Goal: Information Seeking & Learning: Learn about a topic

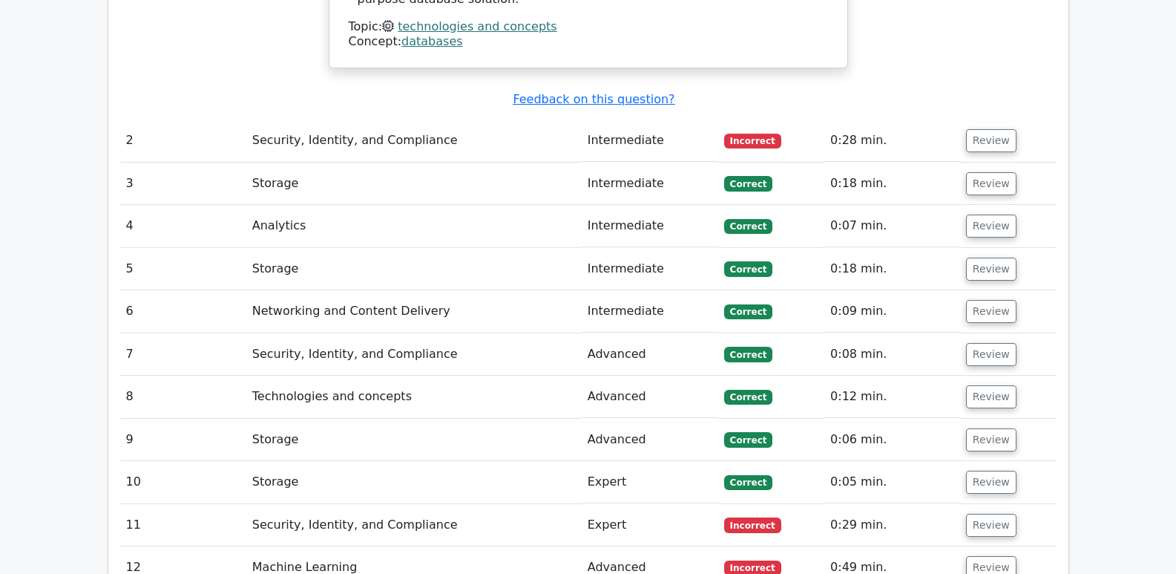
scroll to position [2083, 0]
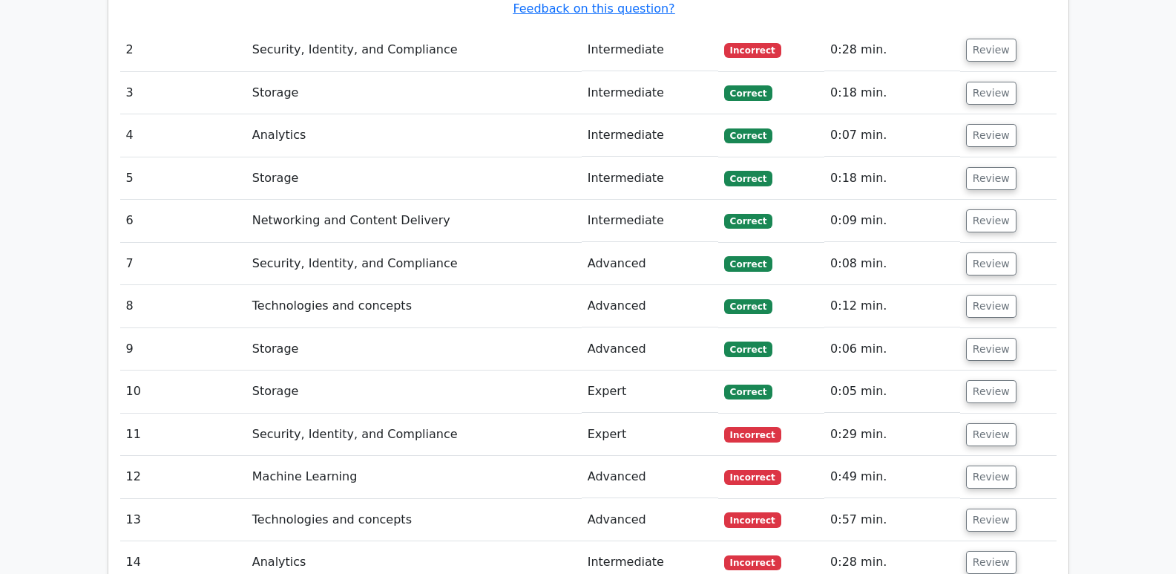
drag, startPoint x: 1163, startPoint y: 384, endPoint x: 1121, endPoint y: 572, distance: 192.3
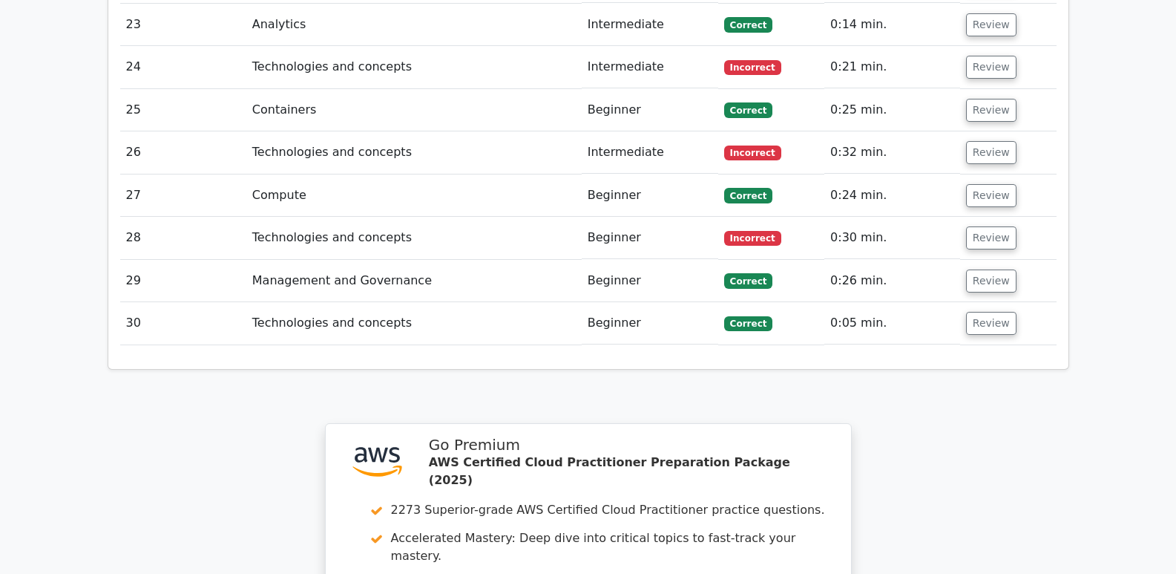
scroll to position [3030, 0]
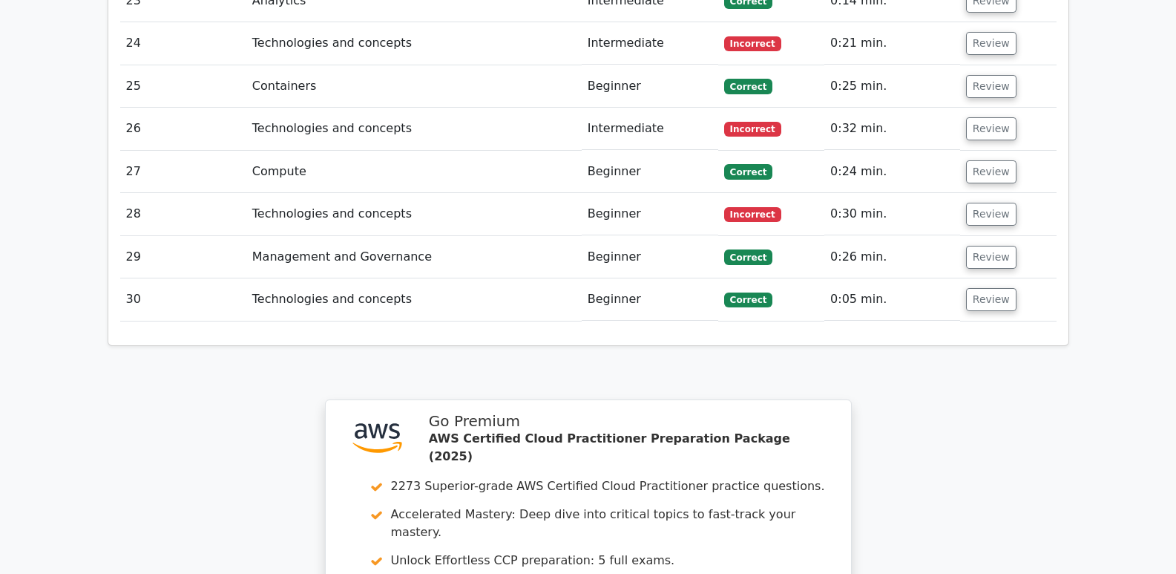
drag, startPoint x: 1147, startPoint y: 479, endPoint x: 1128, endPoint y: 561, distance: 83.9
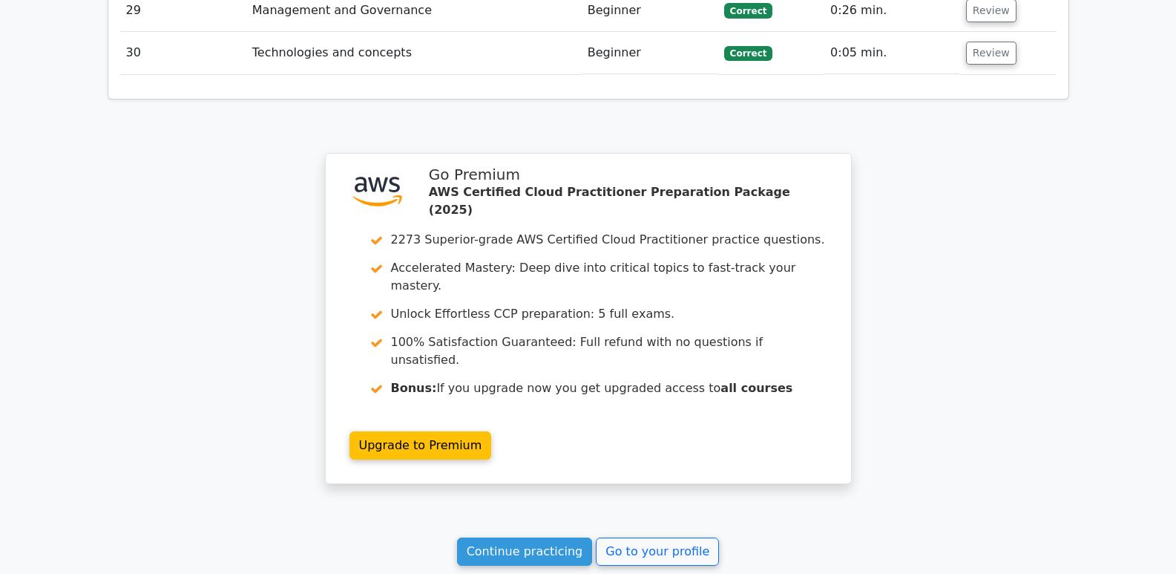
scroll to position [3280, 0]
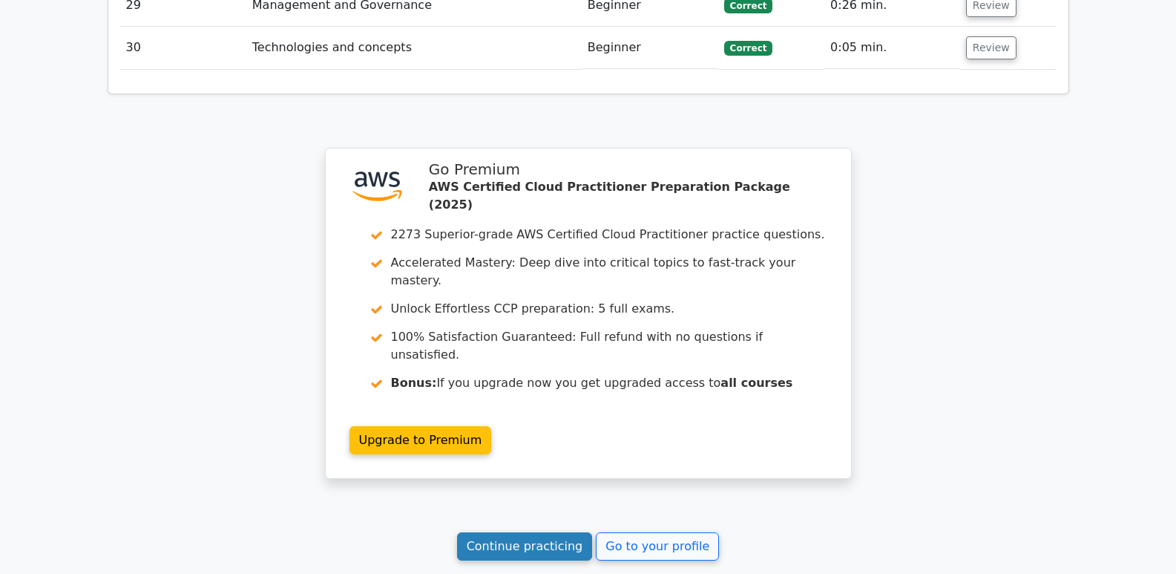
click at [551, 532] on link "Continue practicing" at bounding box center [525, 546] width 136 height 28
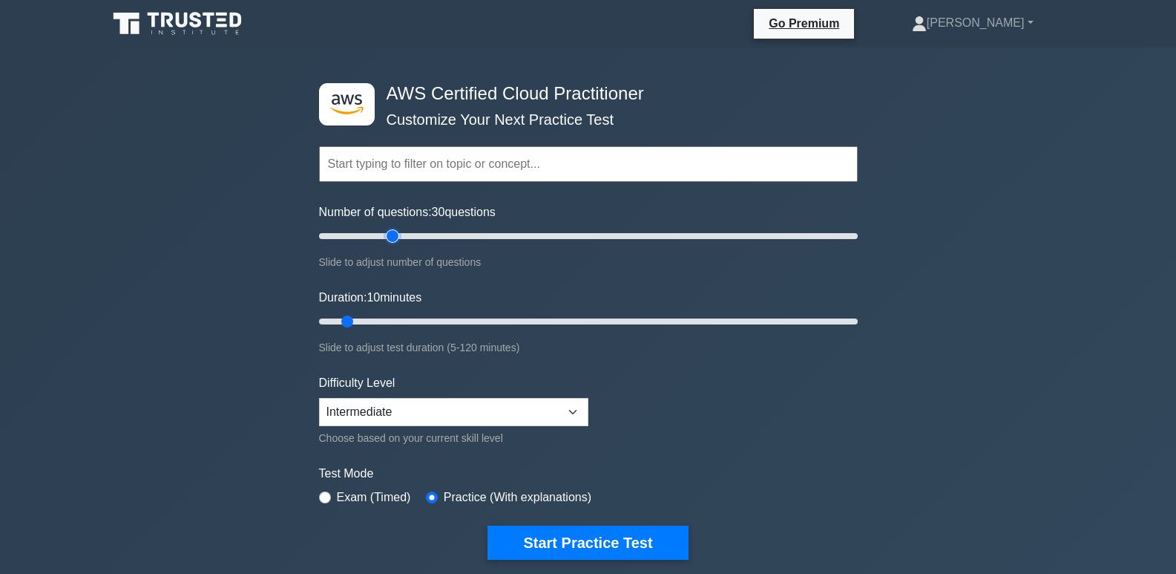
type input "30"
click at [396, 237] on input "Number of questions: 30 questions" at bounding box center [588, 236] width 539 height 18
click at [490, 324] on input "Duration: 40 minutes" at bounding box center [588, 321] width 539 height 18
type input "45"
click at [501, 324] on input "Duration: 45 minutes" at bounding box center [588, 321] width 539 height 18
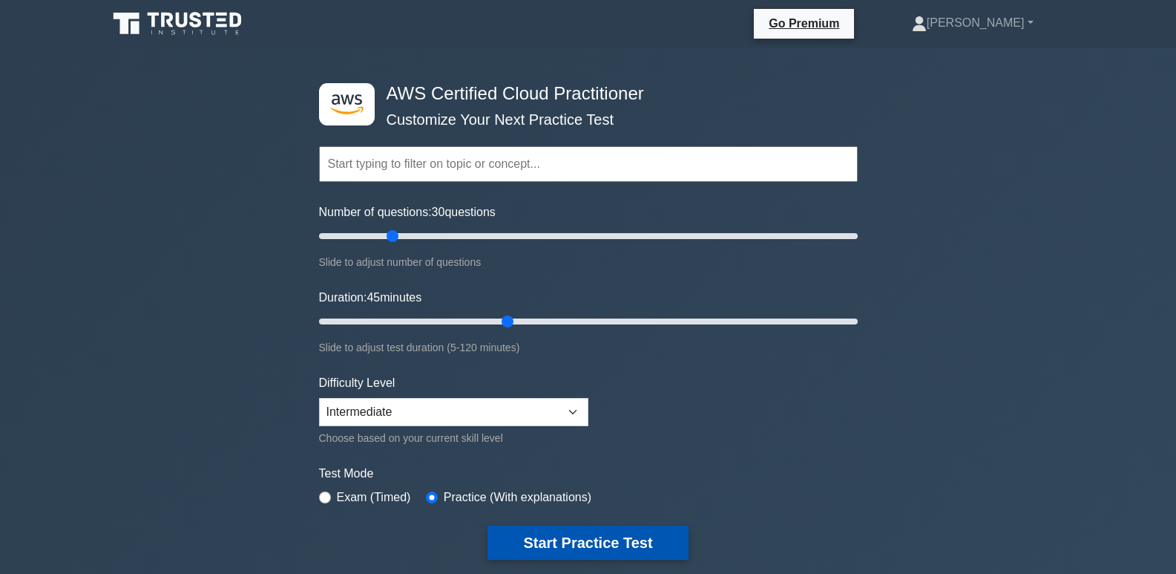
click at [629, 543] on button "Start Practice Test" at bounding box center [588, 542] width 200 height 34
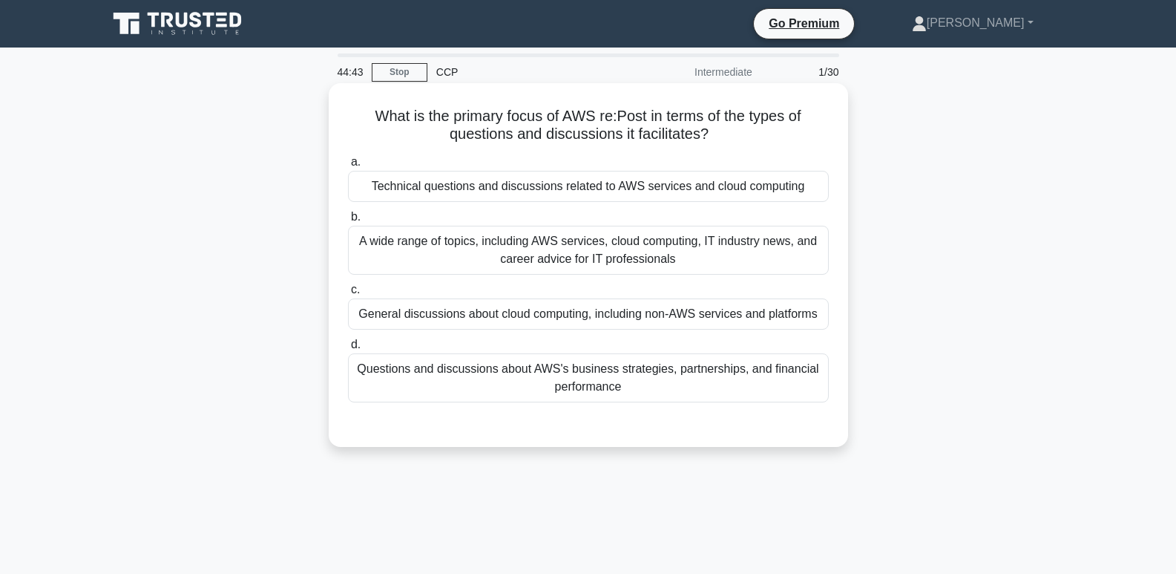
click at [770, 192] on div "Technical questions and discussions related to AWS services and cloud computing" at bounding box center [588, 186] width 481 height 31
click at [348, 167] on input "a. Technical questions and discussions related to AWS services and cloud comput…" at bounding box center [348, 162] width 0 height 10
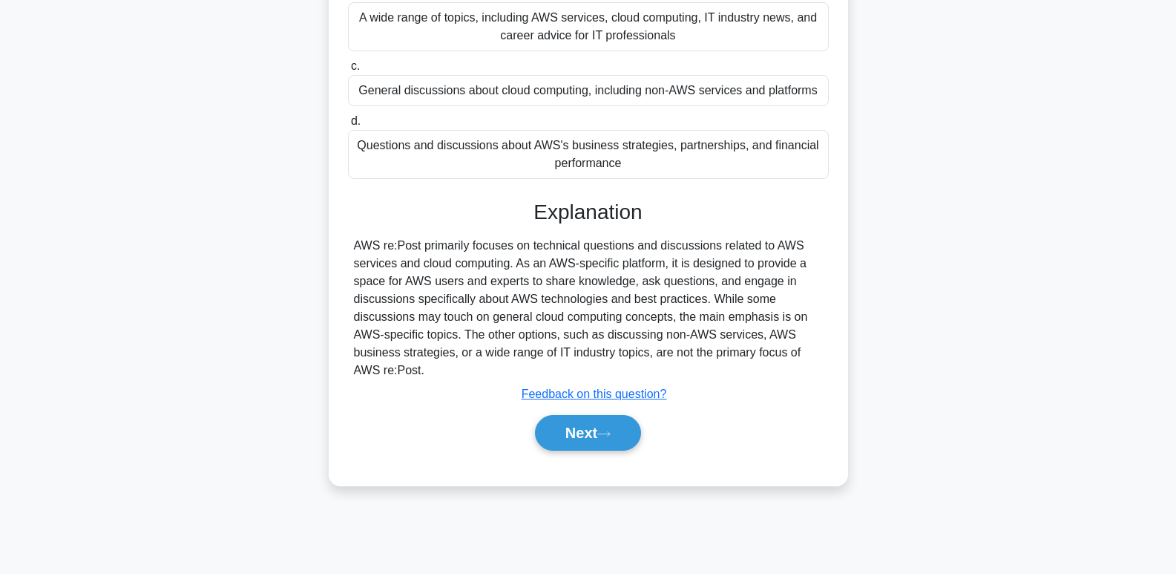
scroll to position [225, 0]
click at [569, 423] on button "Next" at bounding box center [588, 431] width 106 height 36
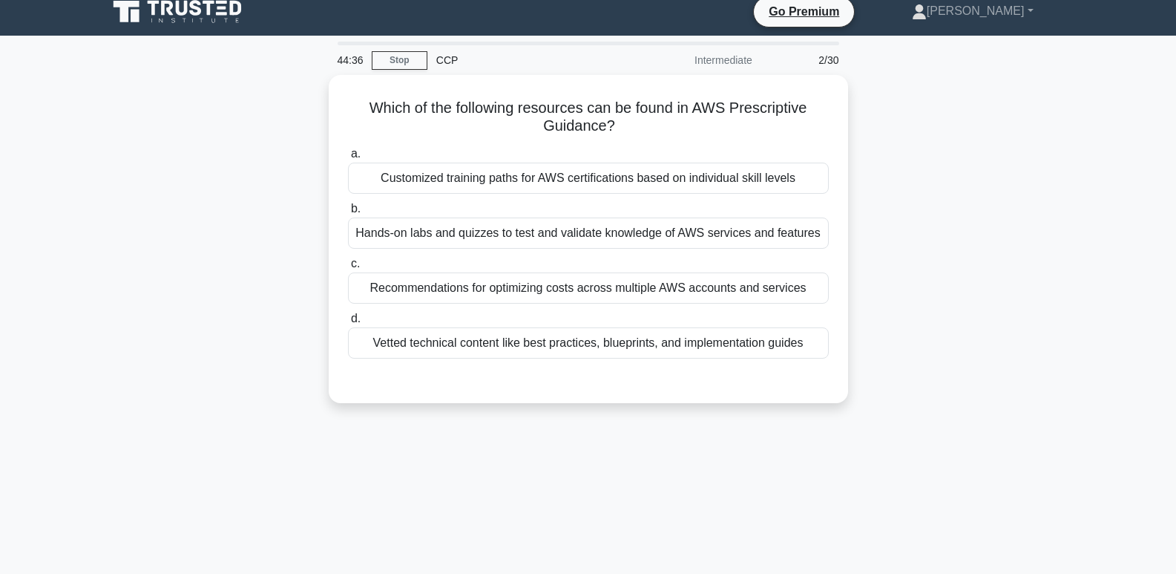
scroll to position [9, 0]
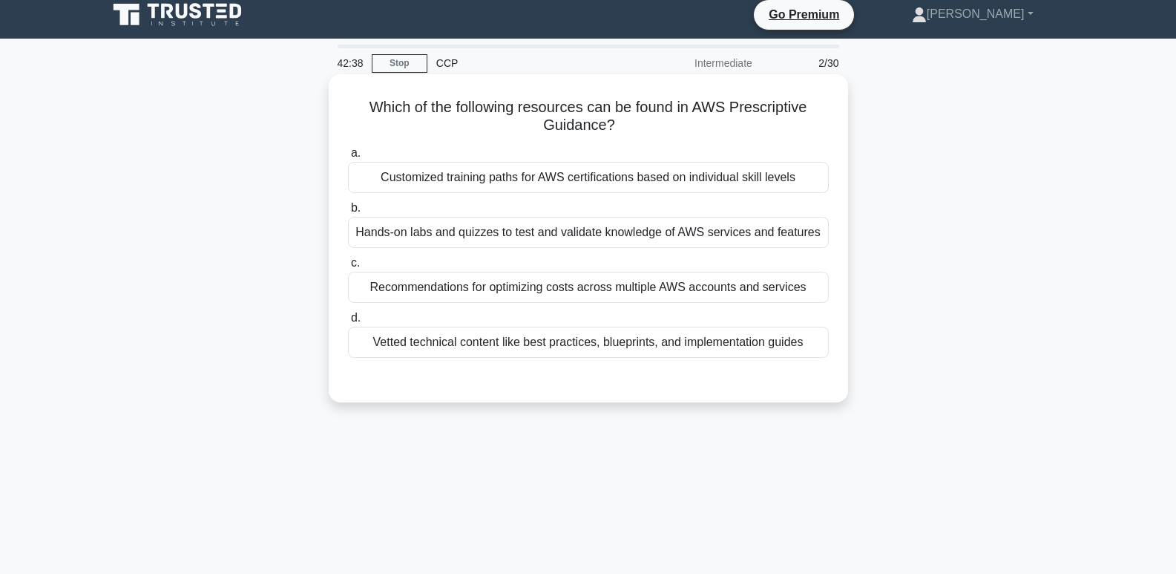
click at [775, 285] on div "Recommendations for optimizing costs across multiple AWS accounts and services" at bounding box center [588, 287] width 481 height 31
click at [348, 268] on input "c. Recommendations for optimizing costs across multiple AWS accounts and servic…" at bounding box center [348, 263] width 0 height 10
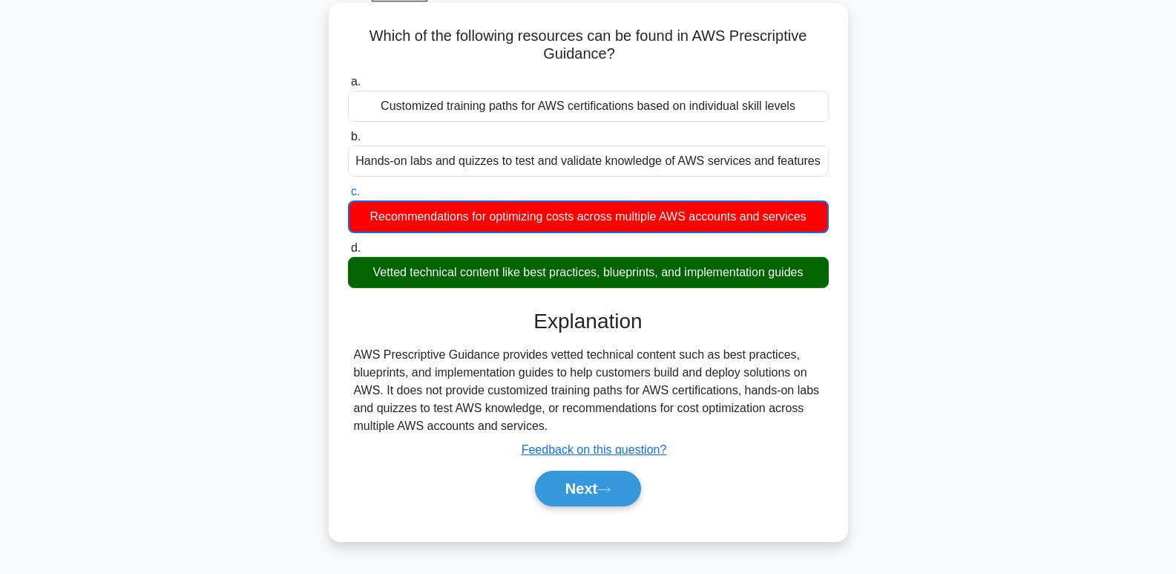
scroll to position [89, 0]
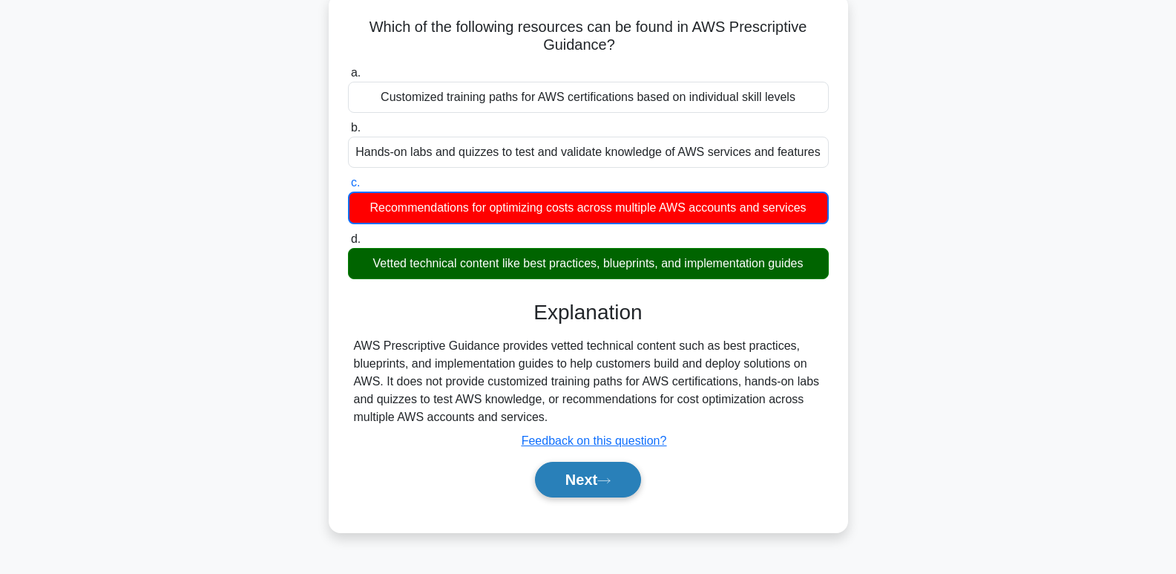
click at [589, 483] on button "Next" at bounding box center [588, 480] width 106 height 36
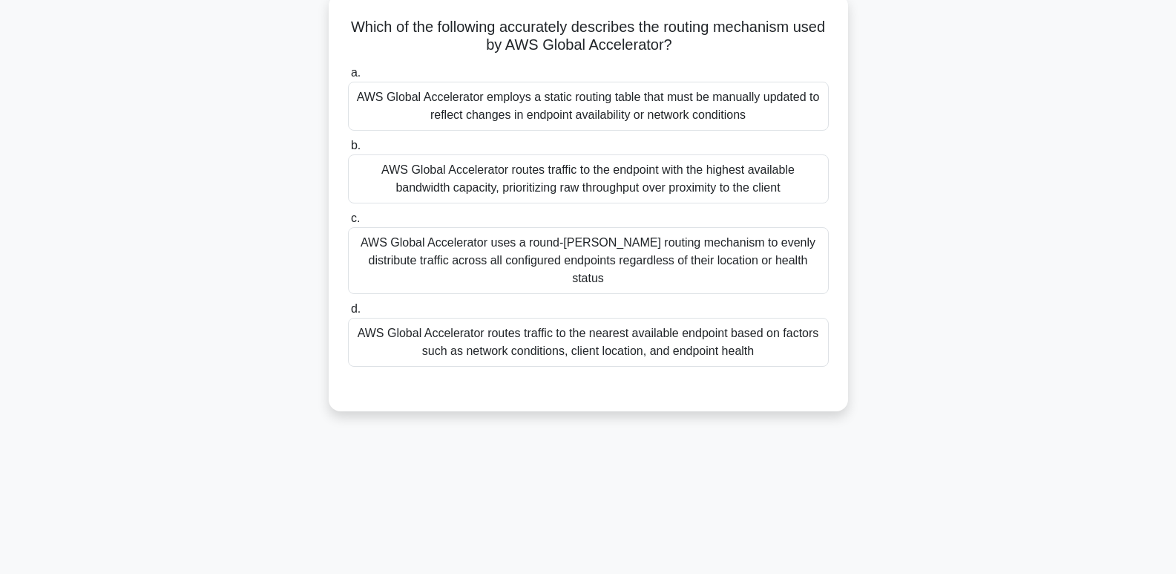
click at [690, 332] on div "AWS Global Accelerator routes traffic to the nearest available endpoint based o…" at bounding box center [588, 342] width 481 height 49
click at [348, 314] on input "d. AWS Global Accelerator routes traffic to the nearest available endpoint base…" at bounding box center [348, 309] width 0 height 10
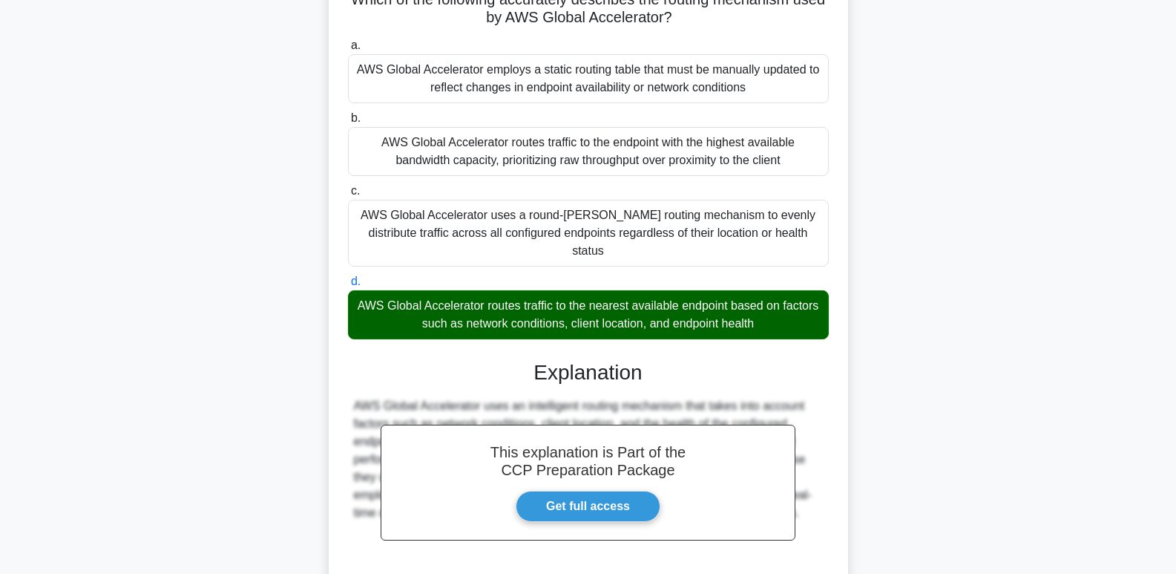
scroll to position [235, 0]
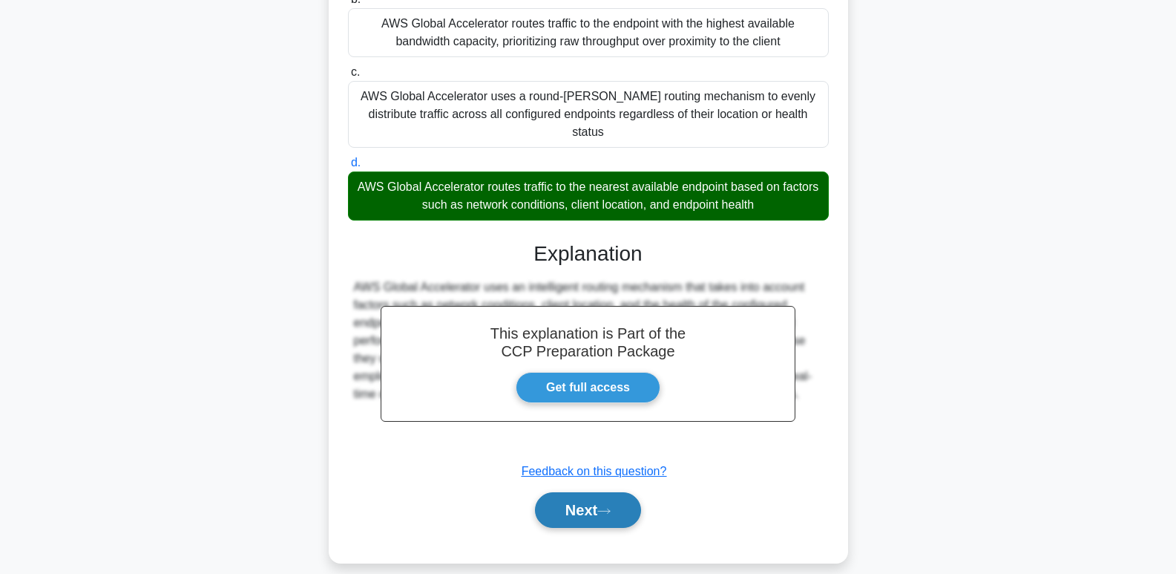
click at [608, 499] on button "Next" at bounding box center [588, 510] width 106 height 36
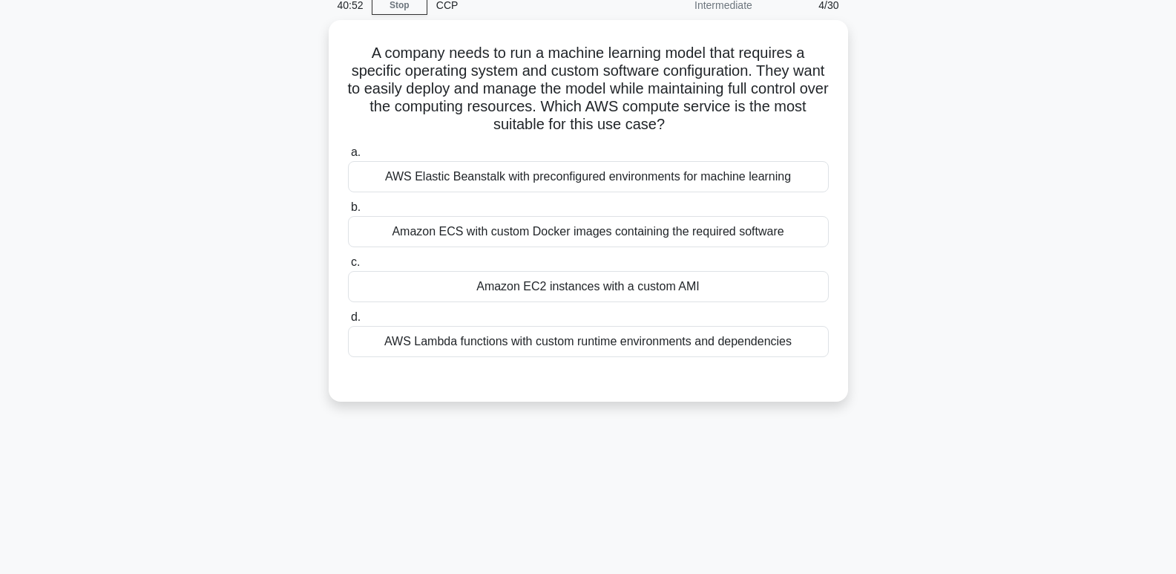
scroll to position [65, 0]
click at [686, 288] on div "Amazon EC2 instances with a custom AMI" at bounding box center [588, 284] width 481 height 31
click at [348, 265] on input "c. Amazon EC2 instances with a custom AMI" at bounding box center [348, 260] width 0 height 10
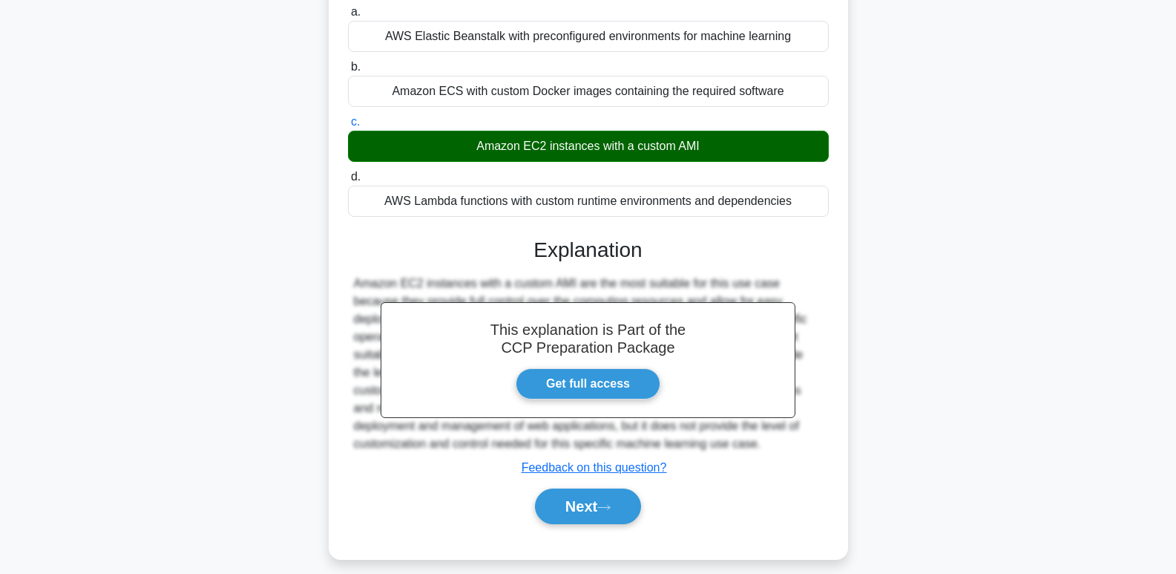
scroll to position [228, 0]
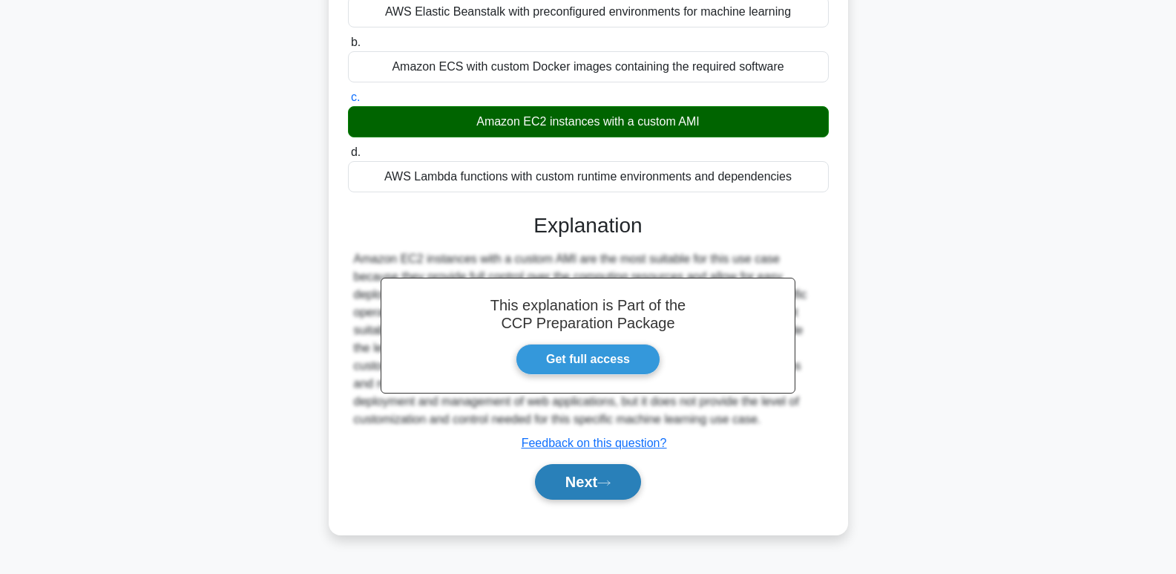
click at [631, 479] on button "Next" at bounding box center [588, 482] width 106 height 36
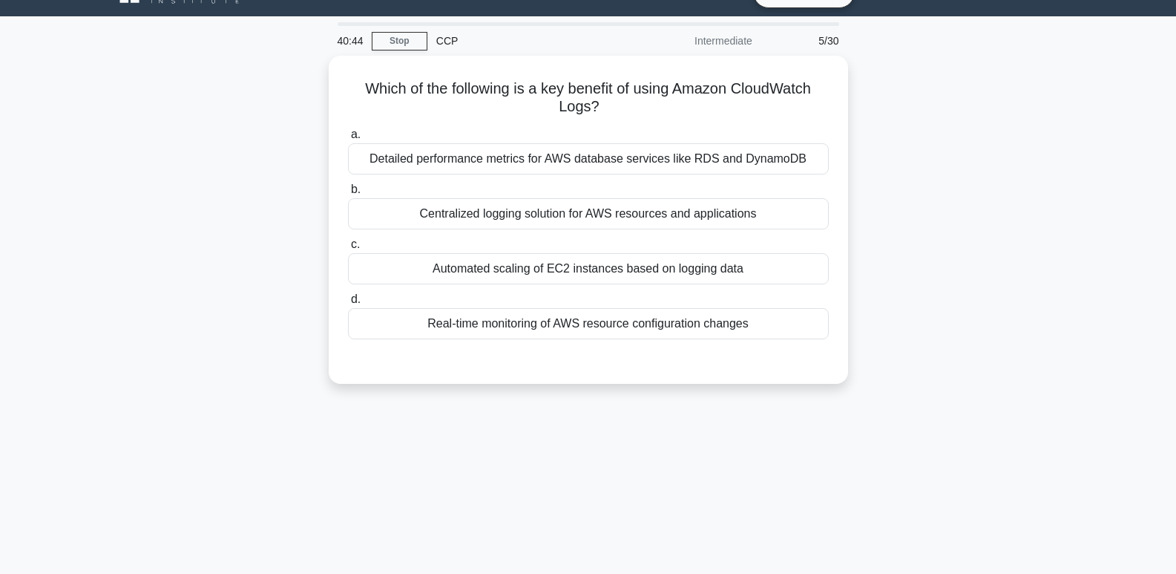
scroll to position [22, 0]
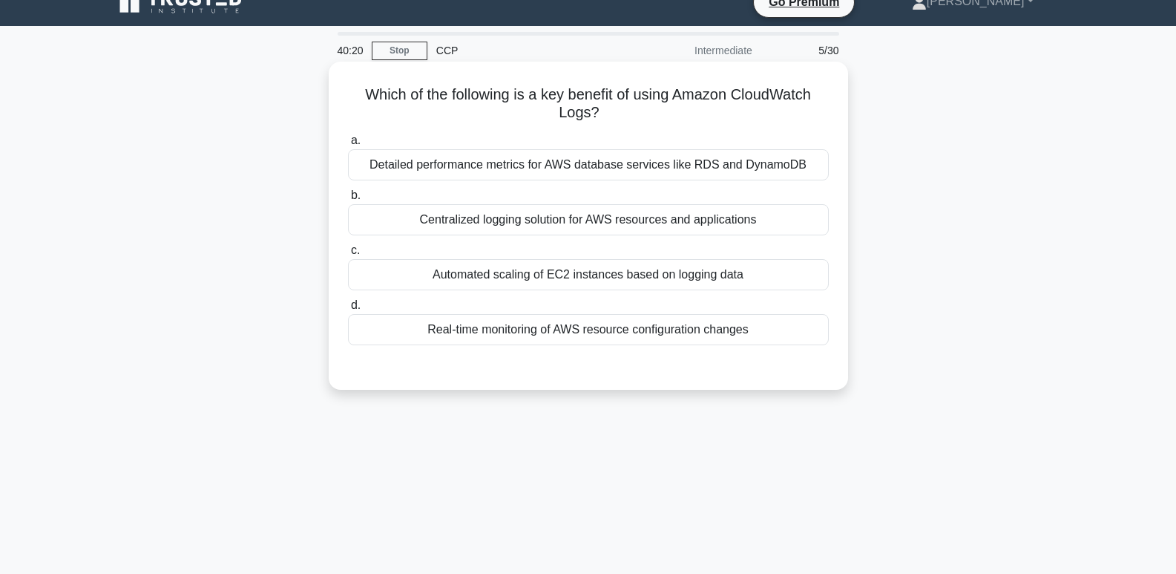
click at [700, 275] on div "Automated scaling of EC2 instances based on logging data" at bounding box center [588, 274] width 481 height 31
click at [348, 255] on input "c. Automated scaling of EC2 instances based on logging data" at bounding box center [348, 251] width 0 height 10
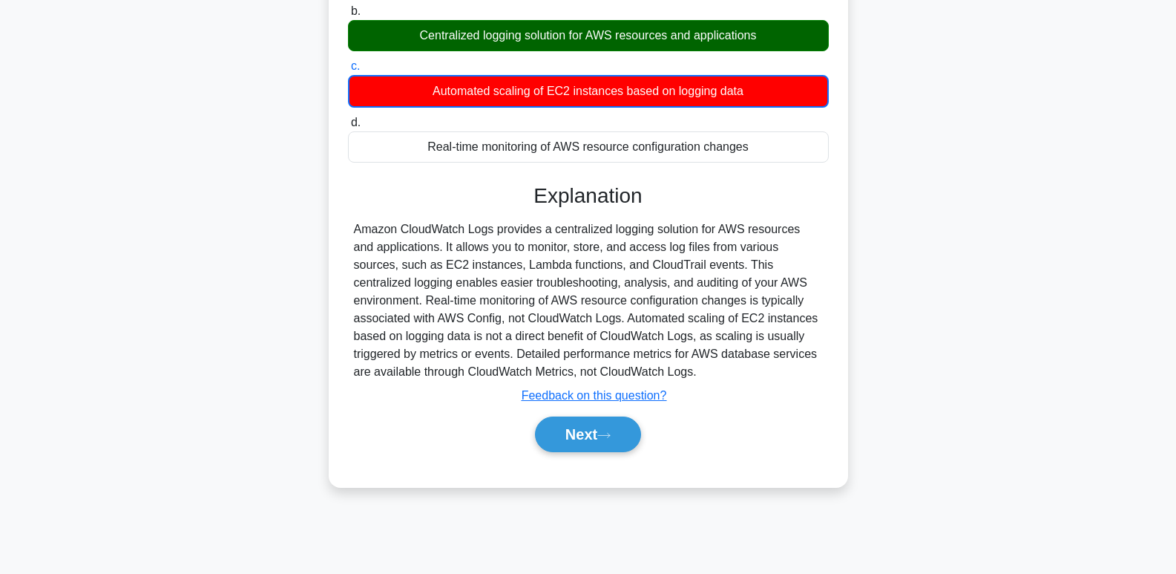
scroll to position [200, 0]
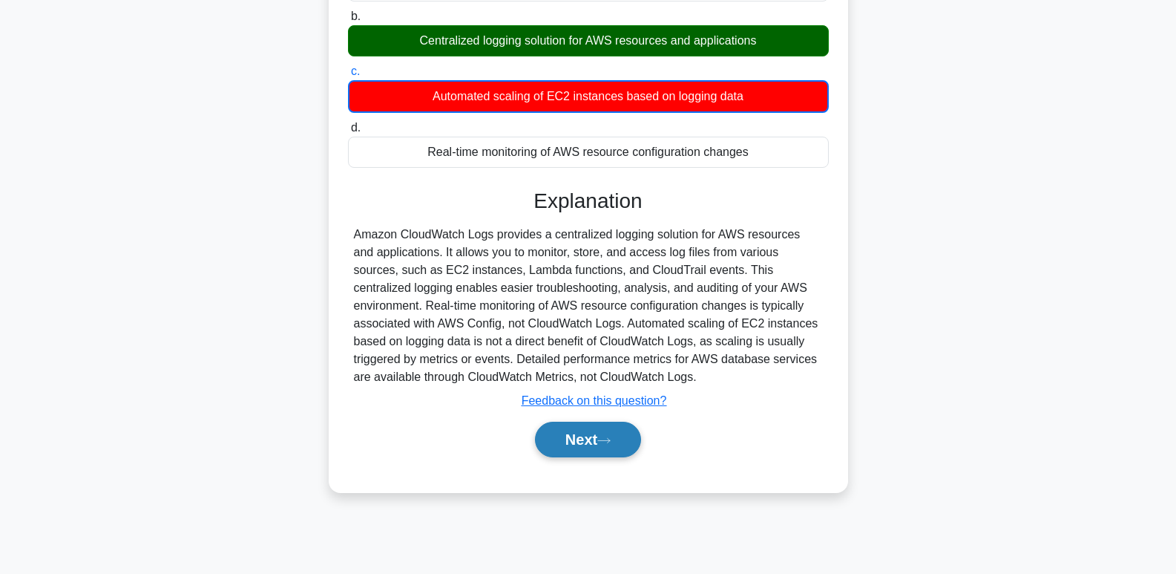
click at [621, 438] on button "Next" at bounding box center [588, 440] width 106 height 36
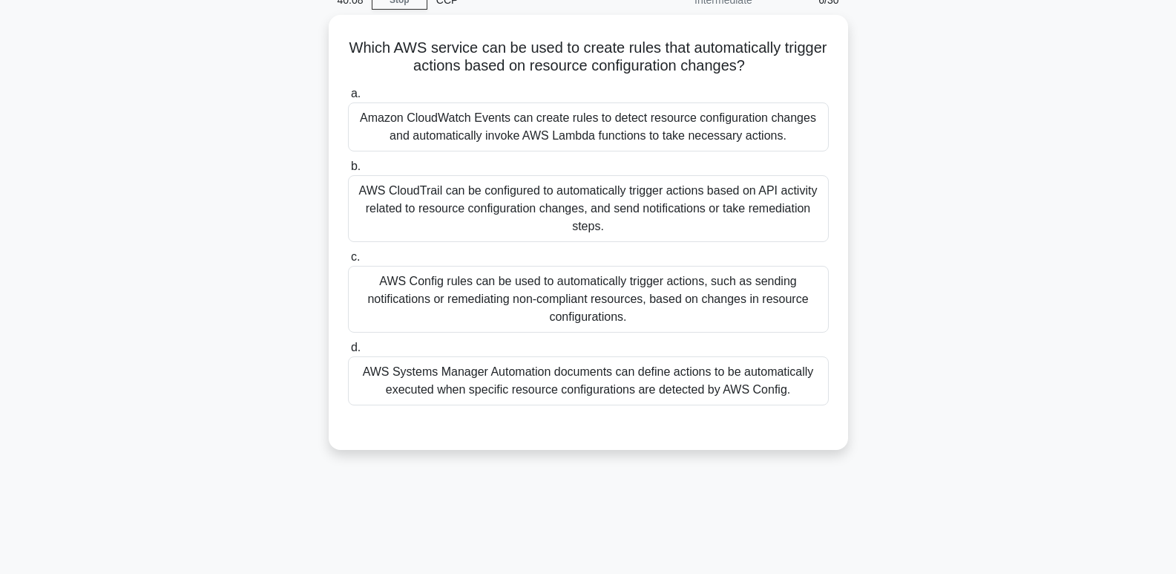
scroll to position [68, 0]
click at [672, 300] on div "AWS Config rules can be used to automatically trigger actions, such as sending …" at bounding box center [588, 299] width 481 height 67
click at [348, 263] on input "c. AWS Config rules can be used to automatically trigger actions, such as sendi…" at bounding box center [348, 258] width 0 height 10
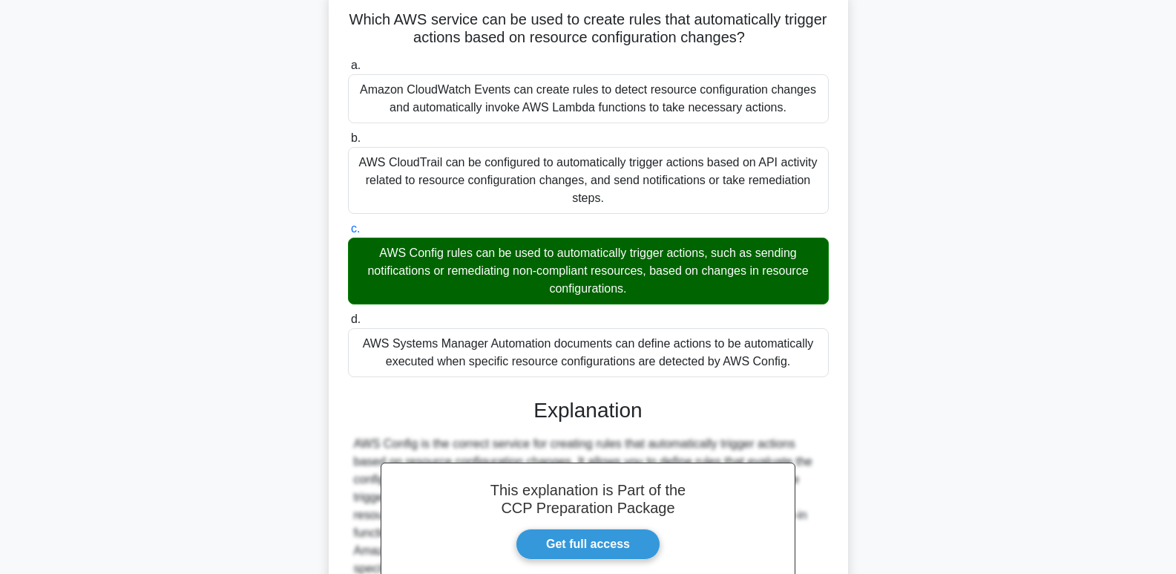
scroll to position [271, 0]
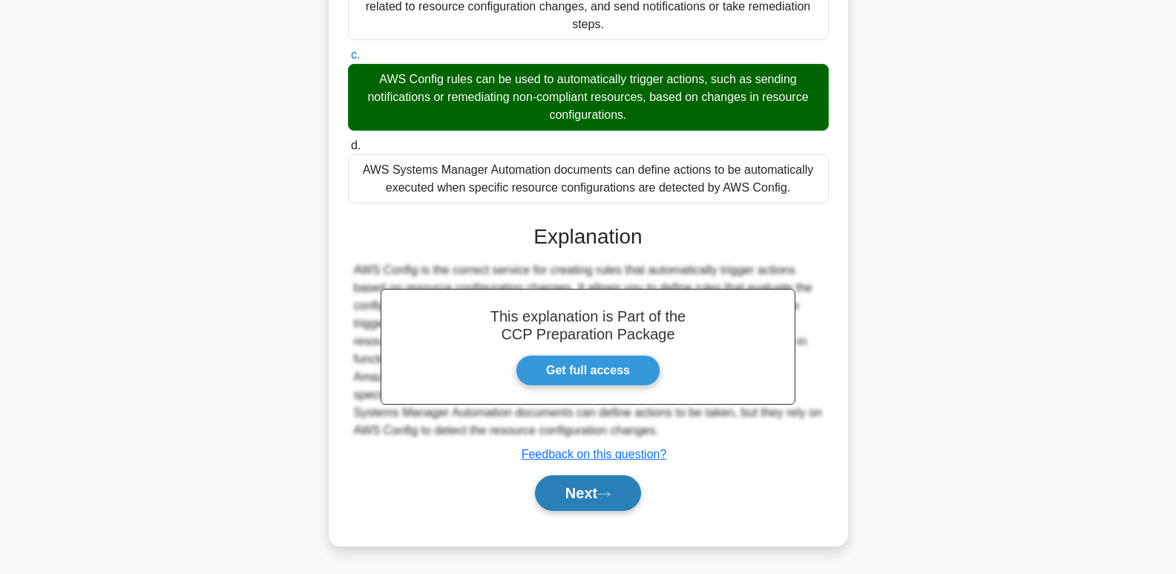
click at [621, 488] on button "Next" at bounding box center [588, 493] width 106 height 36
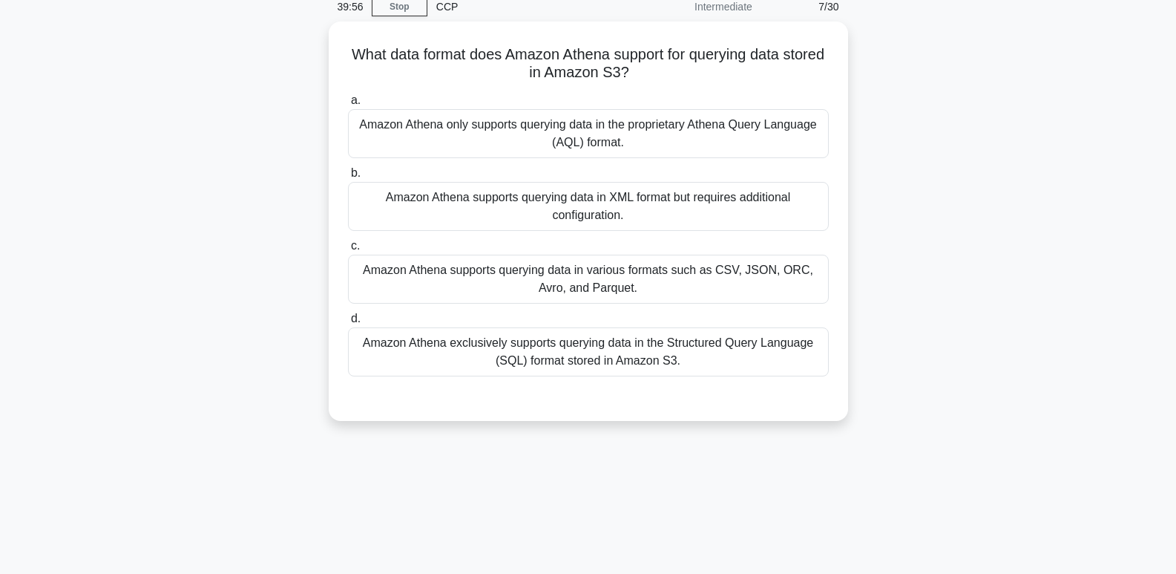
scroll to position [50, 0]
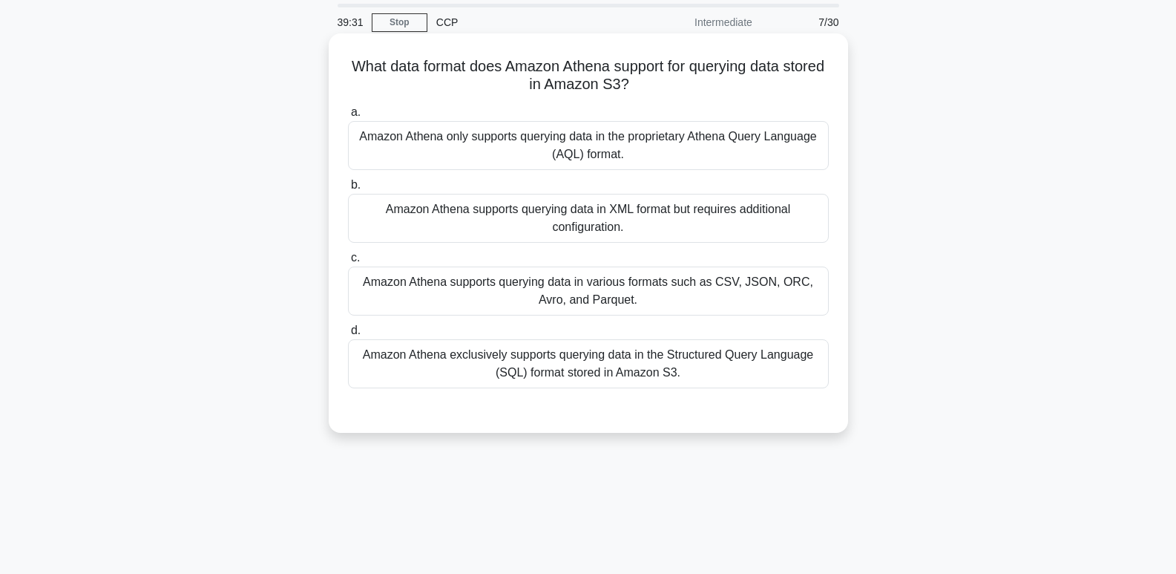
click at [678, 292] on div "Amazon Athena supports querying data in various formats such as CSV, JSON, ORC,…" at bounding box center [588, 290] width 481 height 49
click at [348, 263] on input "c. Amazon Athena supports querying data in various formats such as CSV, JSON, O…" at bounding box center [348, 258] width 0 height 10
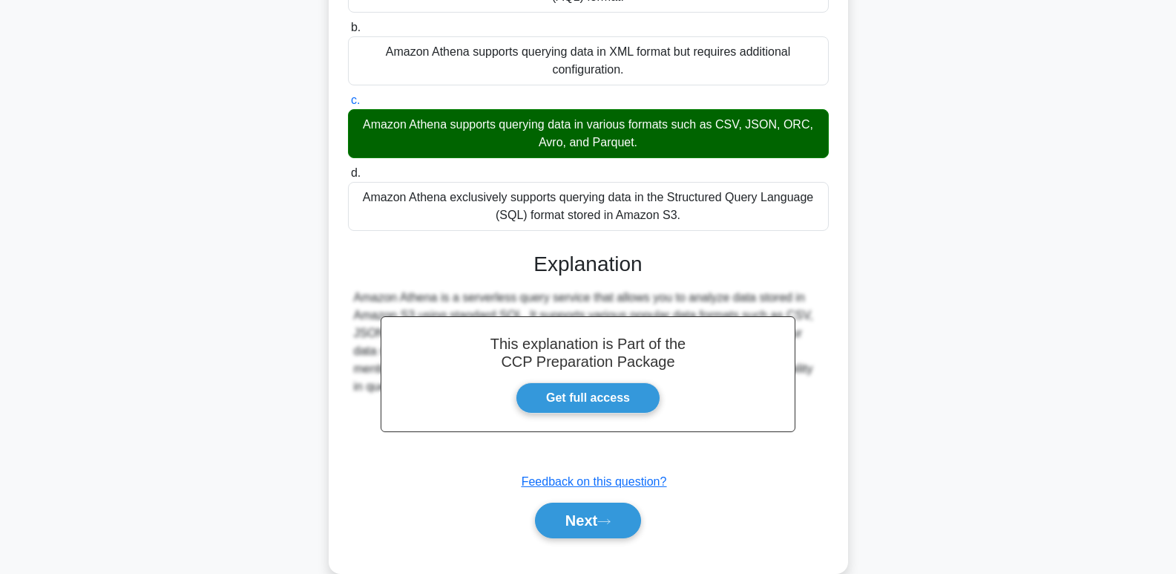
scroll to position [210, 0]
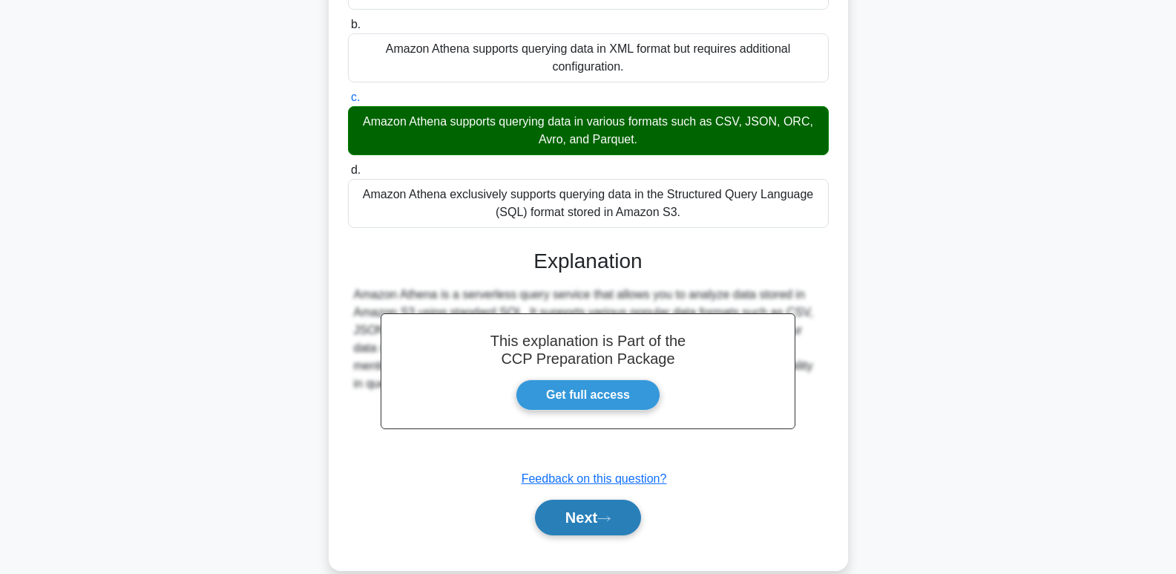
click at [620, 520] on button "Next" at bounding box center [588, 517] width 106 height 36
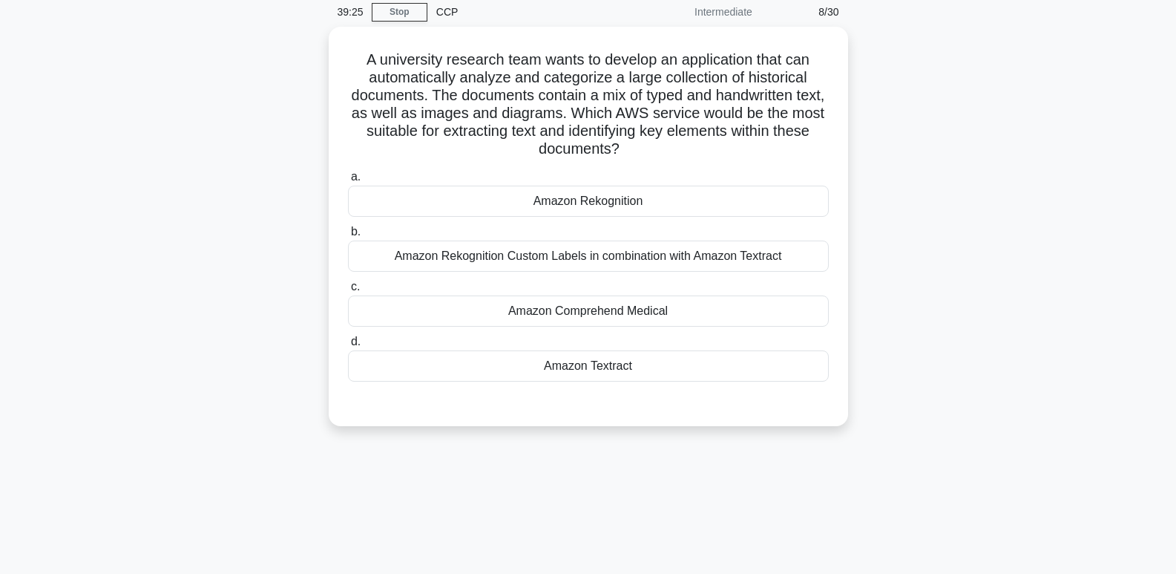
scroll to position [53, 0]
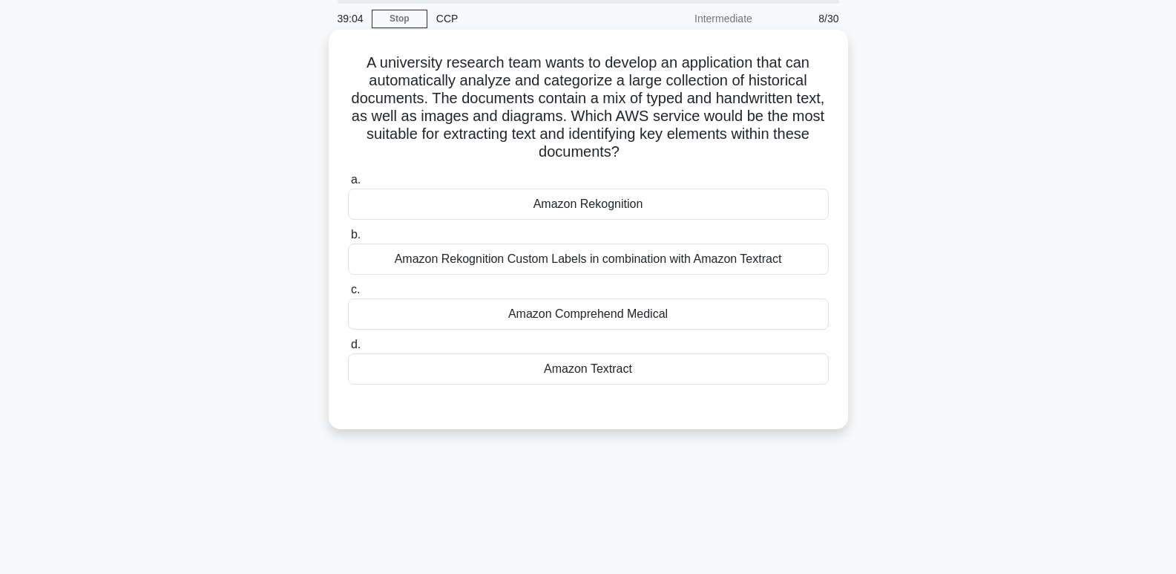
click at [750, 200] on div "Amazon Rekognition" at bounding box center [588, 204] width 481 height 31
click at [348, 185] on input "a. Amazon Rekognition" at bounding box center [348, 180] width 0 height 10
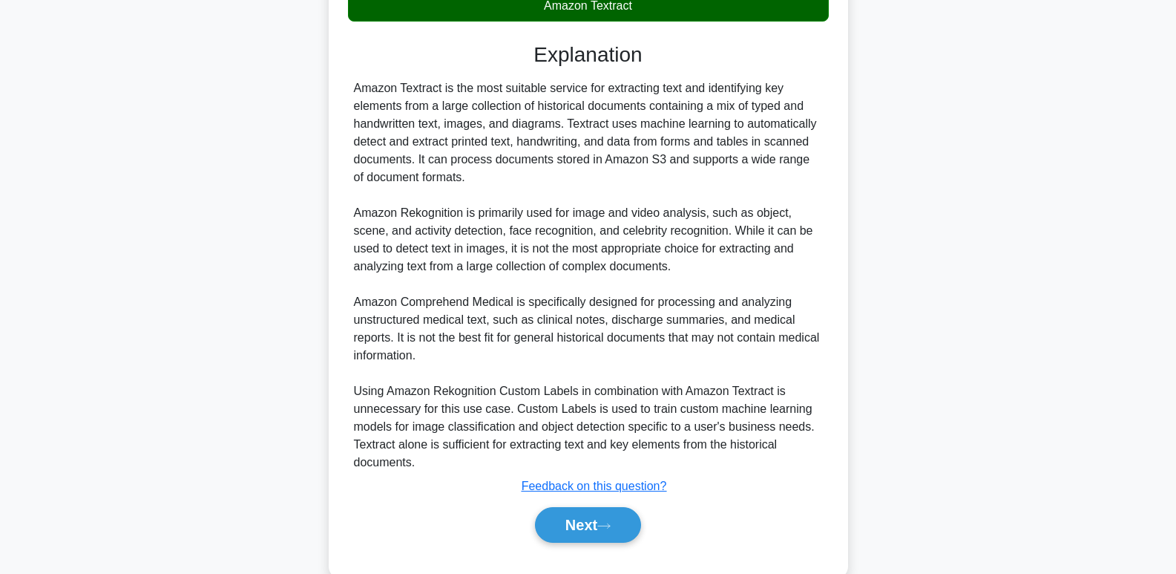
scroll to position [419, 0]
click at [820, 307] on div "Amazon Textract is the most suitable service for extracting text and identifyin…" at bounding box center [588, 275] width 469 height 392
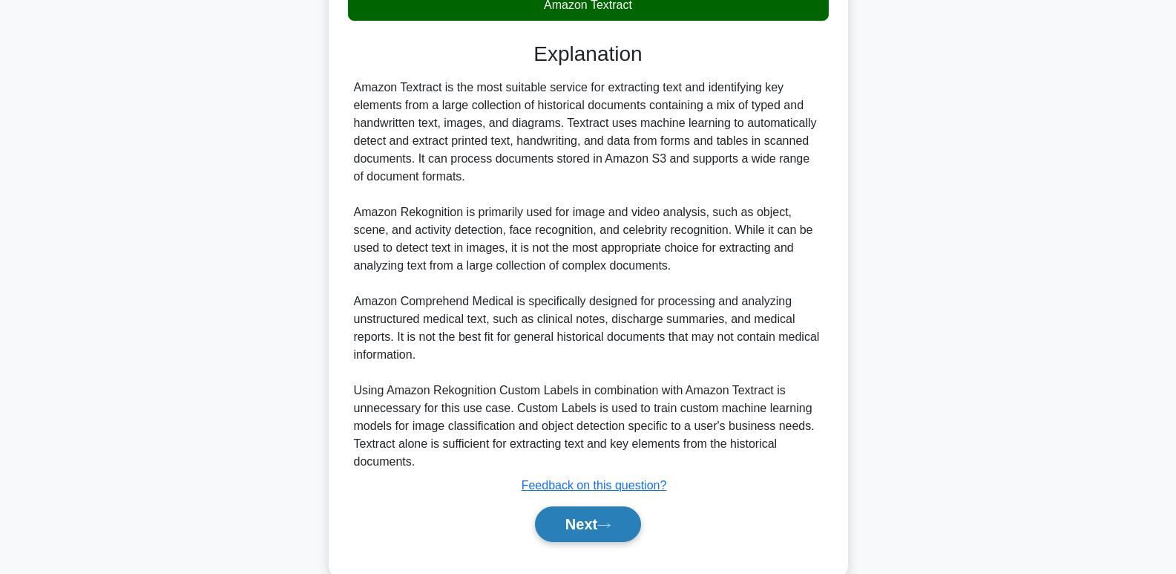
click at [610, 527] on icon at bounding box center [604, 524] width 12 height 4
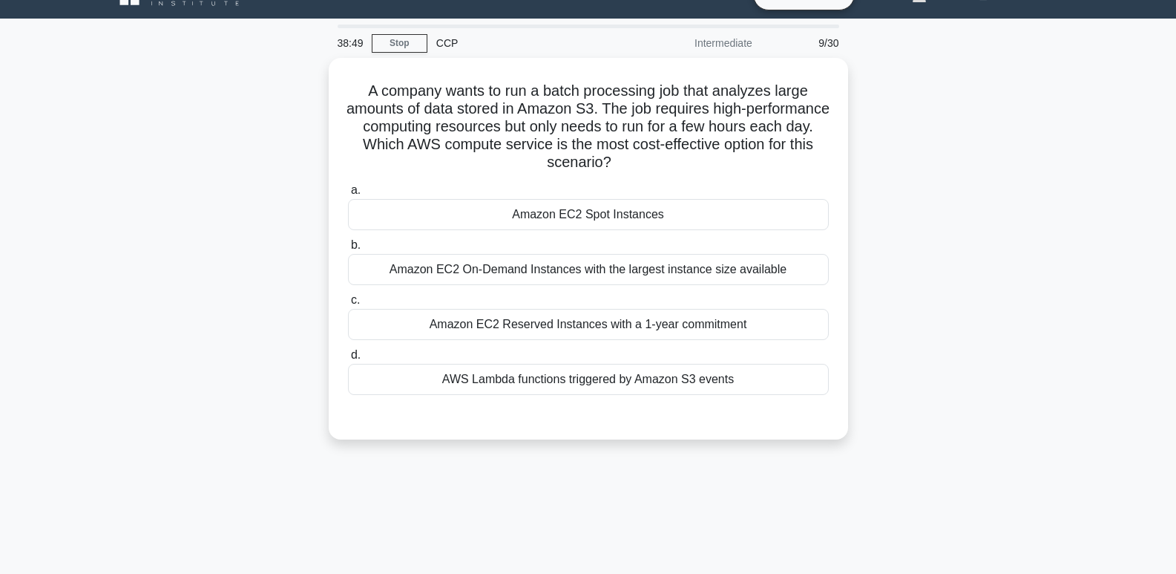
scroll to position [27, 0]
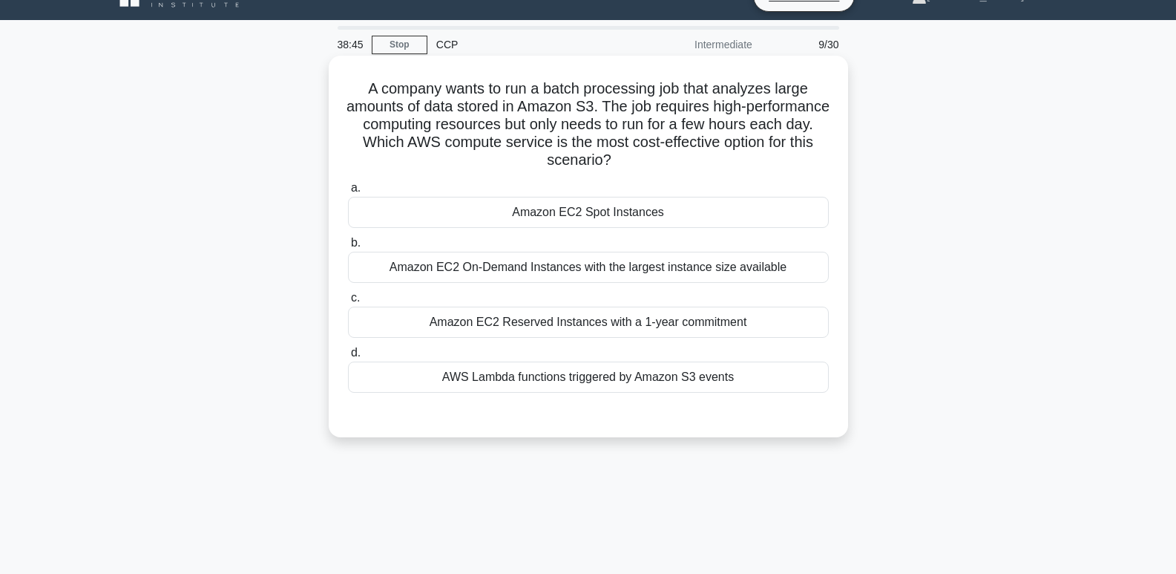
click at [741, 208] on div "Amazon EC2 Spot Instances" at bounding box center [588, 212] width 481 height 31
click at [348, 193] on input "a. Amazon EC2 Spot Instances" at bounding box center [348, 188] width 0 height 10
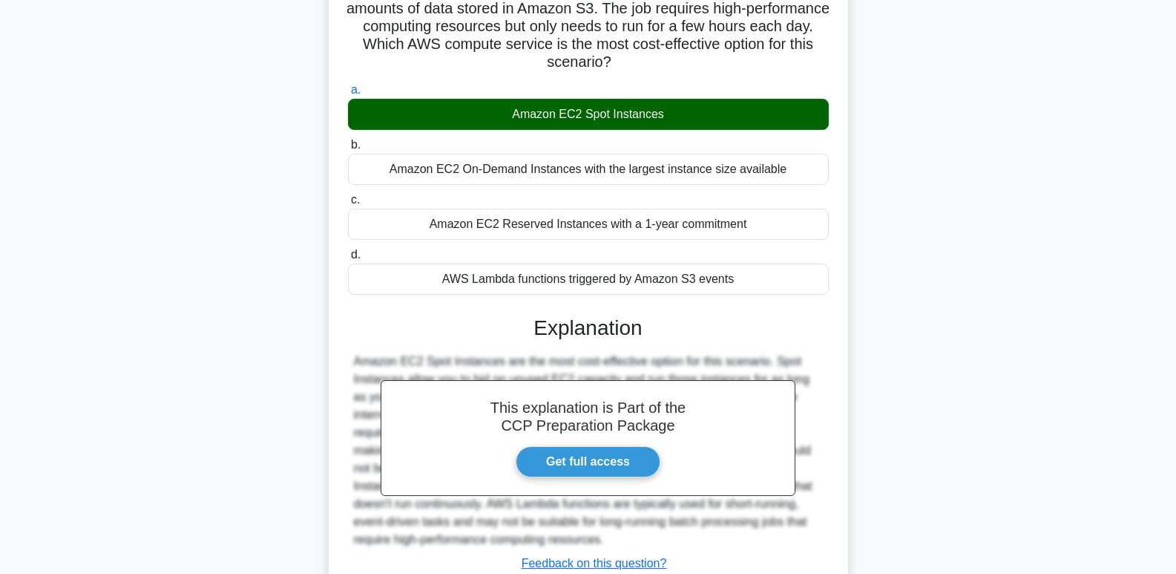
scroll to position [180, 0]
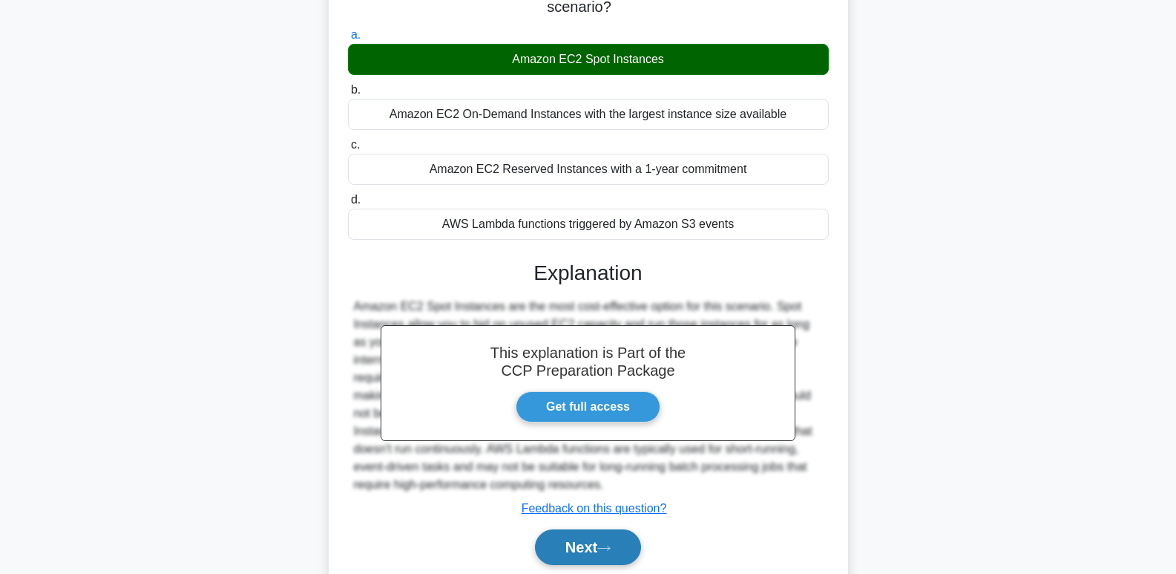
click at [611, 548] on icon at bounding box center [603, 548] width 13 height 8
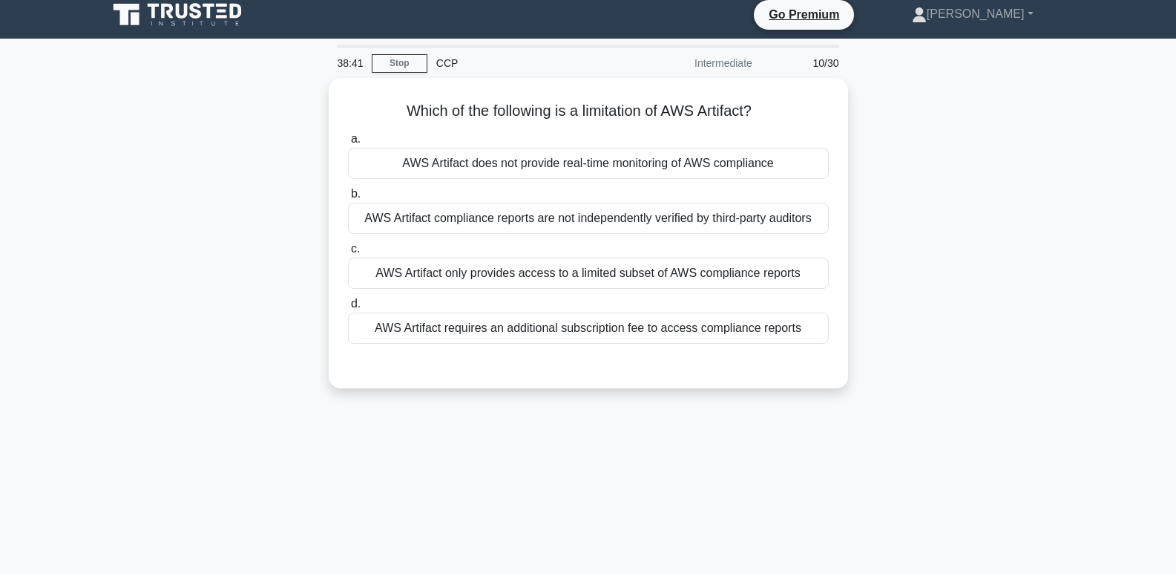
scroll to position [0, 0]
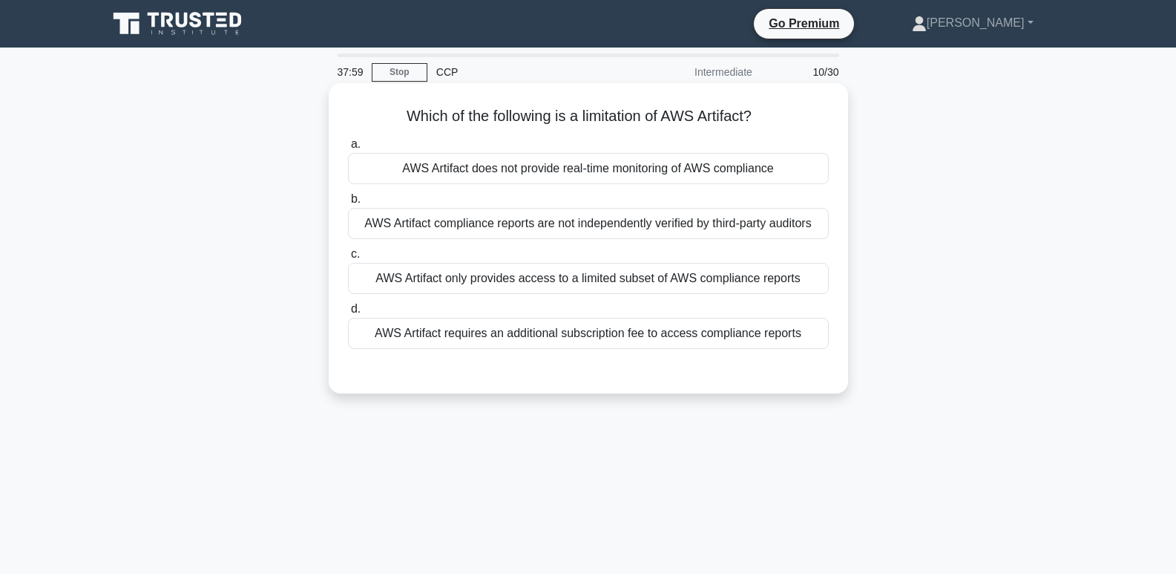
click at [758, 163] on div "AWS Artifact does not provide real-time monitoring of AWS compliance" at bounding box center [588, 168] width 481 height 31
click at [348, 149] on input "a. AWS Artifact does not provide real-time monitoring of AWS compliance" at bounding box center [348, 145] width 0 height 10
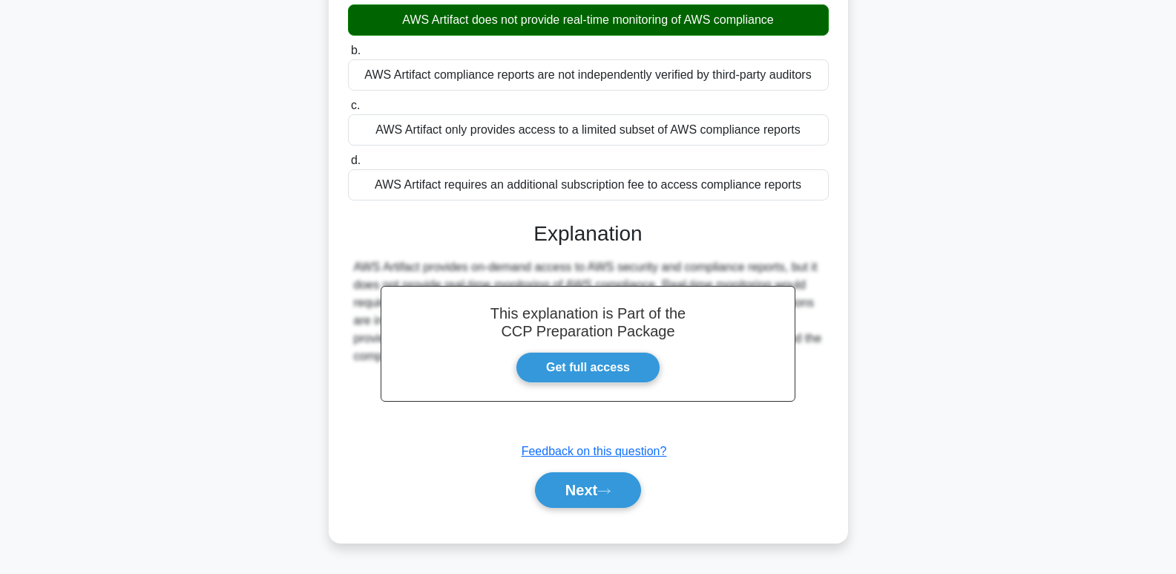
scroll to position [228, 0]
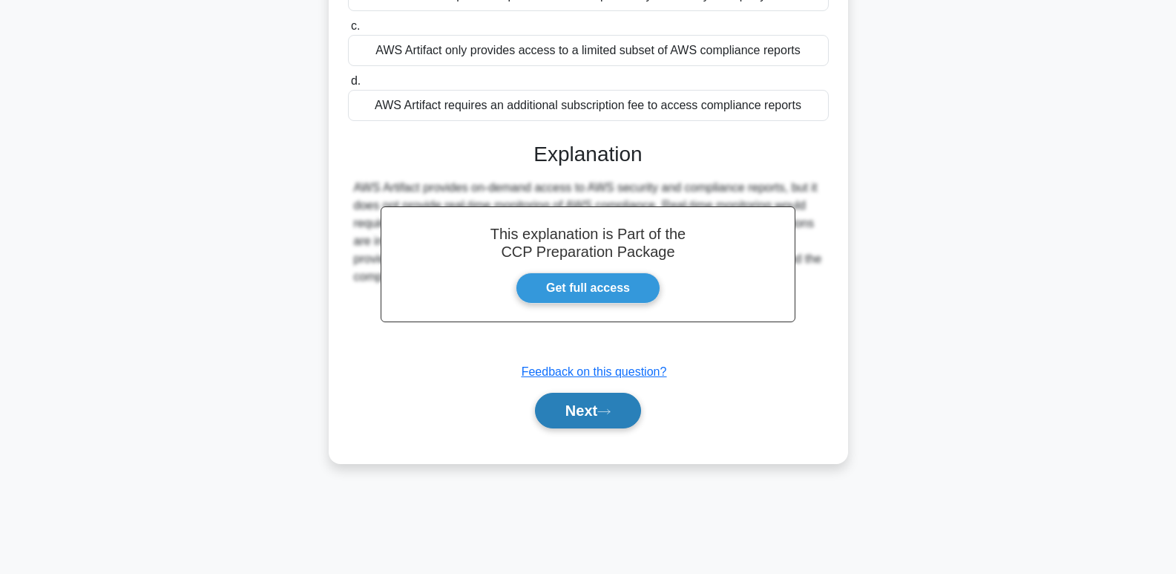
click at [611, 408] on icon at bounding box center [603, 411] width 13 height 8
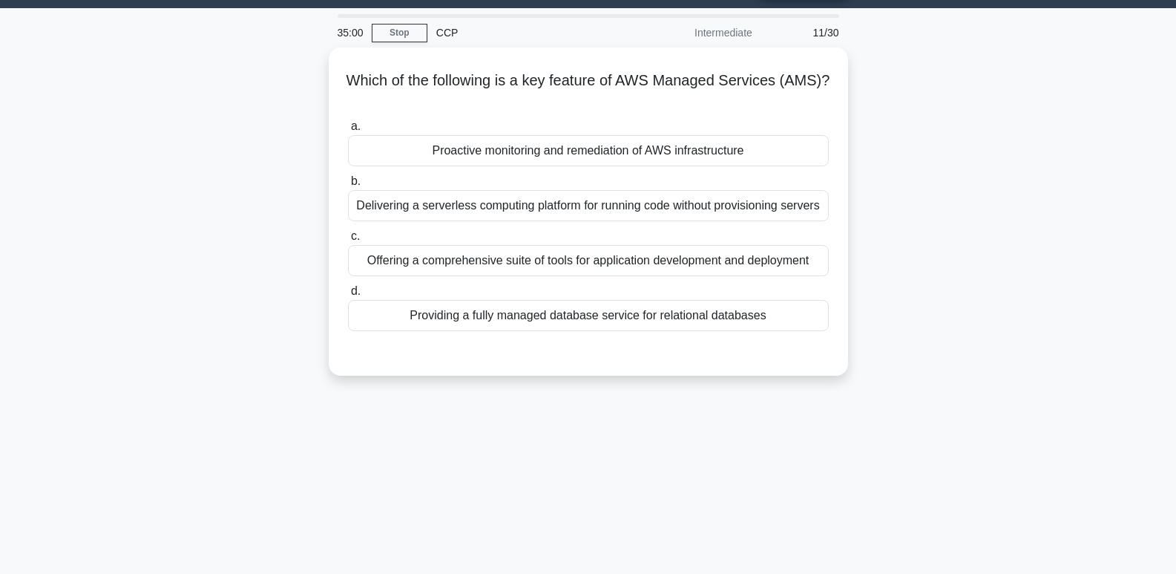
scroll to position [37, 0]
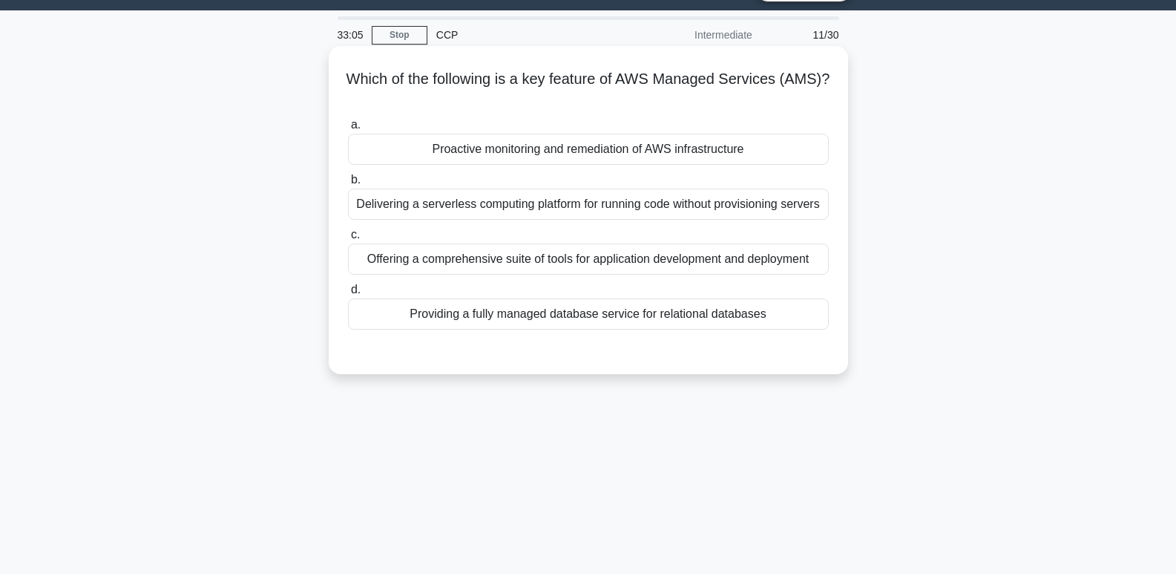
click at [669, 132] on label "a. Proactive monitoring and remediation of AWS infrastructure" at bounding box center [588, 140] width 481 height 49
click at [348, 130] on input "a. Proactive monitoring and remediation of AWS infrastructure" at bounding box center [348, 125] width 0 height 10
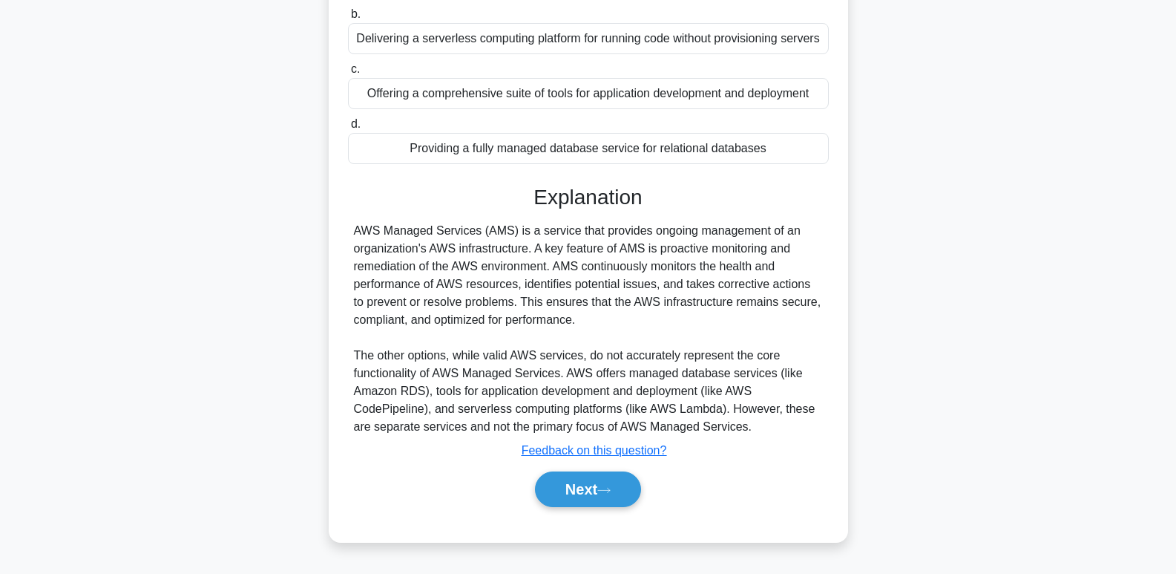
scroll to position [210, 0]
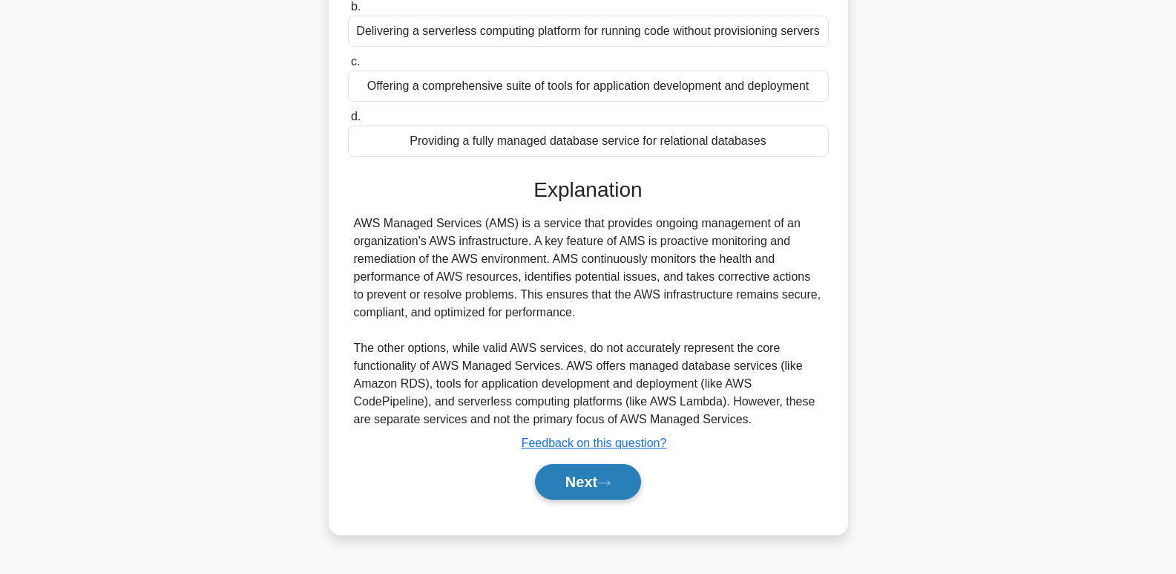
click at [582, 477] on button "Next" at bounding box center [588, 482] width 106 height 36
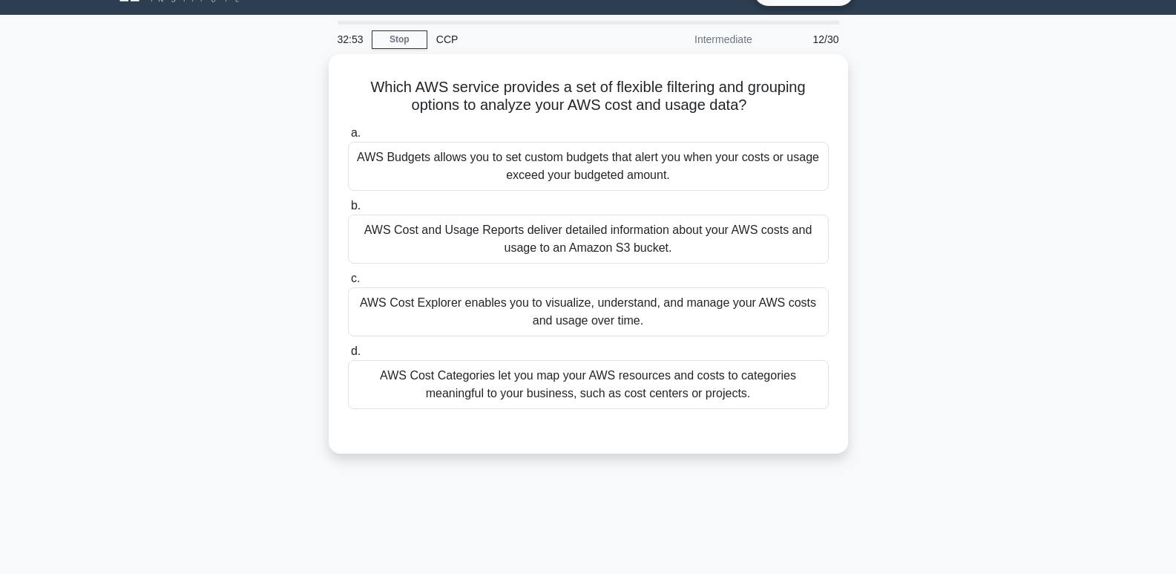
scroll to position [27, 0]
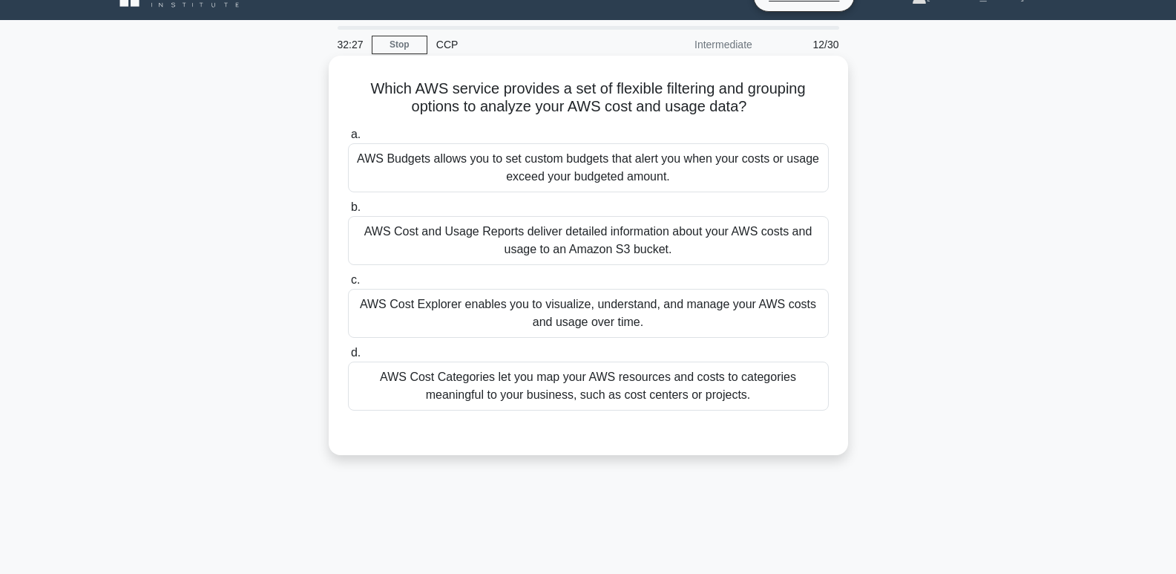
click at [658, 247] on div "AWS Cost and Usage Reports deliver detailed information about your AWS costs an…" at bounding box center [588, 240] width 481 height 49
click at [348, 212] on input "b. AWS Cost and Usage Reports deliver detailed information about your AWS costs…" at bounding box center [348, 208] width 0 height 10
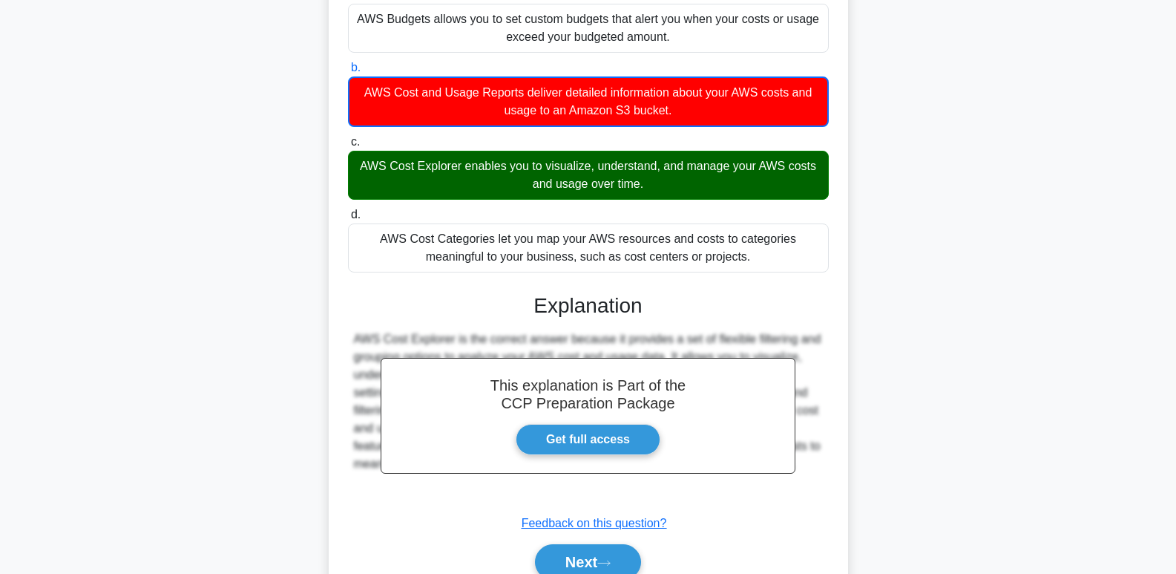
scroll to position [237, 0]
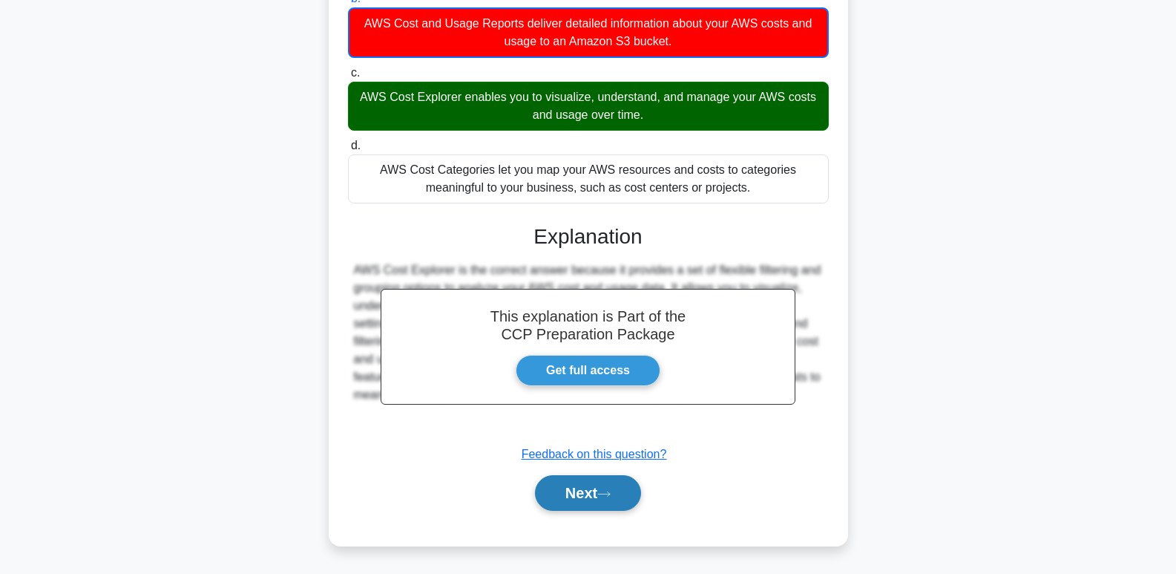
click at [583, 494] on button "Next" at bounding box center [588, 493] width 106 height 36
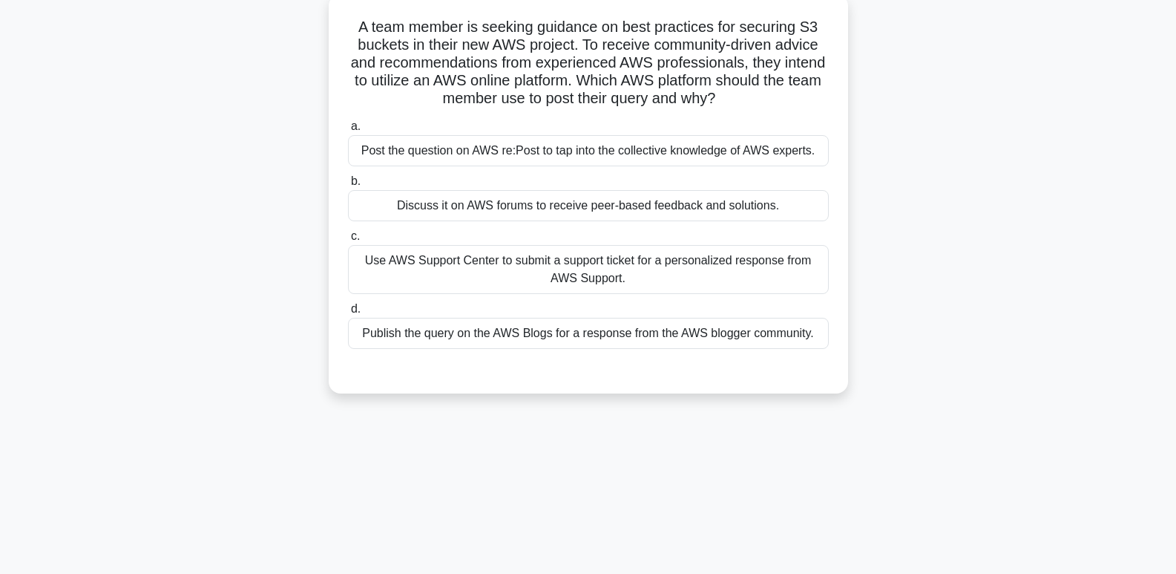
scroll to position [0, 0]
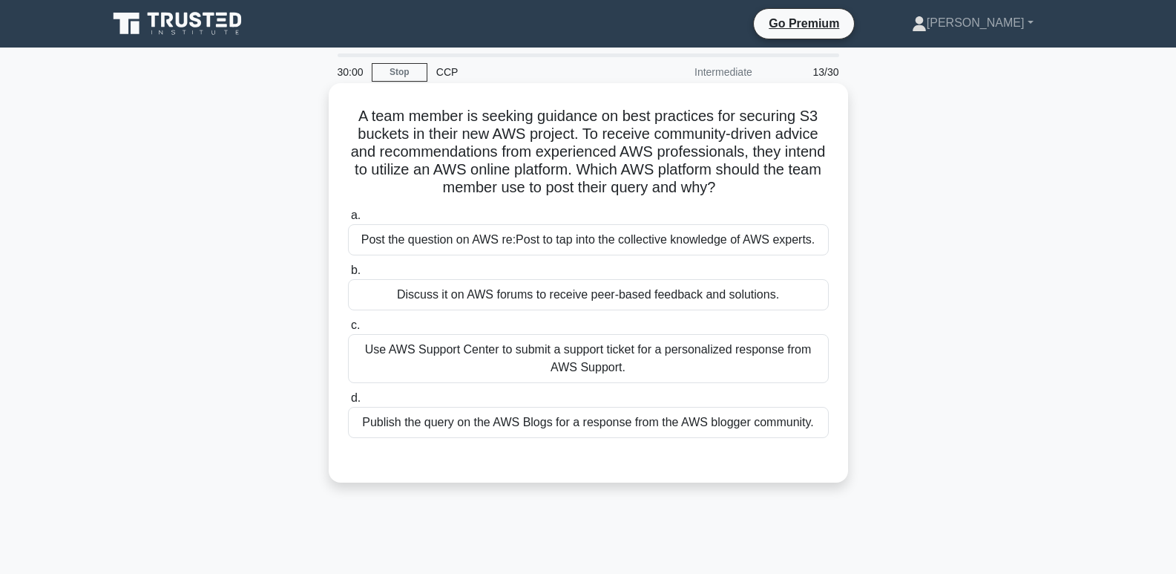
click at [765, 252] on div "Post the question on AWS re:Post to tap into the collective knowledge of AWS ex…" at bounding box center [588, 239] width 481 height 31
click at [348, 220] on input "a. Post the question on AWS re:Post to tap into the collective knowledge of AWS…" at bounding box center [348, 216] width 0 height 10
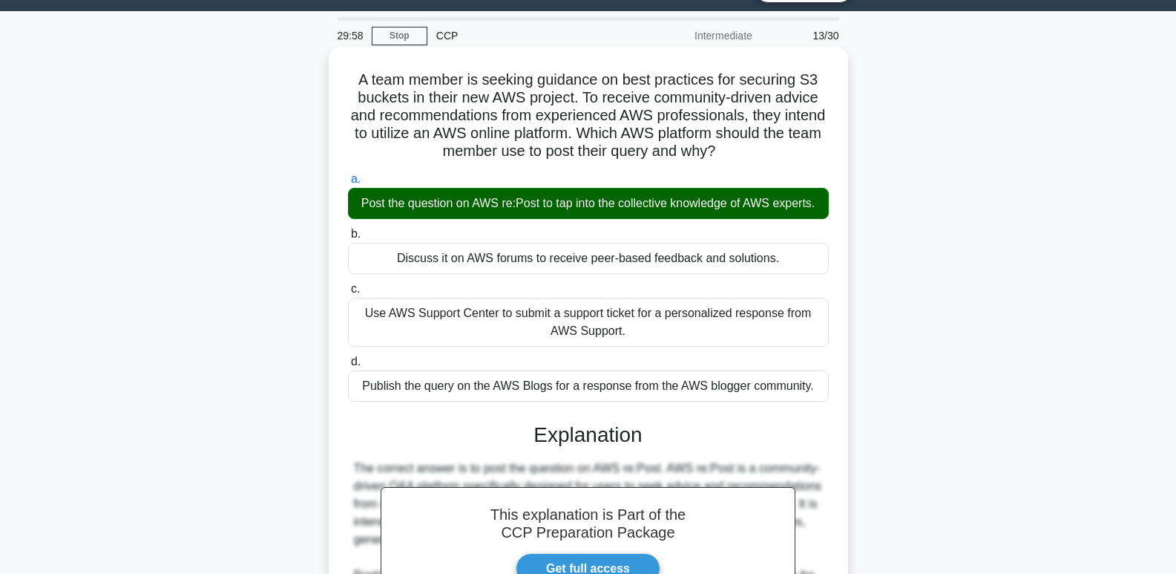
scroll to position [307, 0]
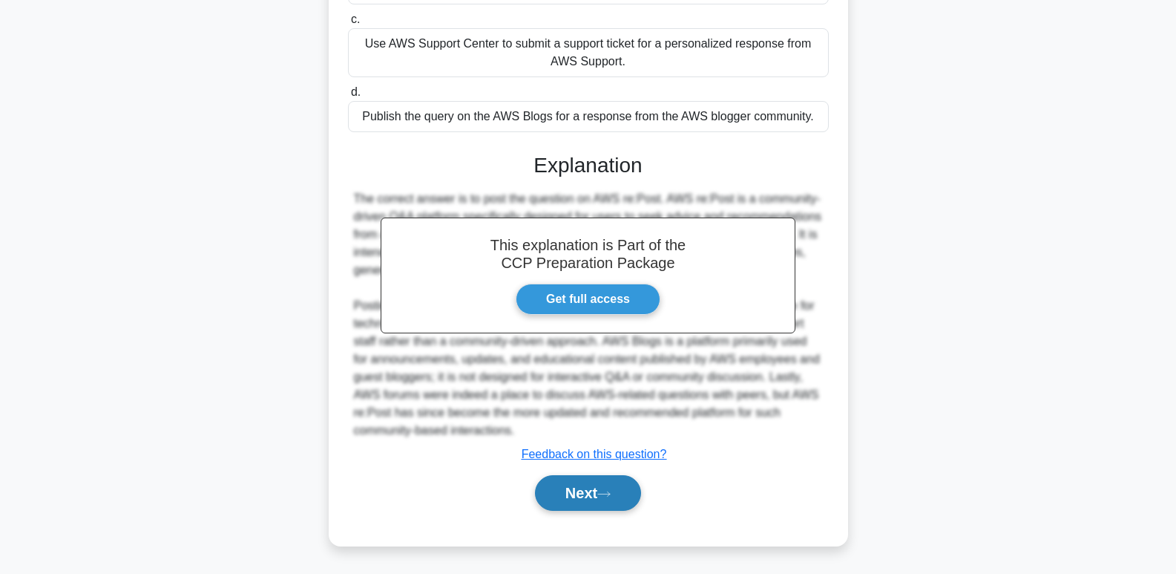
click at [594, 493] on button "Next" at bounding box center [588, 493] width 106 height 36
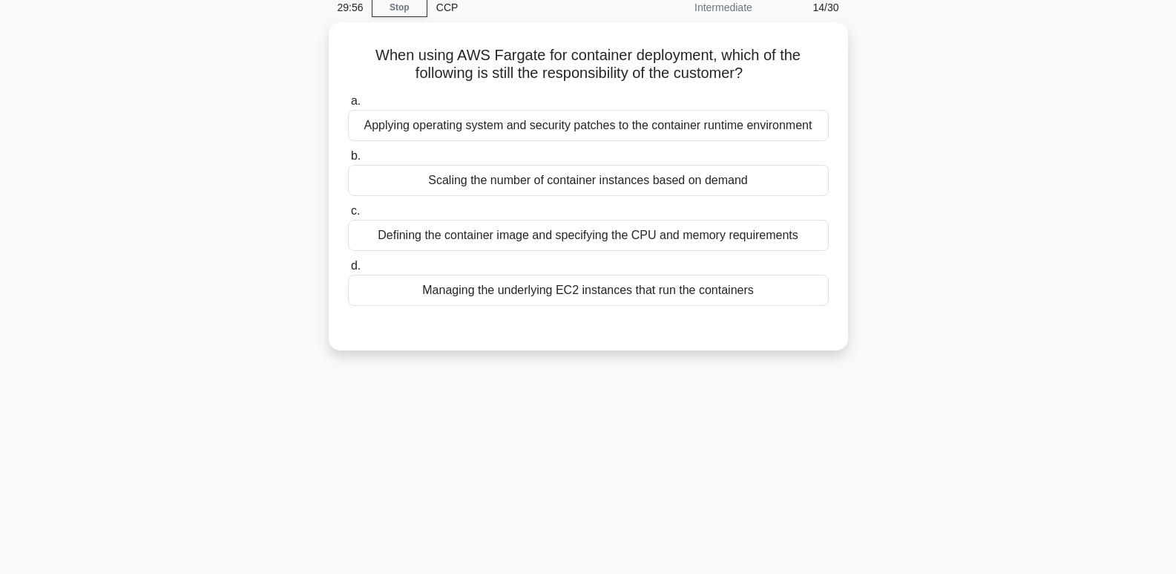
scroll to position [45, 0]
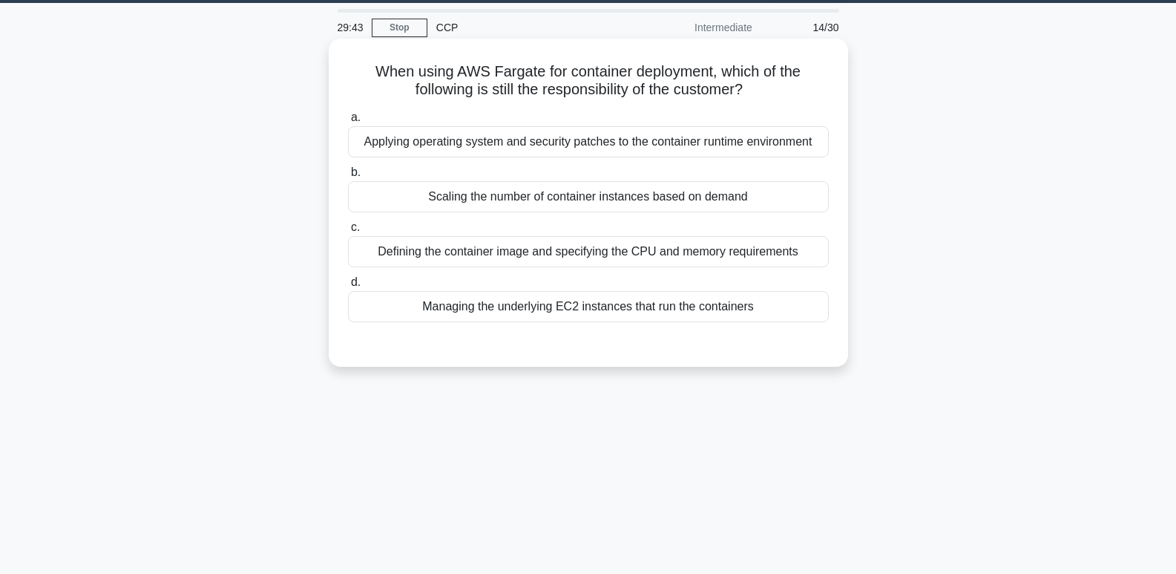
click at [707, 136] on div "Applying operating system and security patches to the container runtime environ…" at bounding box center [588, 141] width 481 height 31
click at [348, 122] on input "a. Applying operating system and security patches to the container runtime envi…" at bounding box center [348, 118] width 0 height 10
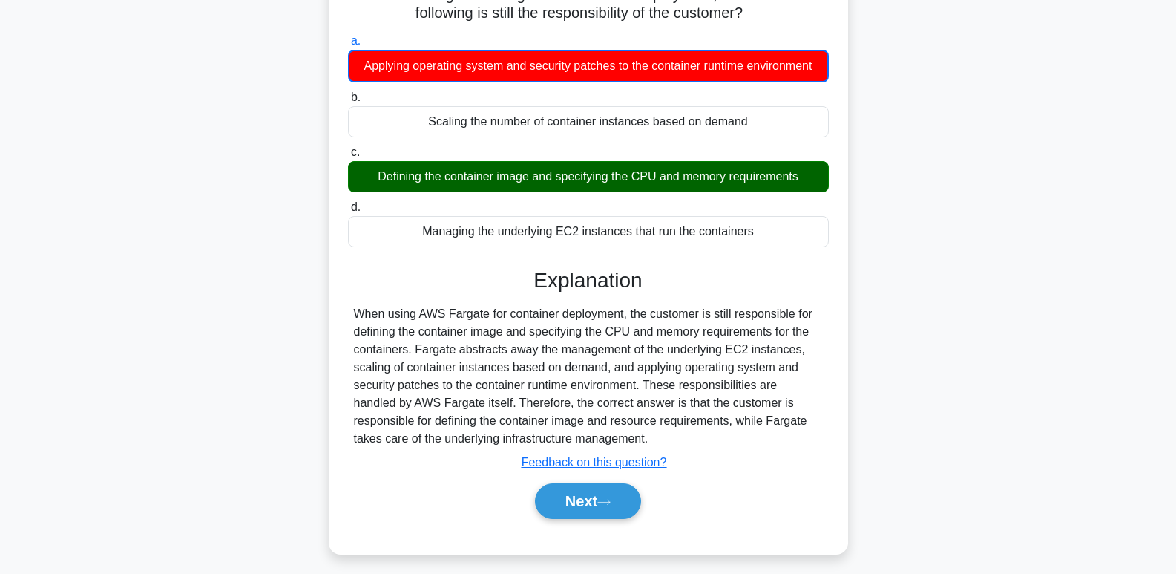
scroll to position [228, 0]
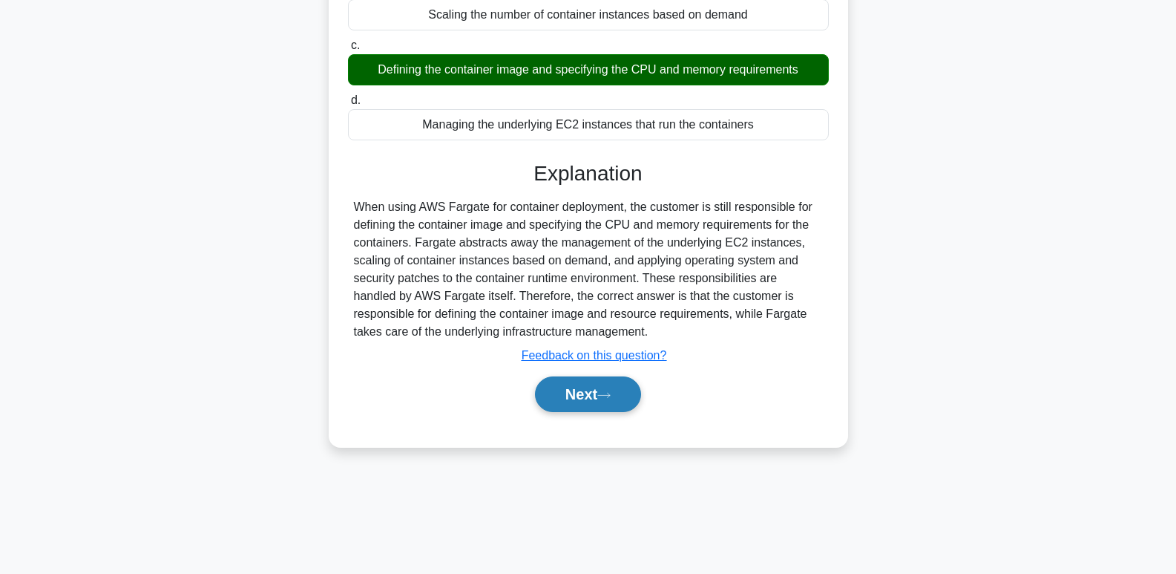
click at [571, 403] on button "Next" at bounding box center [588, 394] width 106 height 36
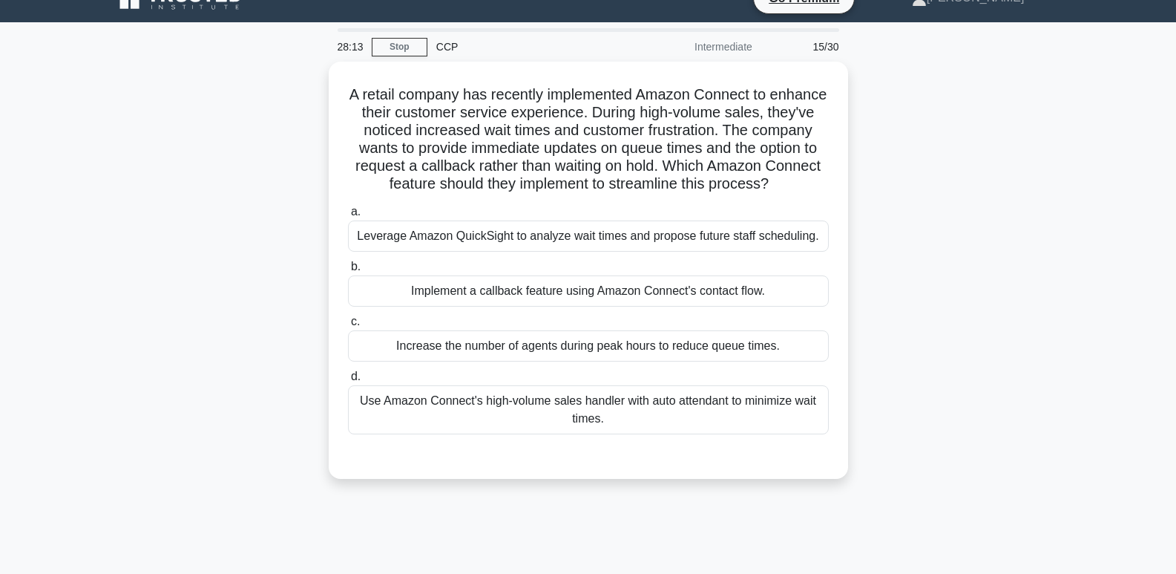
scroll to position [22, 0]
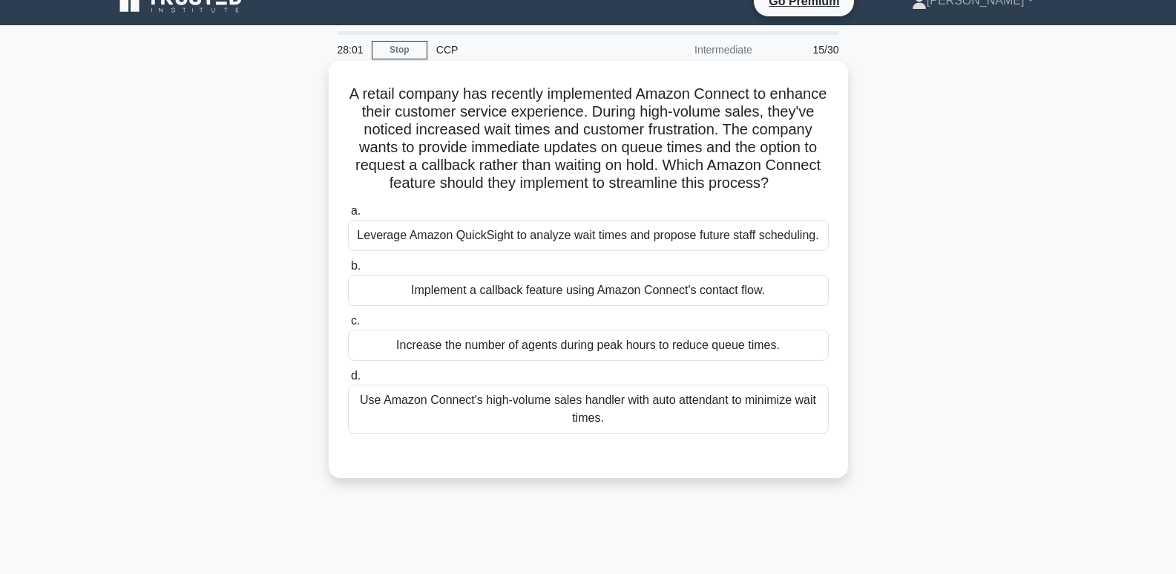
click at [684, 306] on div "Implement a callback feature using Amazon Connect's contact flow." at bounding box center [588, 290] width 481 height 31
click at [348, 271] on input "b. Implement a callback feature using Amazon Connect's contact flow." at bounding box center [348, 266] width 0 height 10
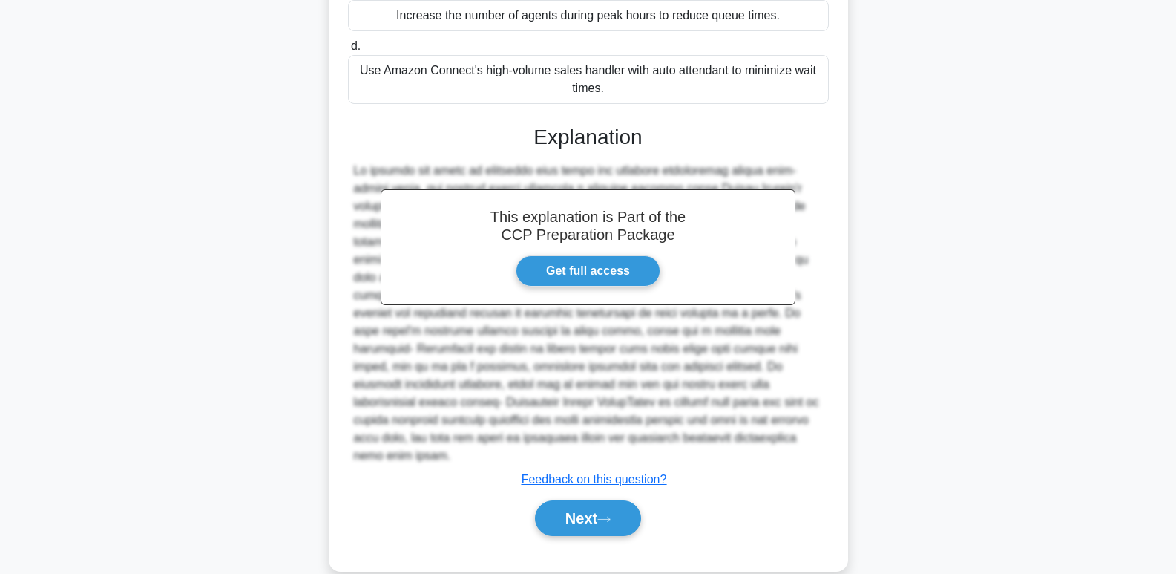
scroll to position [378, 0]
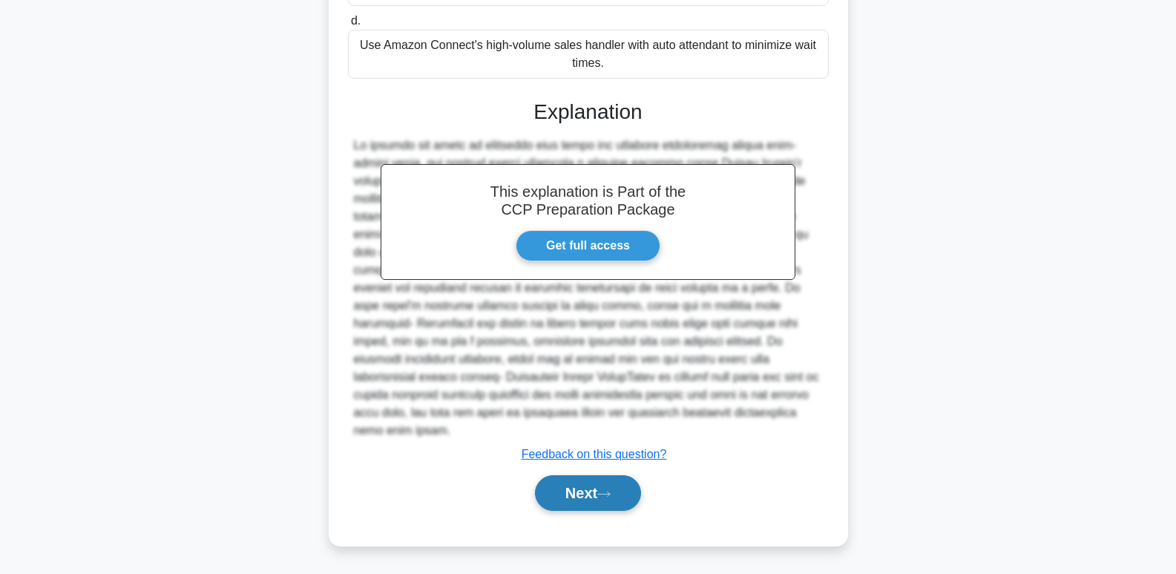
click at [609, 506] on button "Next" at bounding box center [588, 493] width 106 height 36
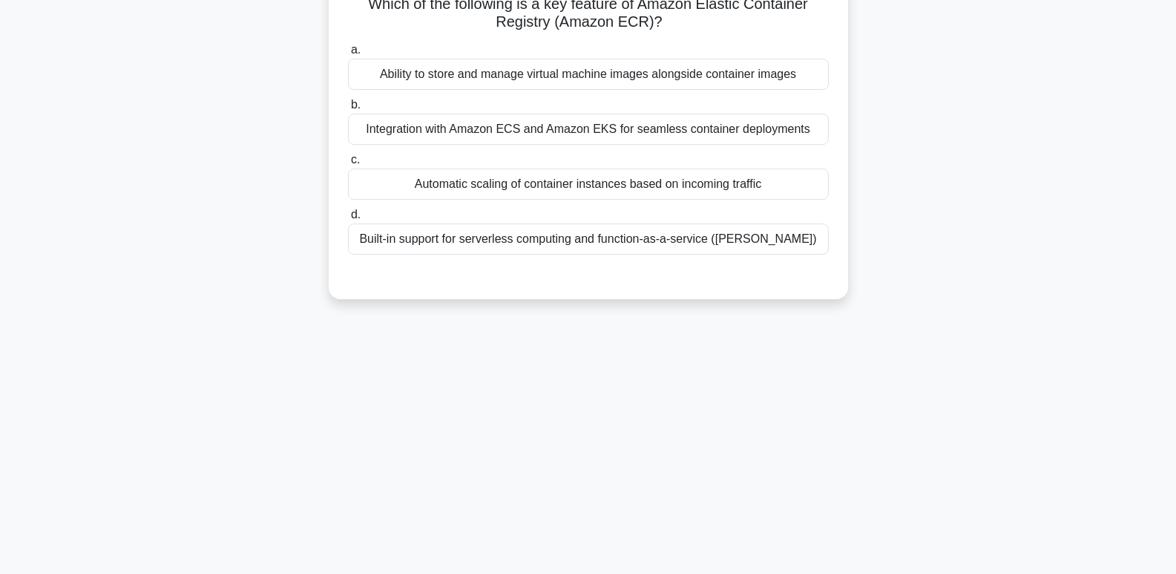
scroll to position [0, 0]
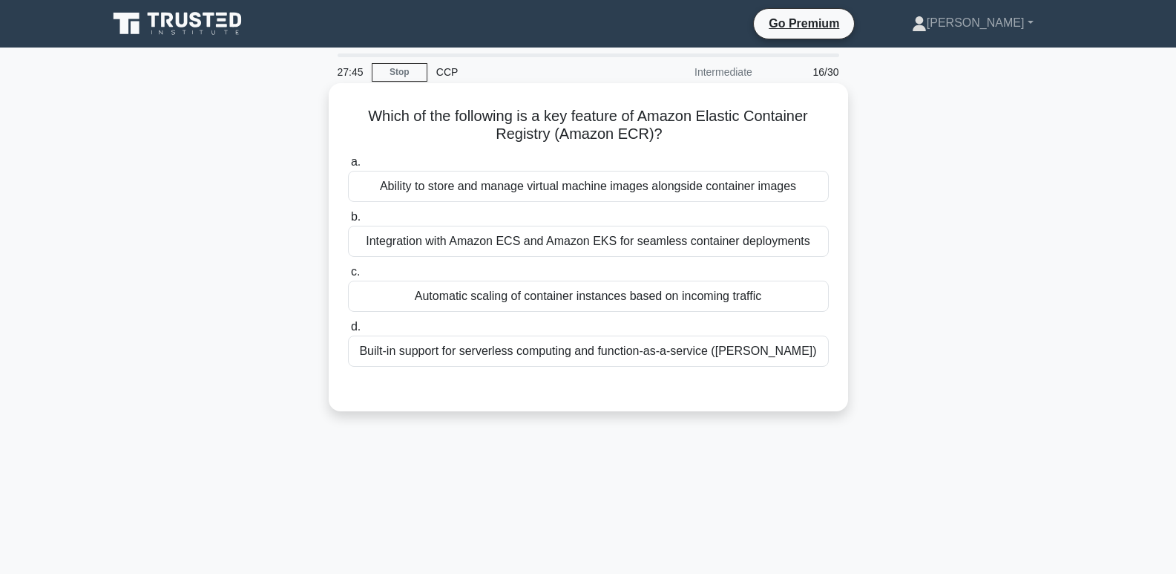
click at [670, 301] on div "Automatic scaling of container instances based on incoming traffic" at bounding box center [588, 296] width 481 height 31
click at [348, 277] on input "c. Automatic scaling of container instances based on incoming traffic" at bounding box center [348, 272] width 0 height 10
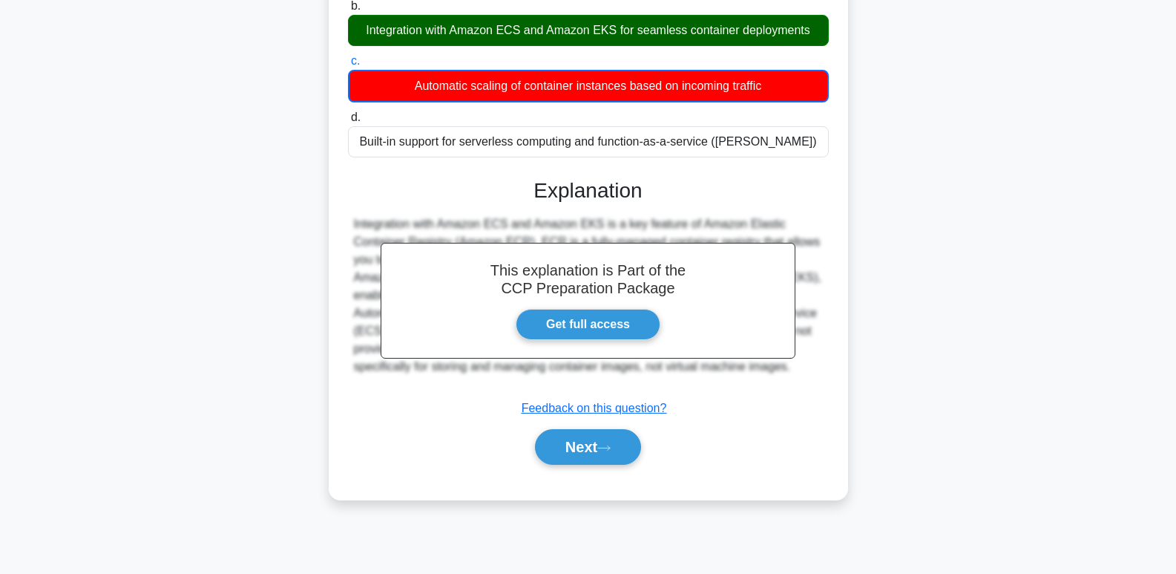
scroll to position [228, 0]
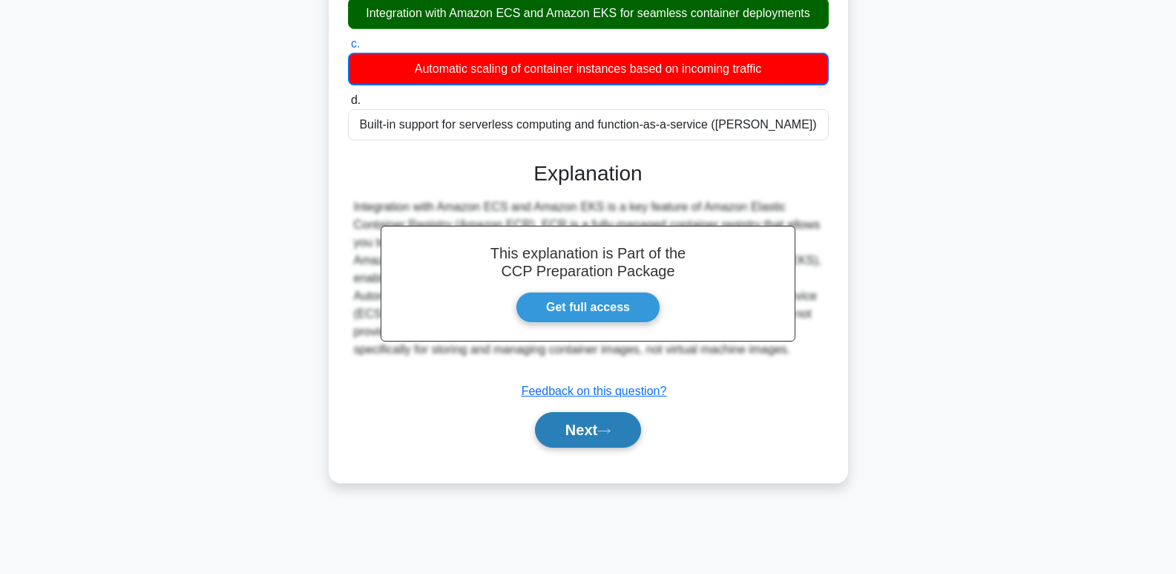
click at [619, 435] on button "Next" at bounding box center [588, 430] width 106 height 36
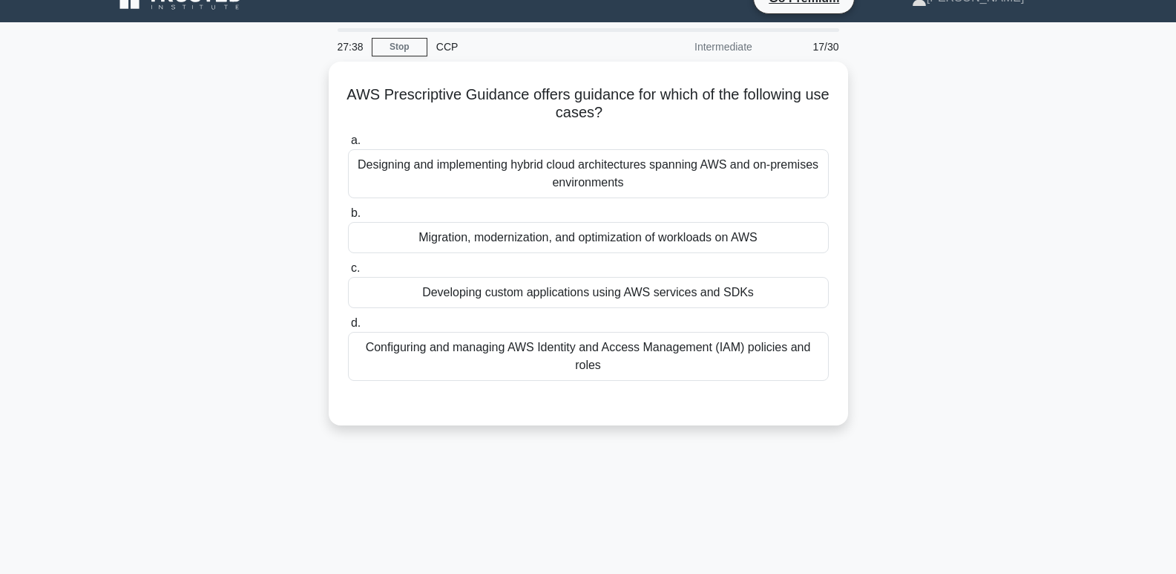
scroll to position [22, 0]
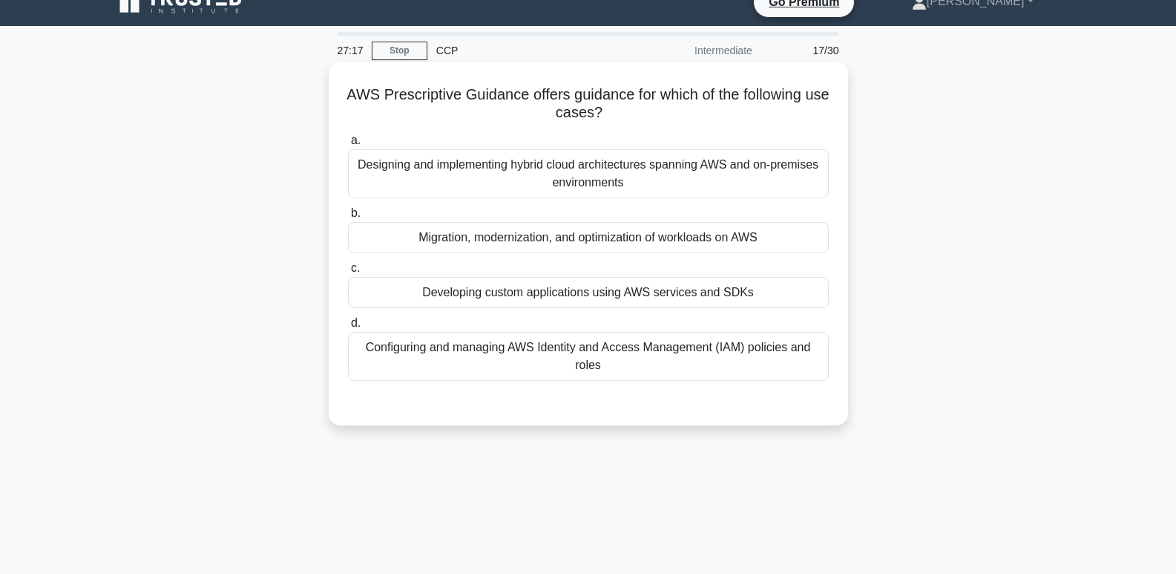
click at [701, 223] on label "b. Migration, modernization, and optimization of workloads on AWS" at bounding box center [588, 228] width 481 height 49
click at [348, 218] on input "b. Migration, modernization, and optimization of workloads on AWS" at bounding box center [348, 214] width 0 height 10
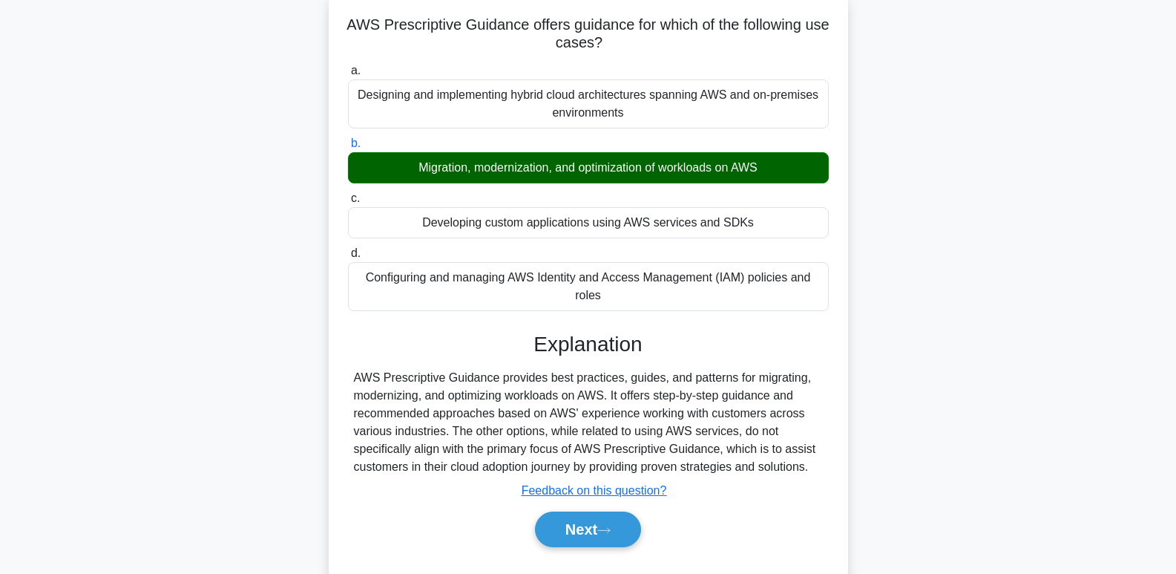
scroll to position [228, 0]
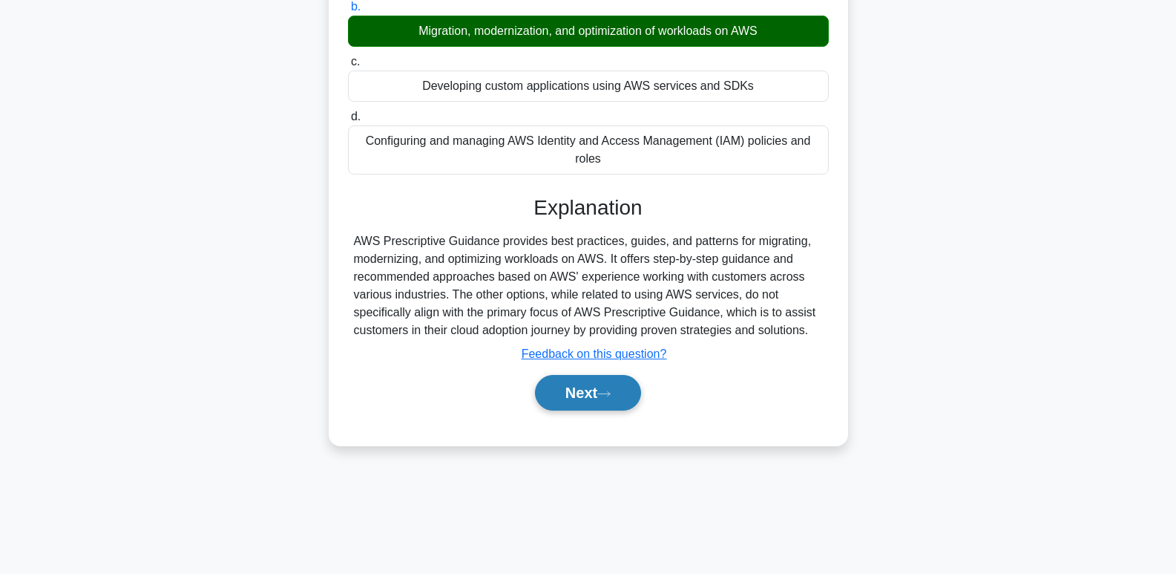
click at [621, 407] on button "Next" at bounding box center [588, 393] width 106 height 36
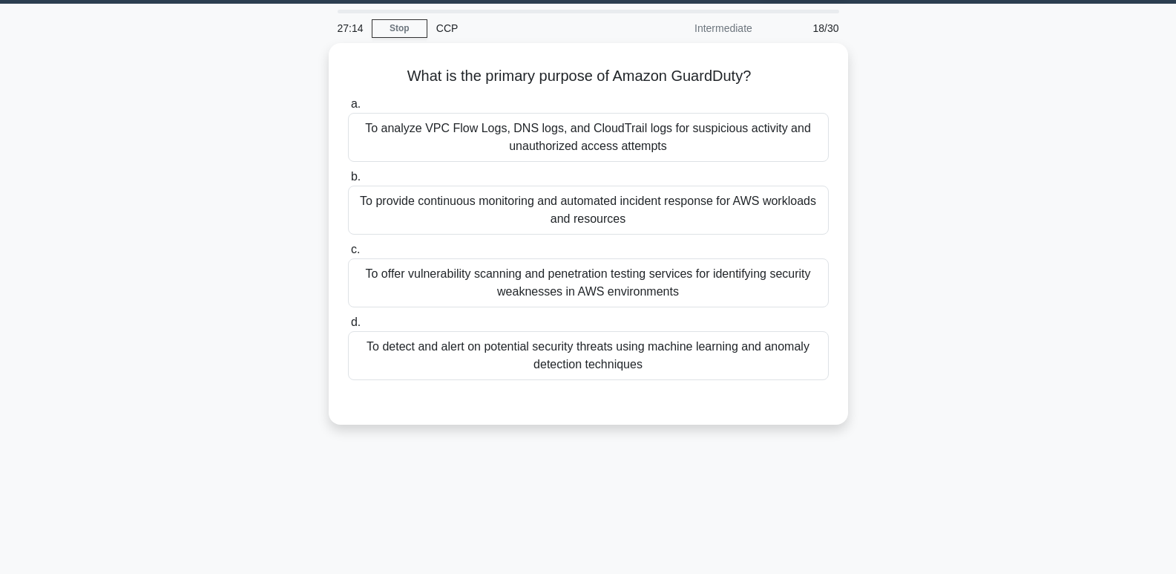
scroll to position [40, 0]
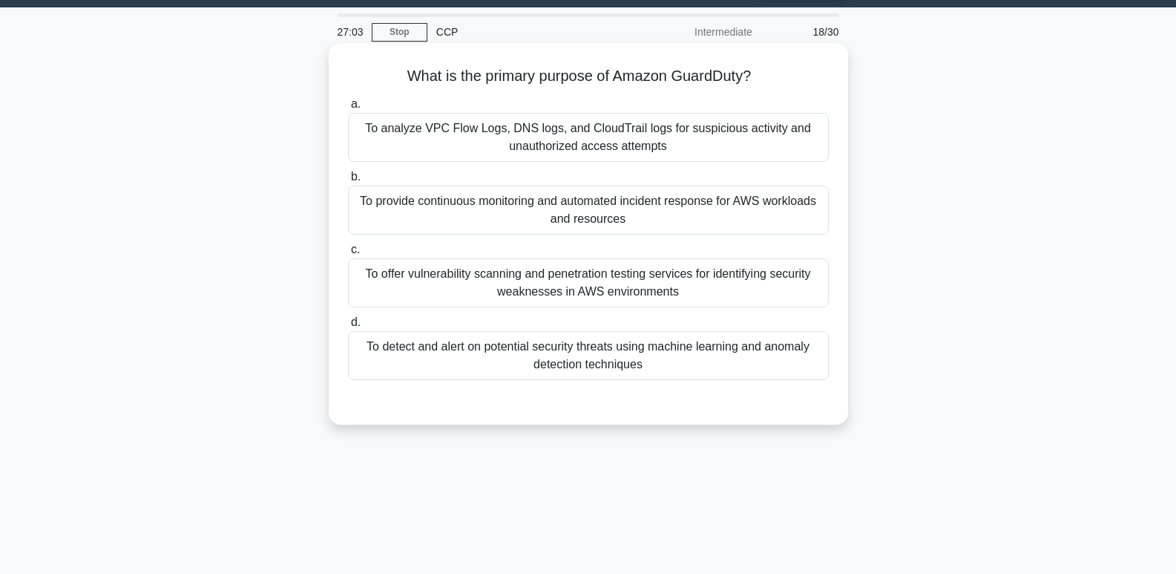
click at [664, 284] on div "To offer vulnerability scanning and penetration testing services for identifyin…" at bounding box center [588, 282] width 481 height 49
click at [348, 255] on input "c. To offer vulnerability scanning and penetration testing services for identif…" at bounding box center [348, 250] width 0 height 10
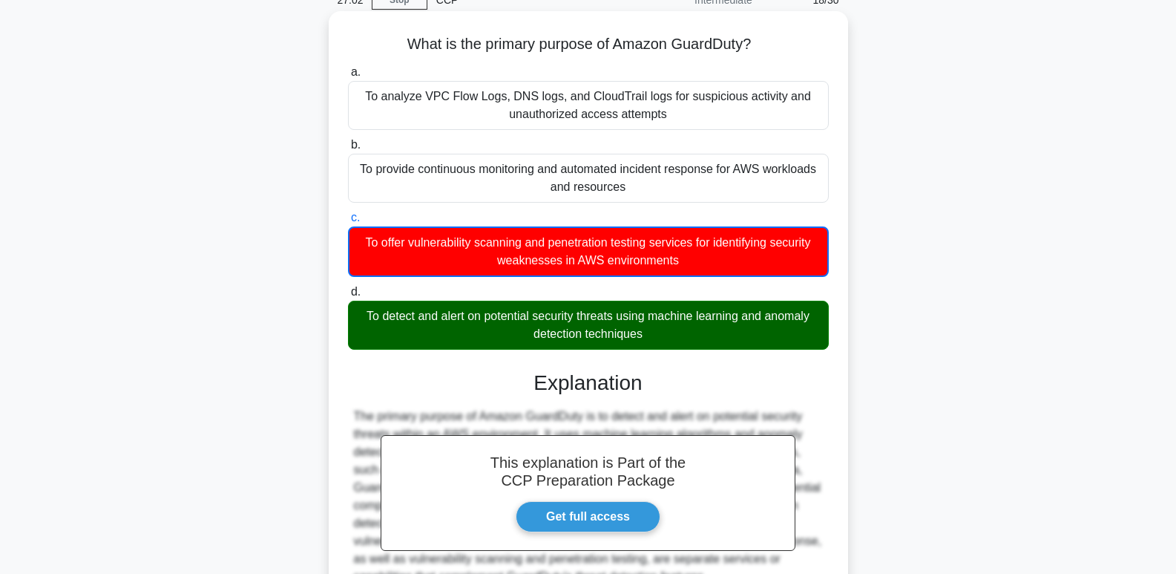
scroll to position [228, 0]
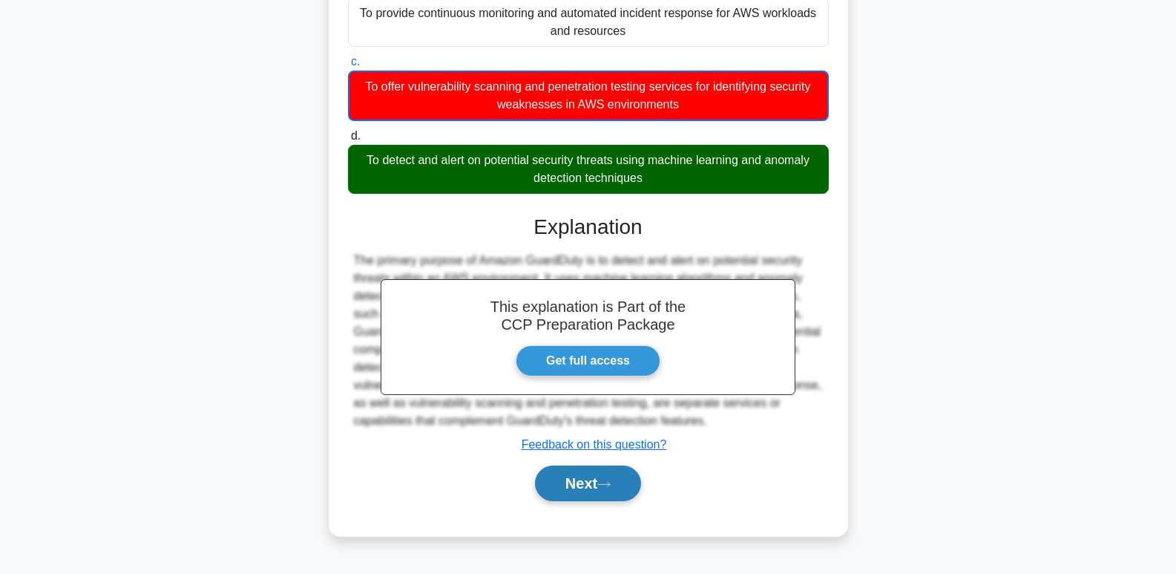
click at [612, 479] on button "Next" at bounding box center [588, 483] width 106 height 36
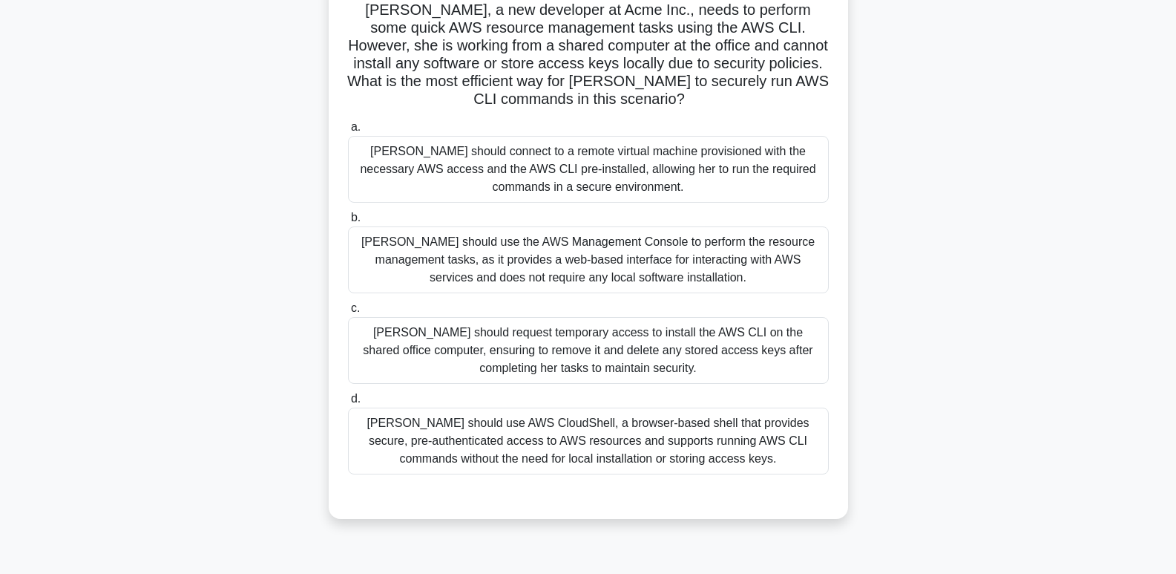
scroll to position [0, 0]
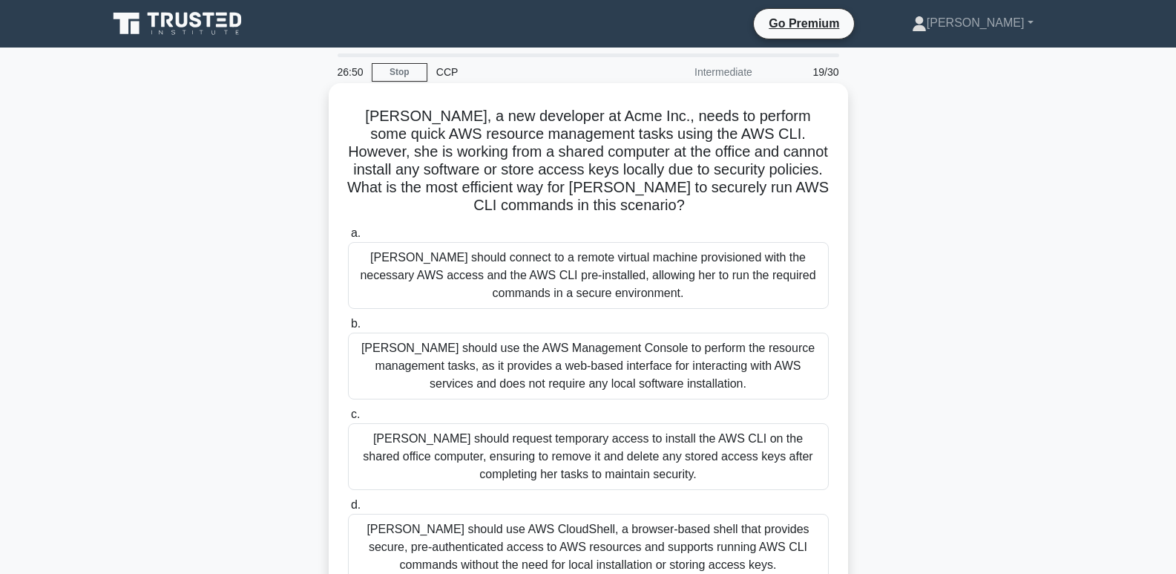
click at [661, 387] on div "[PERSON_NAME] should use the AWS Management Console to perform the resource man…" at bounding box center [588, 365] width 481 height 67
click at [348, 329] on input "b. [PERSON_NAME] should use the AWS Management Console to perform the resource …" at bounding box center [348, 324] width 0 height 10
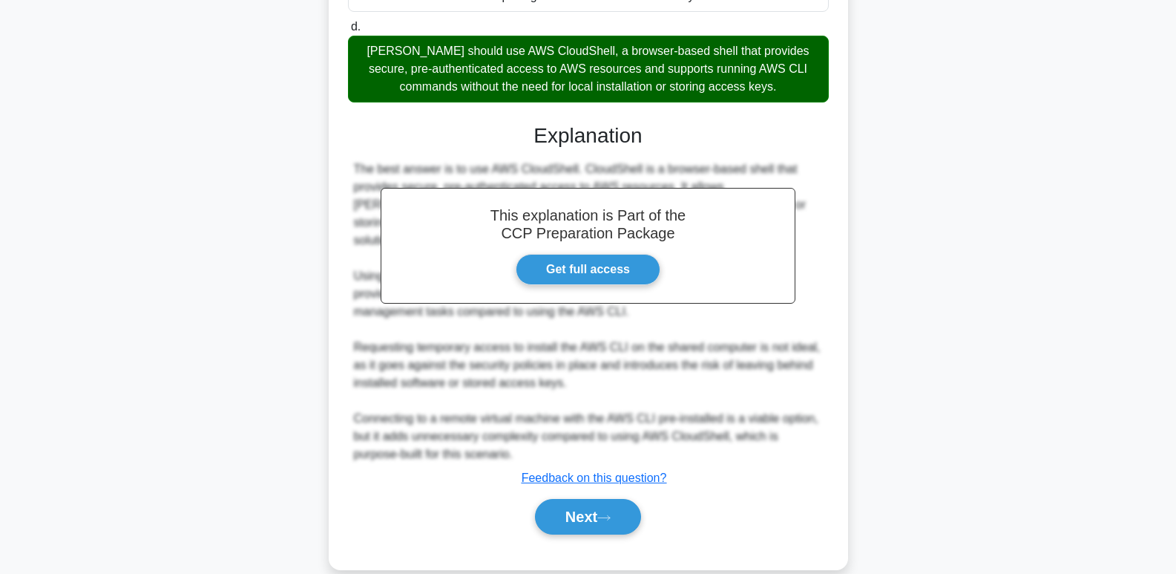
scroll to position [504, 0]
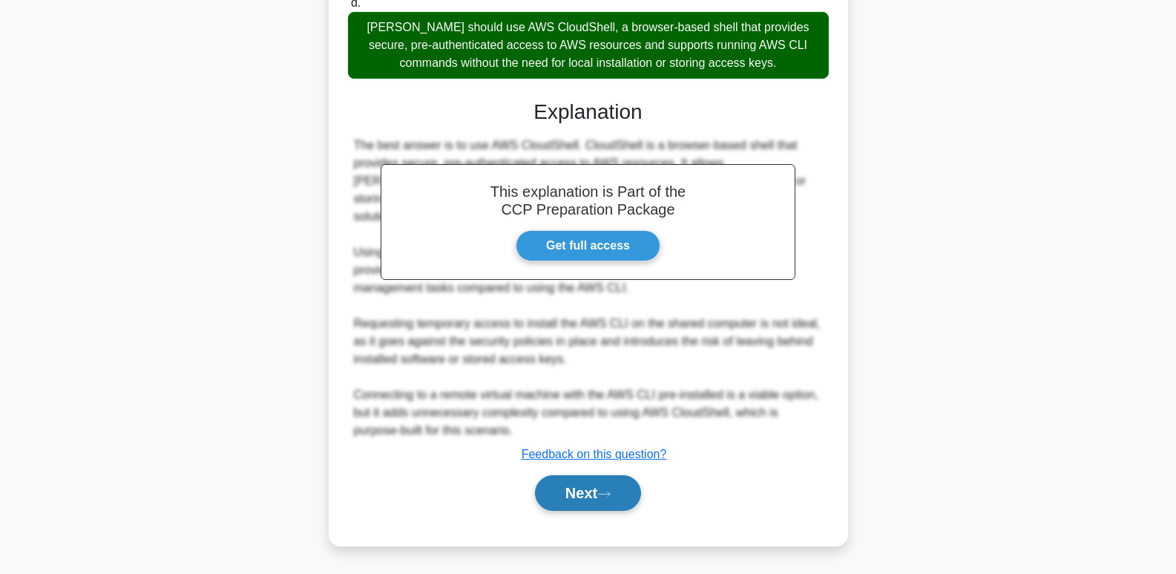
click at [601, 505] on button "Next" at bounding box center [588, 493] width 106 height 36
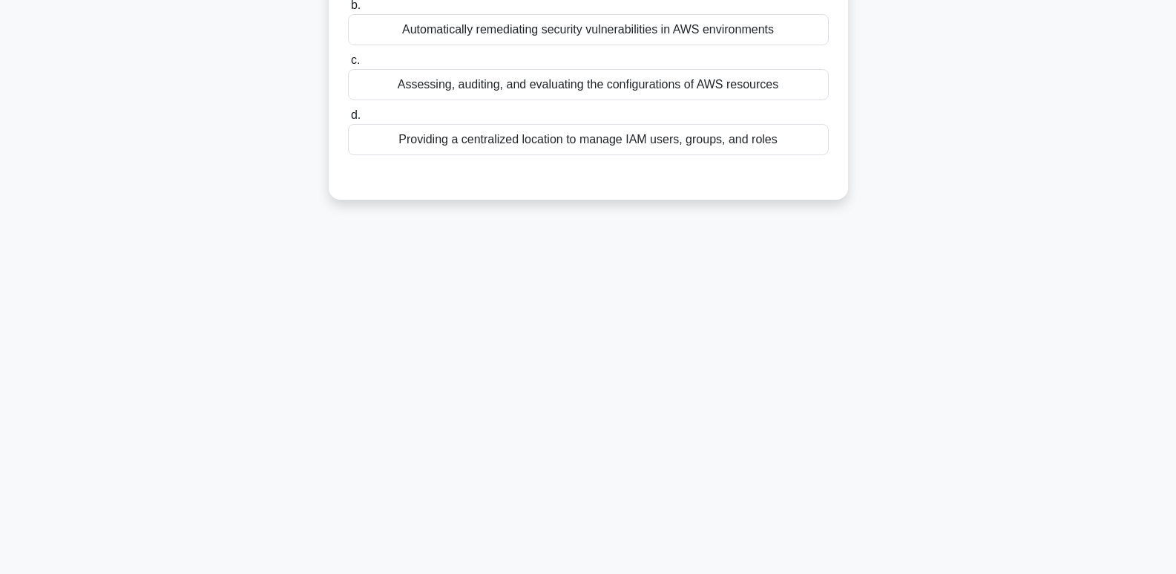
scroll to position [0, 0]
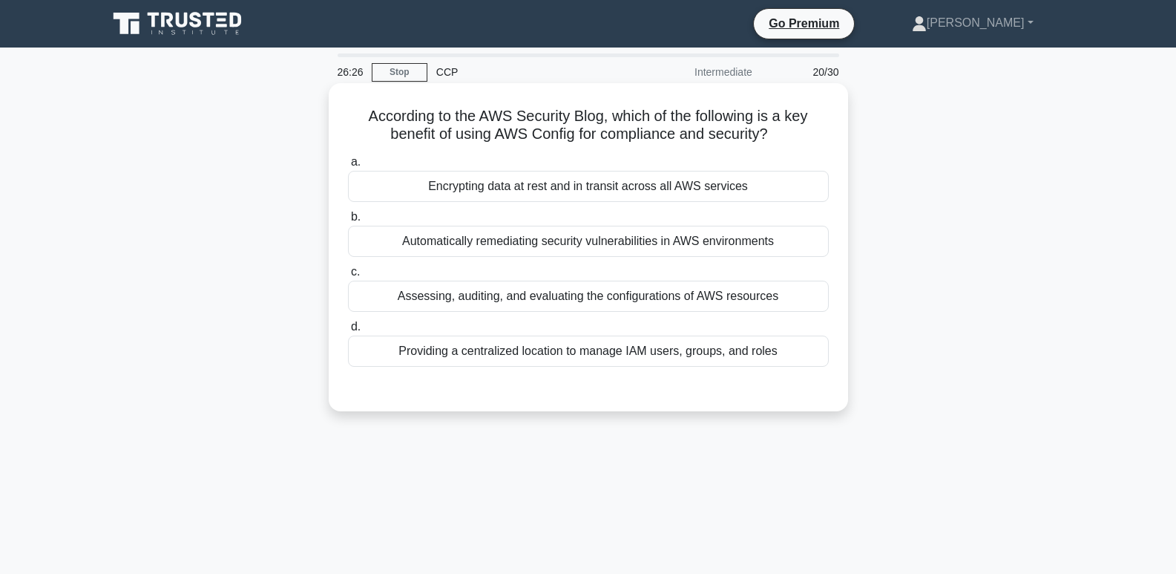
click at [727, 181] on div "Encrypting data at rest and in transit across all AWS services" at bounding box center [588, 186] width 481 height 31
click at [348, 167] on input "a. Encrypting data at rest and in transit across all AWS services" at bounding box center [348, 162] width 0 height 10
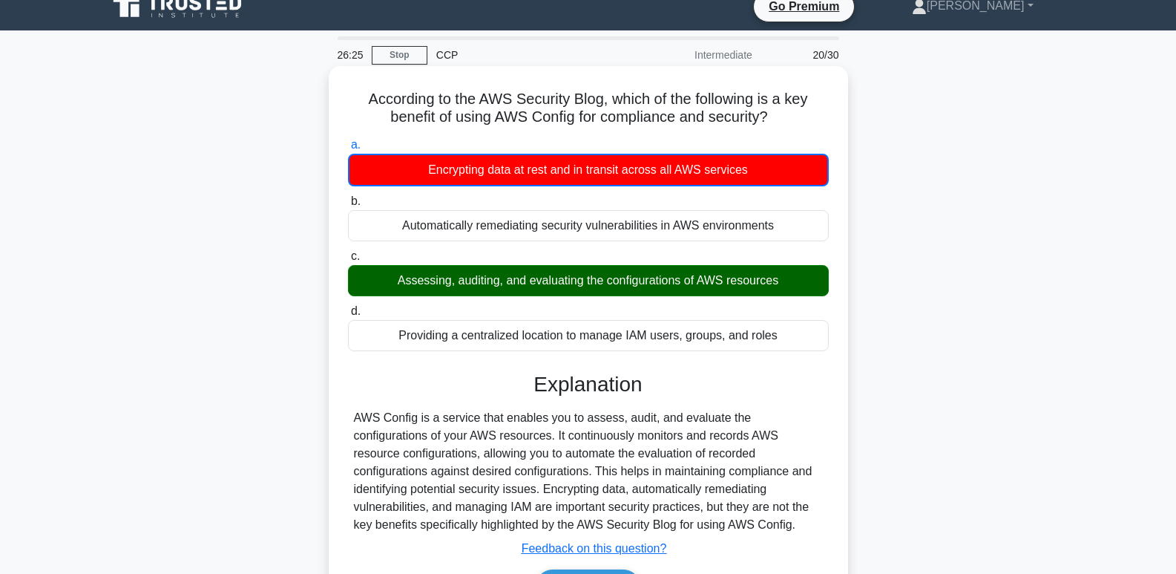
scroll to position [228, 0]
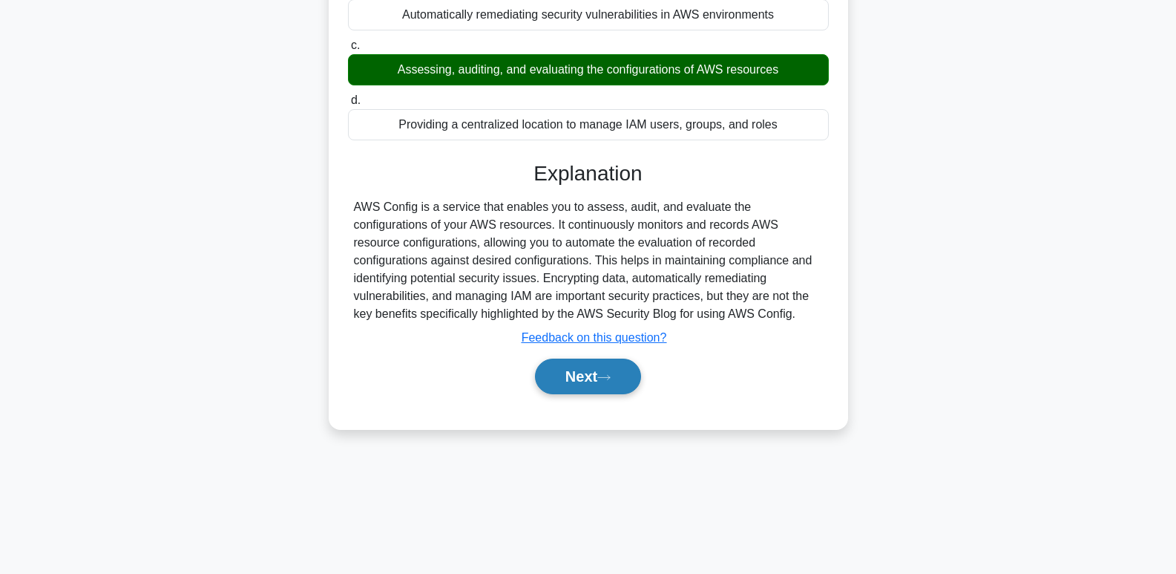
click at [622, 385] on button "Next" at bounding box center [588, 376] width 106 height 36
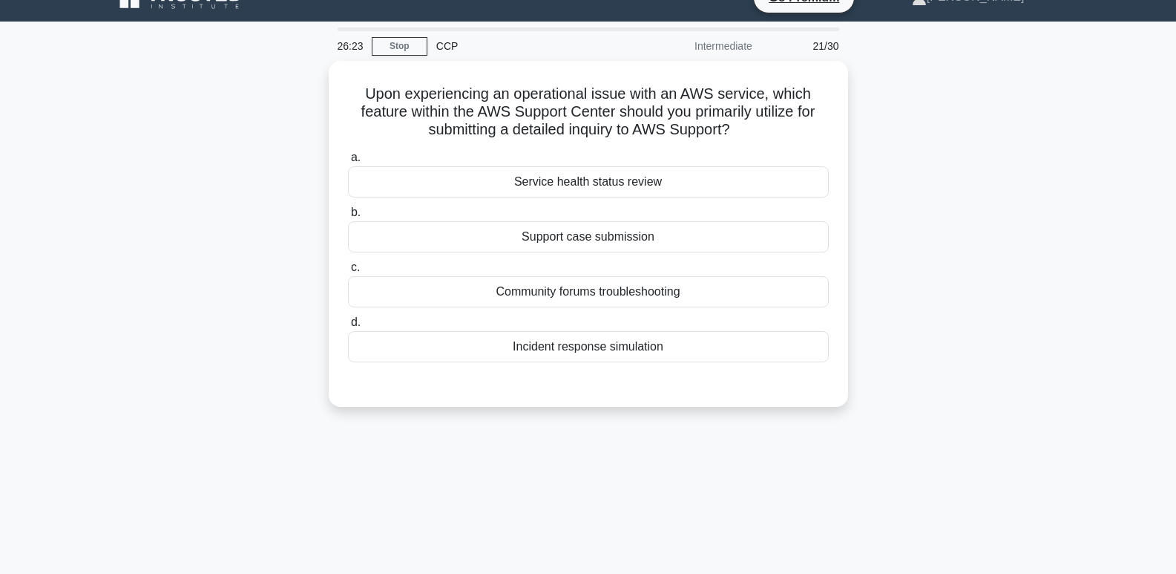
scroll to position [0, 0]
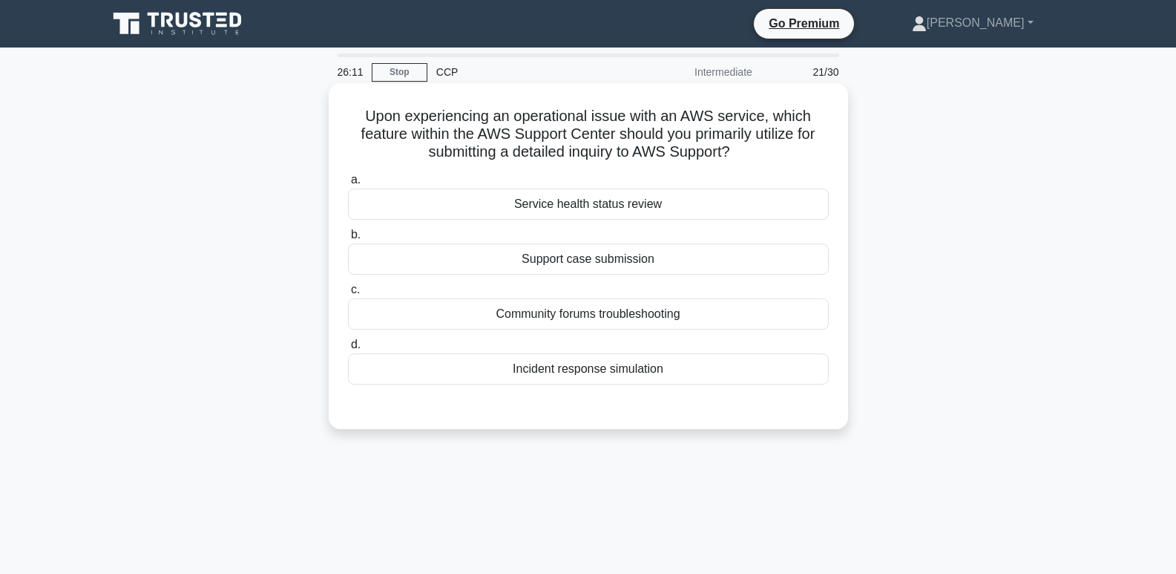
click at [686, 259] on div "Support case submission" at bounding box center [588, 258] width 481 height 31
click at [348, 240] on input "b. Support case submission" at bounding box center [348, 235] width 0 height 10
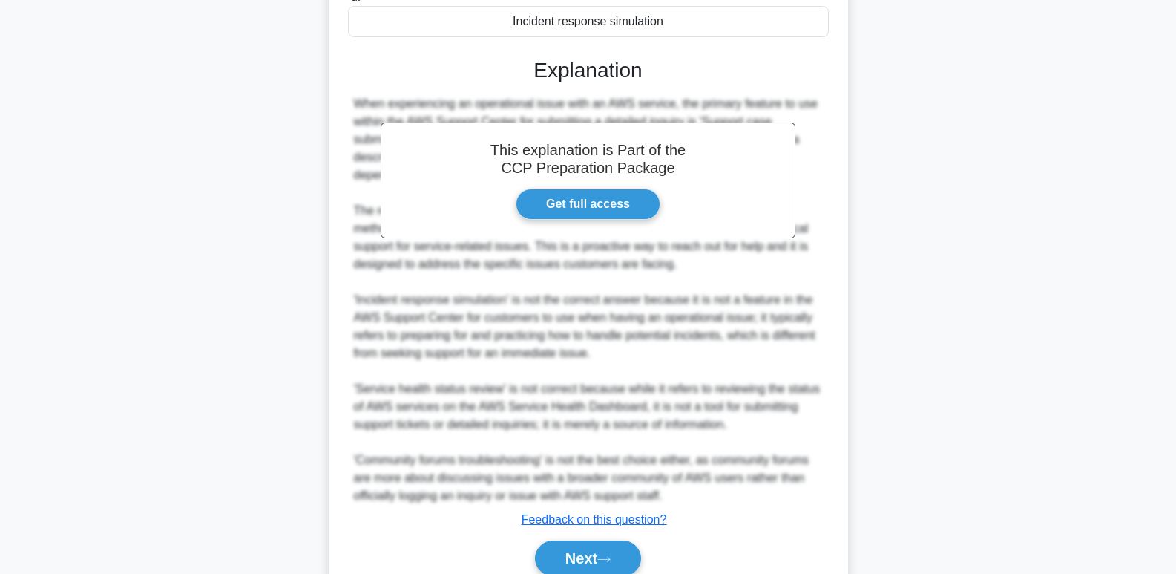
scroll to position [413, 0]
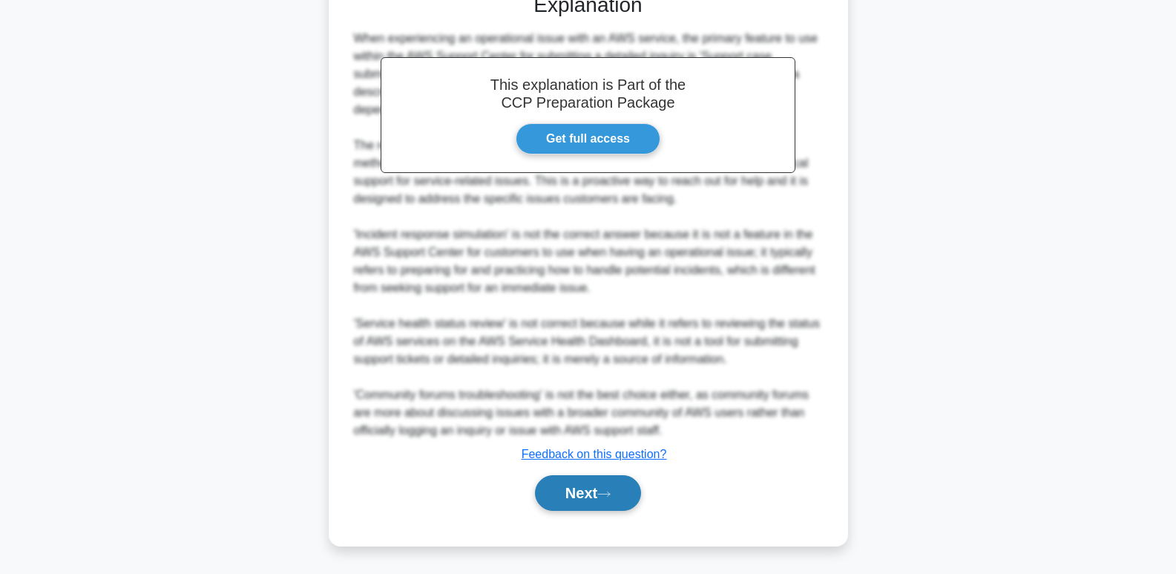
click at [609, 499] on button "Next" at bounding box center [588, 493] width 106 height 36
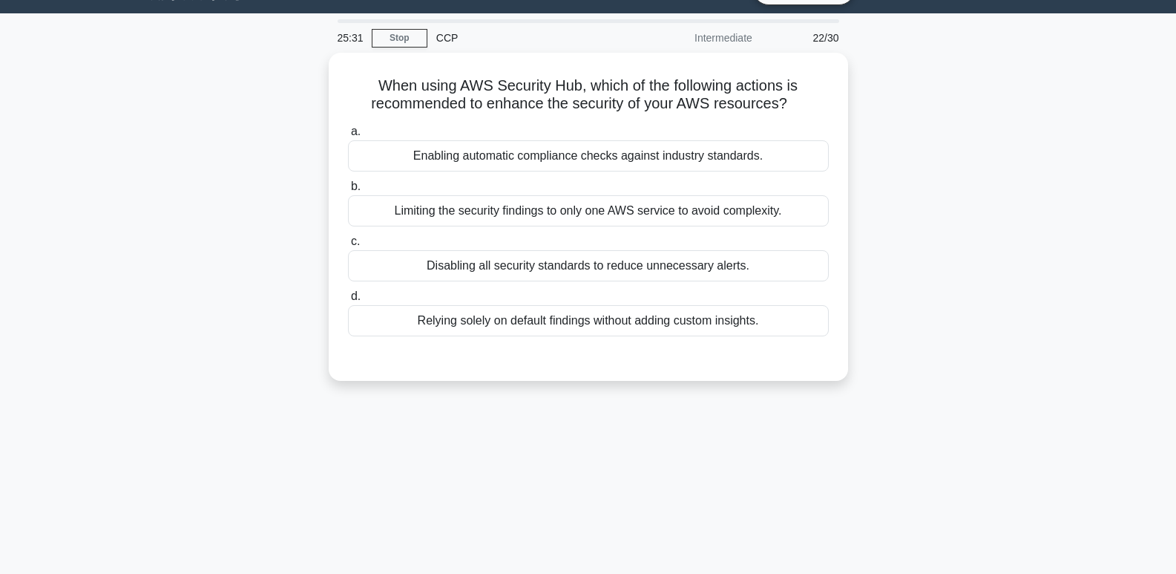
scroll to position [33, 0]
click at [1036, 424] on div "25:08 Stop CCP Intermediate 22/30 When using AWS Security Hub, which of the fol…" at bounding box center [589, 391] width 980 height 742
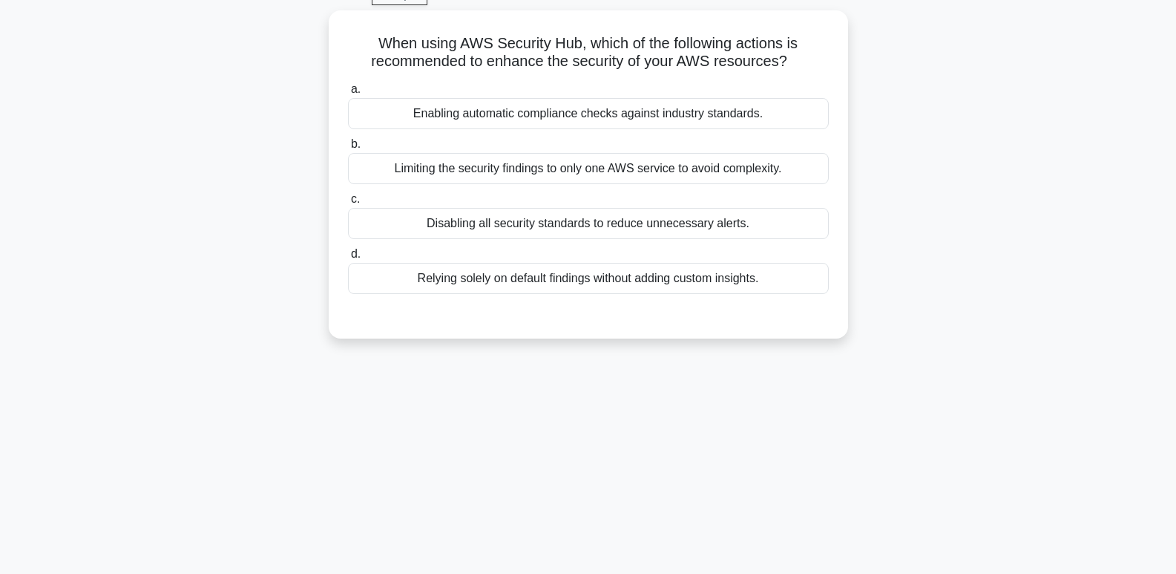
scroll to position [80, 0]
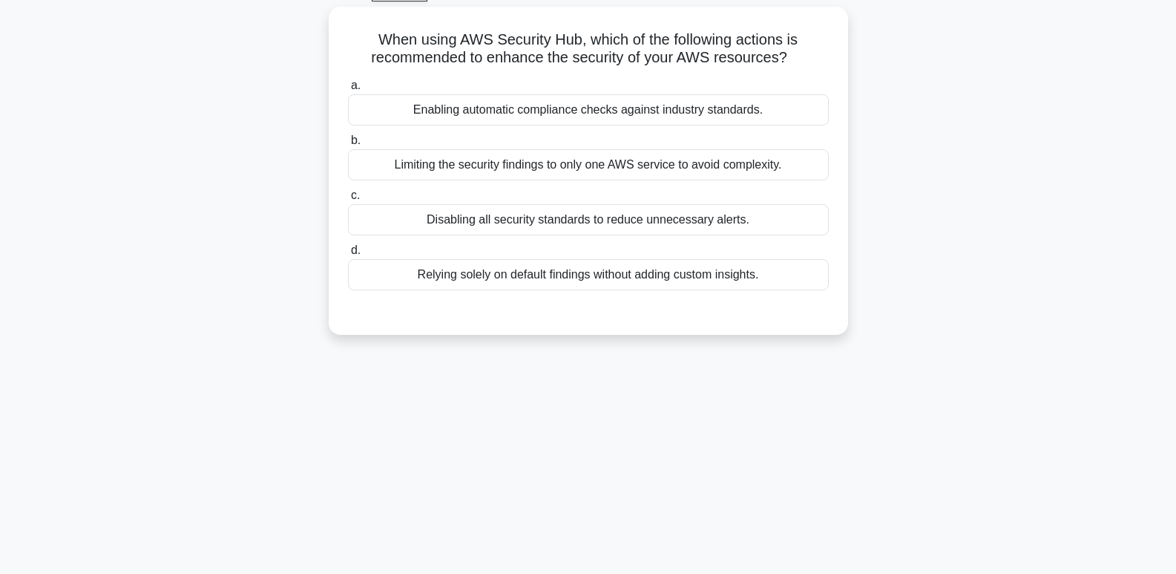
click at [1121, 418] on main "24:56 Stop CCP Intermediate 22/30 When using AWS Security Hub, which of the fol…" at bounding box center [588, 344] width 1176 height 754
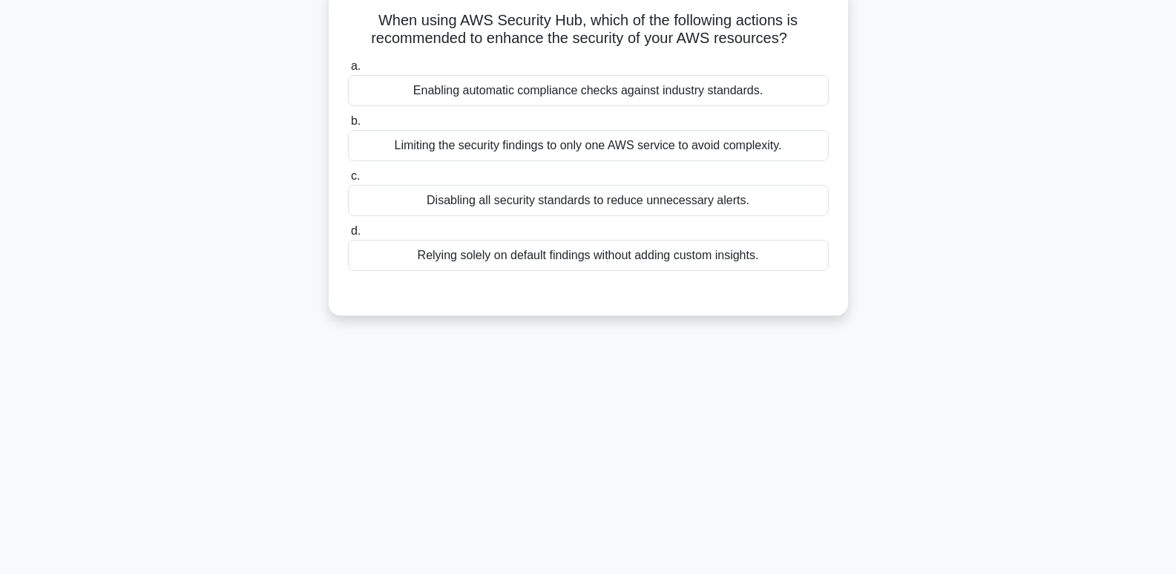
scroll to position [0, 0]
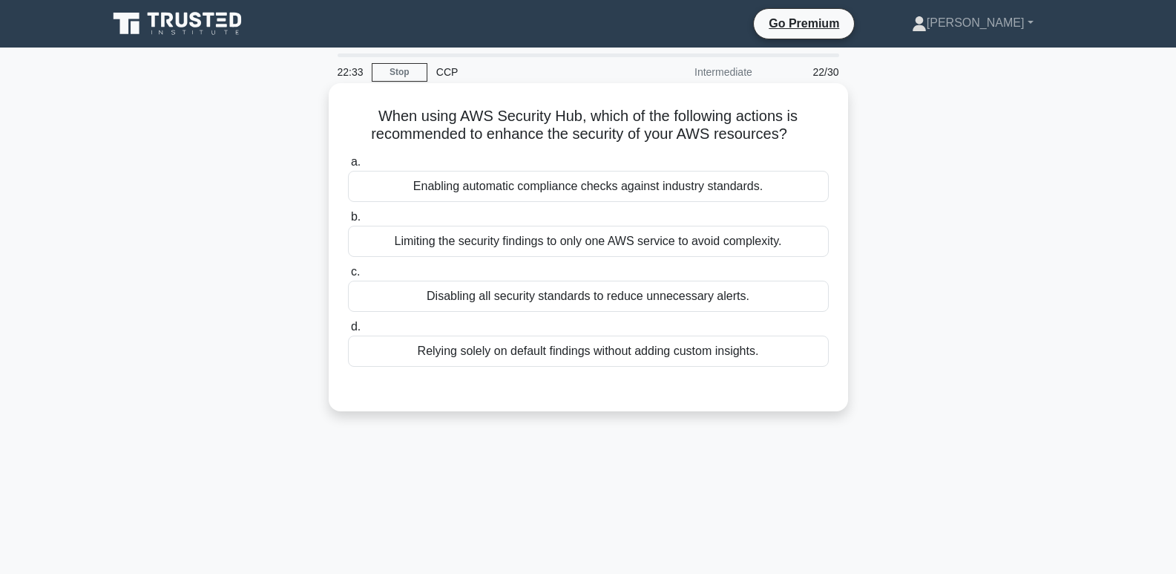
click at [560, 190] on div "Enabling automatic compliance checks against industry standards." at bounding box center [588, 186] width 481 height 31
click at [348, 167] on input "a. Enabling automatic compliance checks against industry standards." at bounding box center [348, 162] width 0 height 10
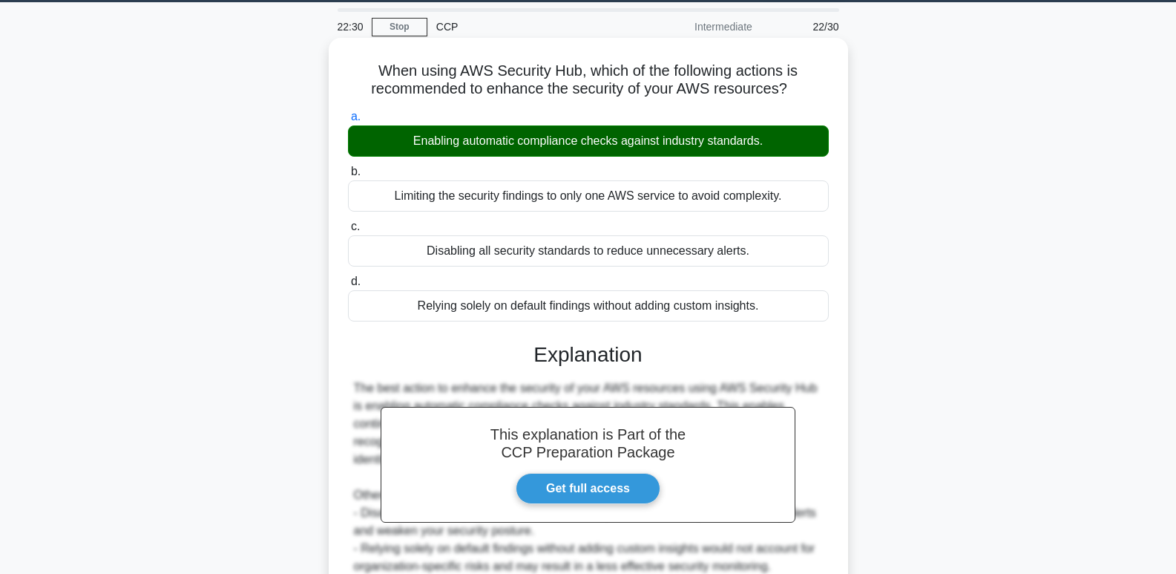
scroll to position [235, 0]
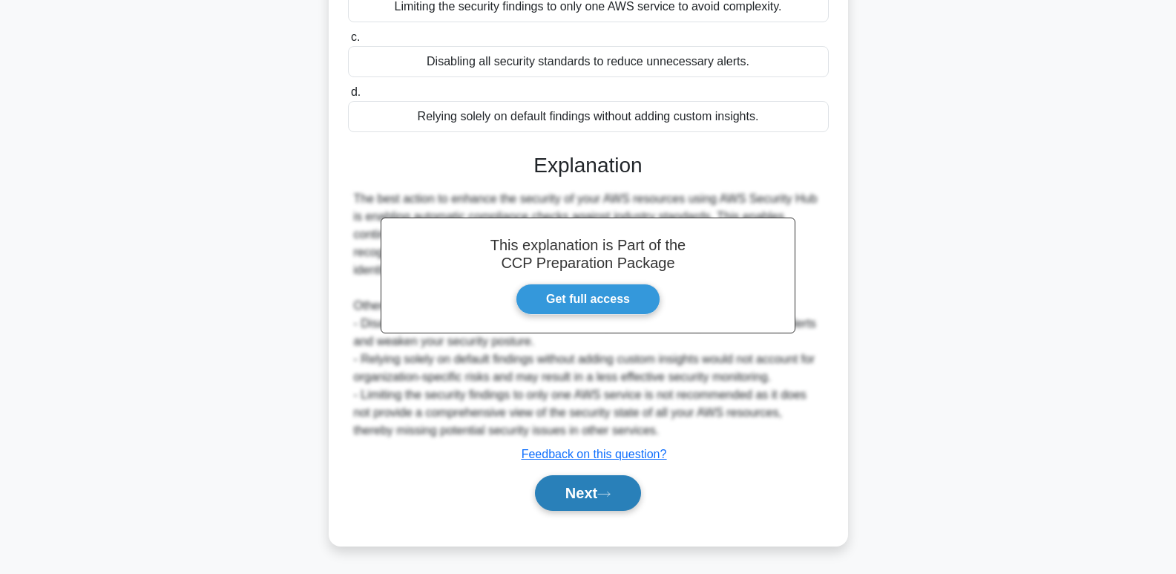
click at [605, 505] on button "Next" at bounding box center [588, 493] width 106 height 36
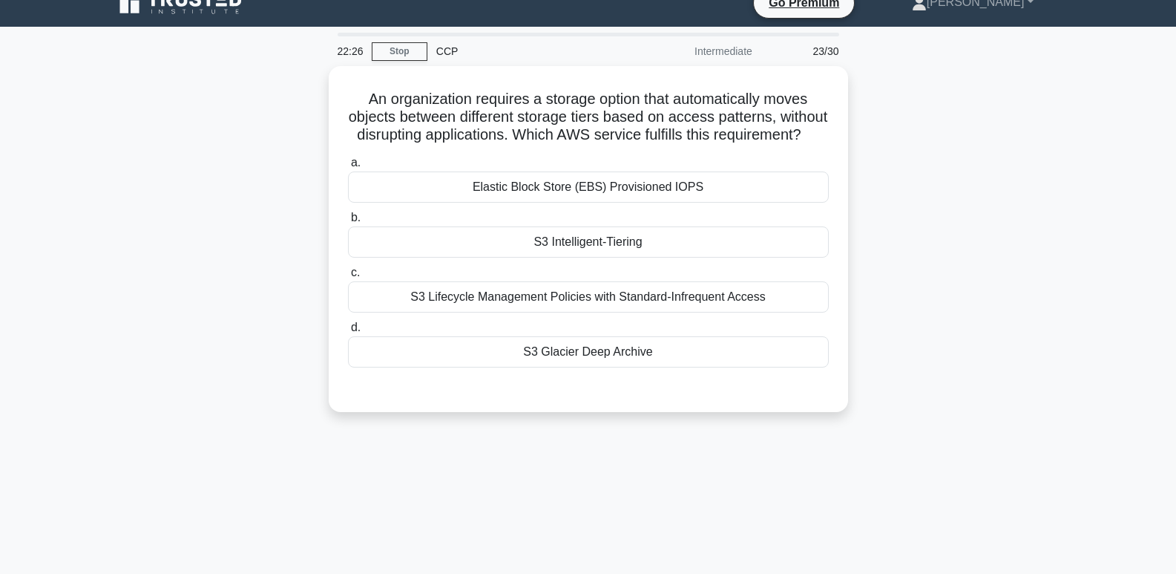
scroll to position [19, 0]
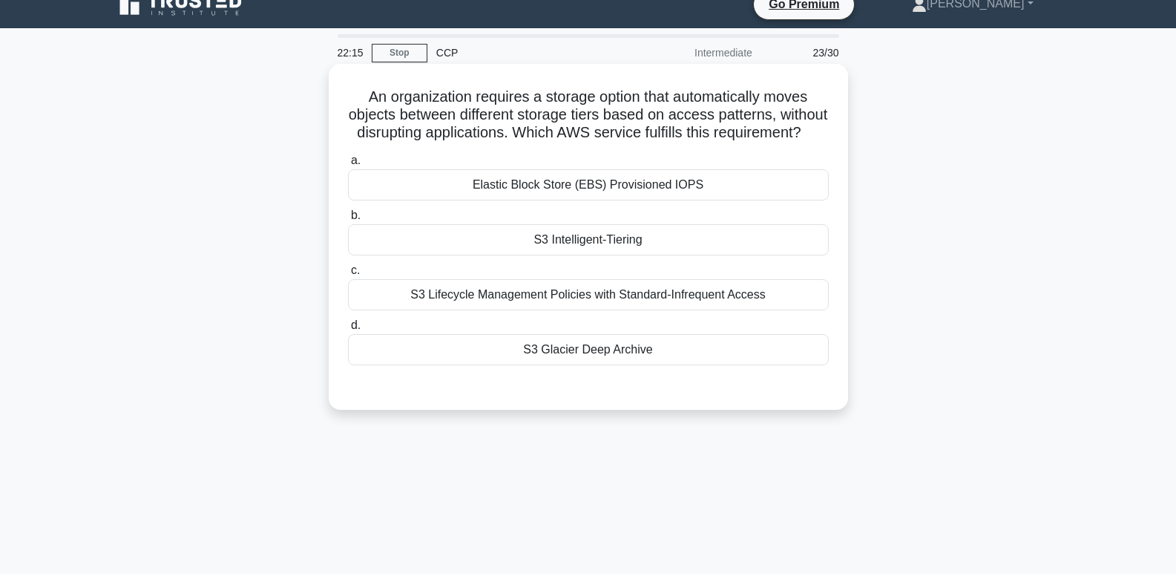
click at [730, 365] on div "S3 Glacier Deep Archive" at bounding box center [588, 349] width 481 height 31
click at [348, 330] on input "d. S3 Glacier Deep Archive" at bounding box center [348, 326] width 0 height 10
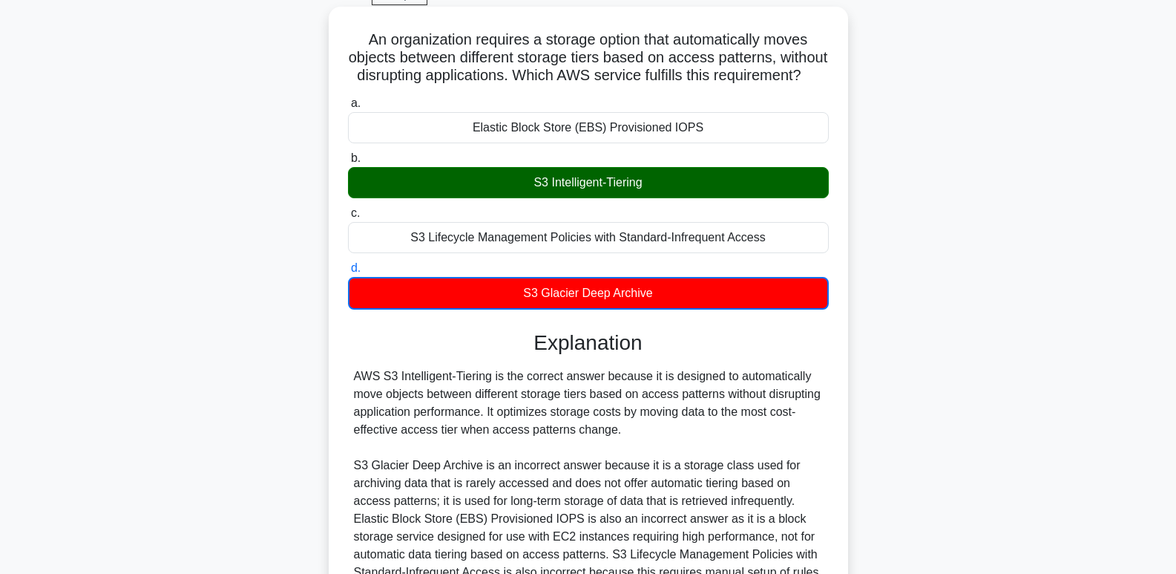
scroll to position [272, 0]
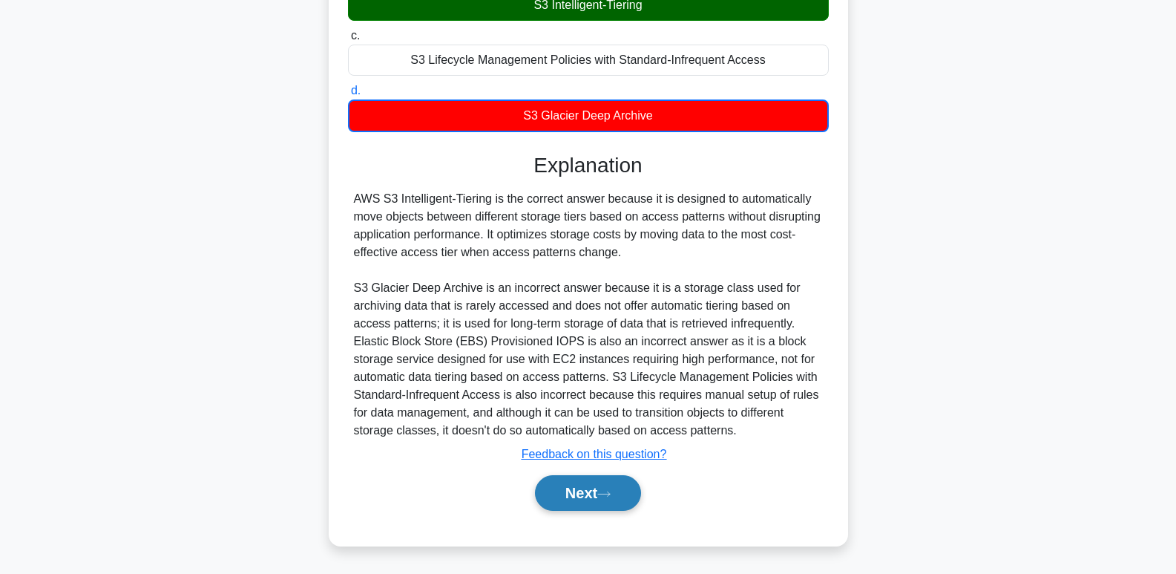
click at [577, 498] on button "Next" at bounding box center [588, 493] width 106 height 36
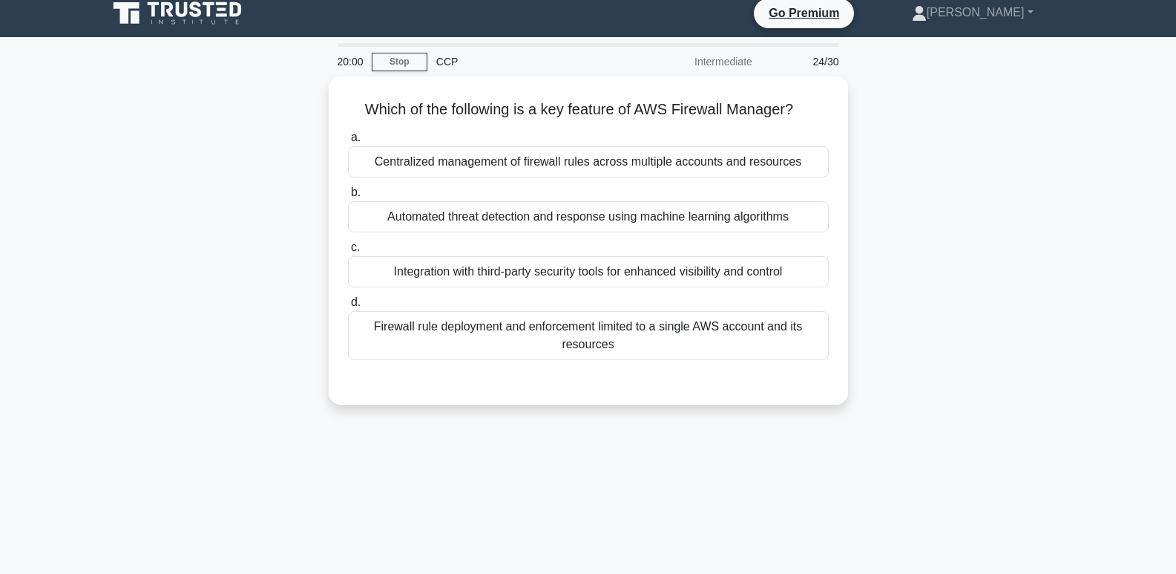
scroll to position [0, 0]
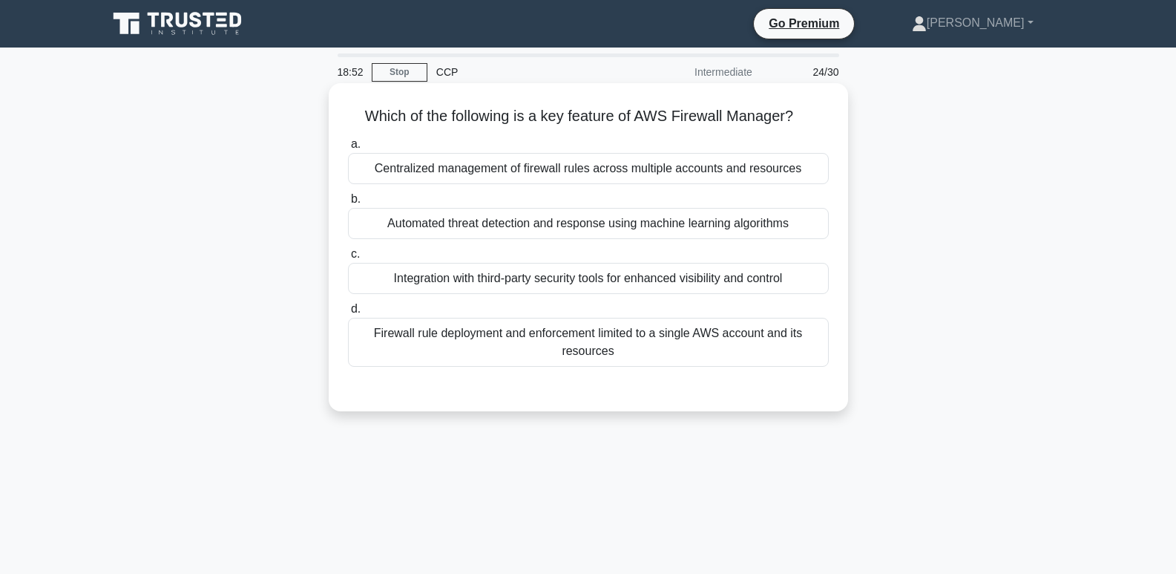
click at [681, 290] on div "Integration with third-party security tools for enhanced visibility and control" at bounding box center [588, 278] width 481 height 31
click at [348, 259] on input "c. Integration with third-party security tools for enhanced visibility and cont…" at bounding box center [348, 254] width 0 height 10
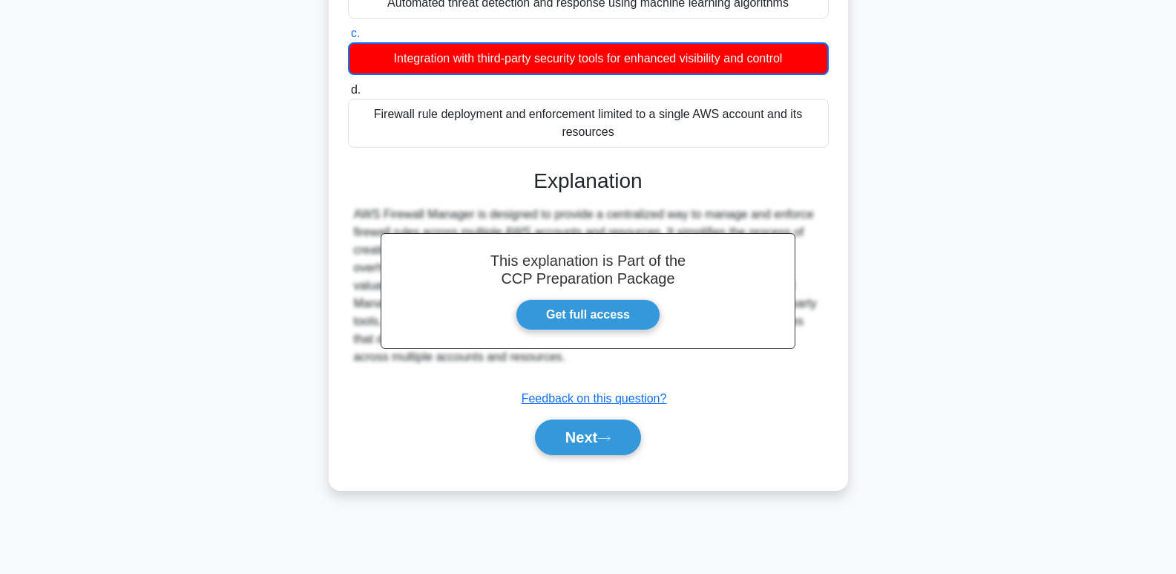
scroll to position [228, 0]
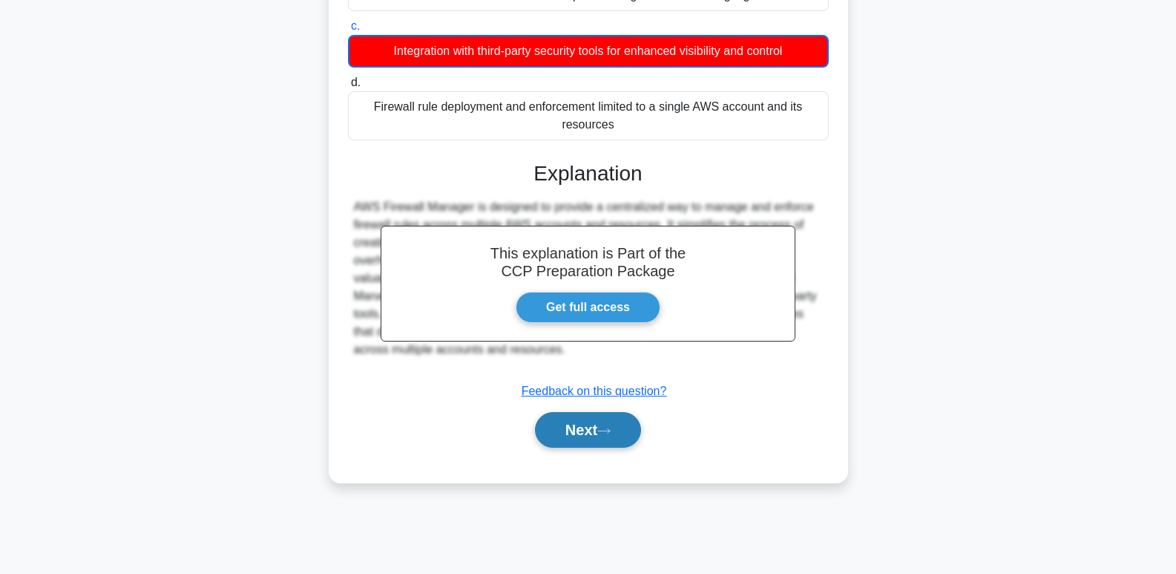
click at [603, 436] on button "Next" at bounding box center [588, 430] width 106 height 36
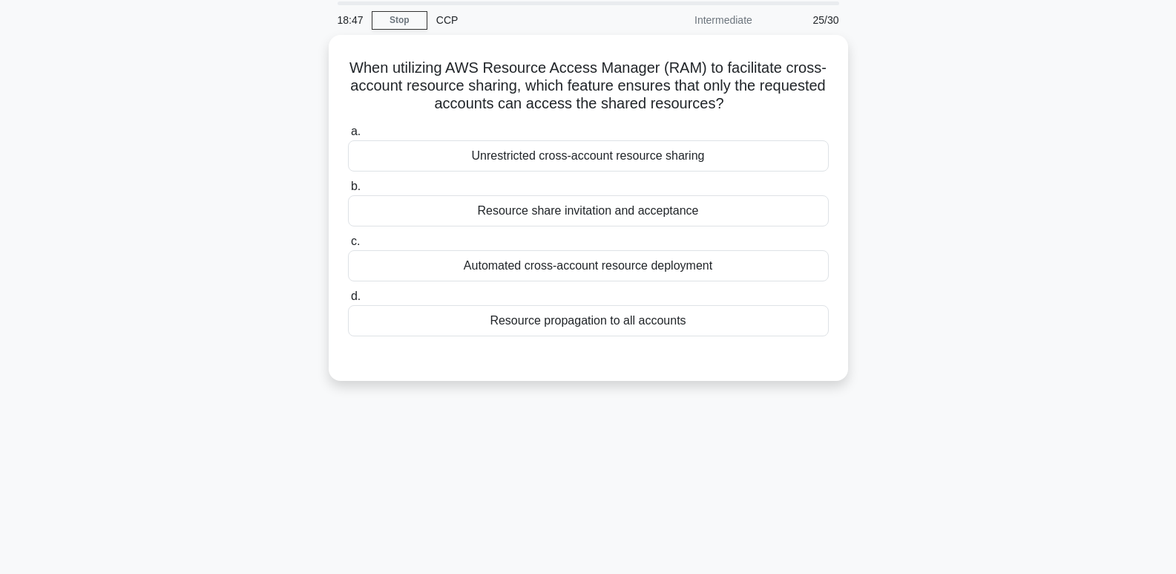
scroll to position [33, 0]
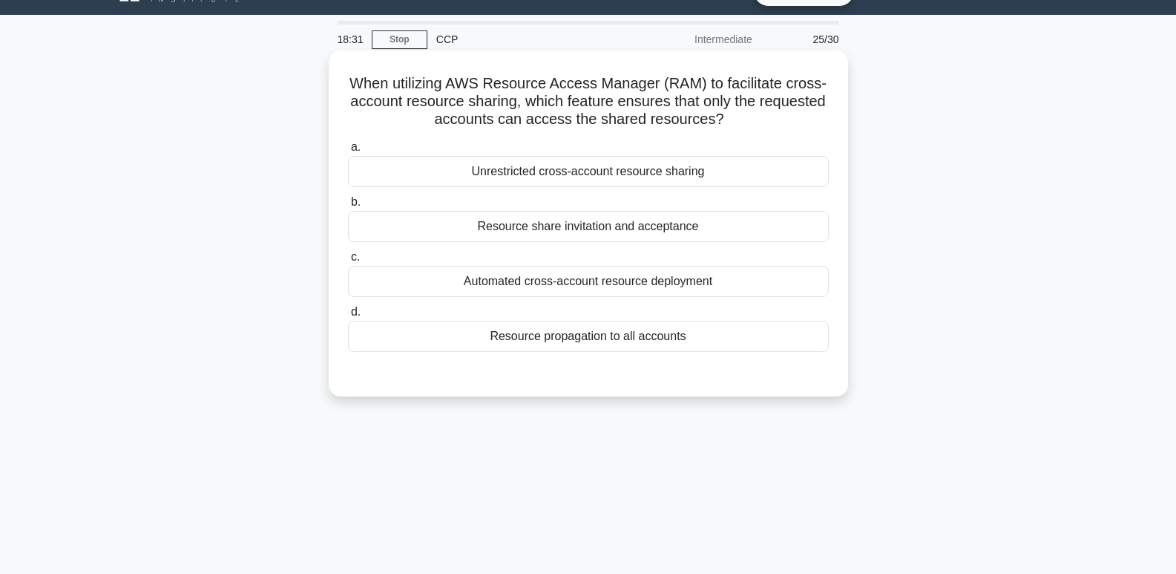
click at [692, 238] on div "Resource share invitation and acceptance" at bounding box center [588, 226] width 481 height 31
click at [348, 207] on input "b. Resource share invitation and acceptance" at bounding box center [348, 202] width 0 height 10
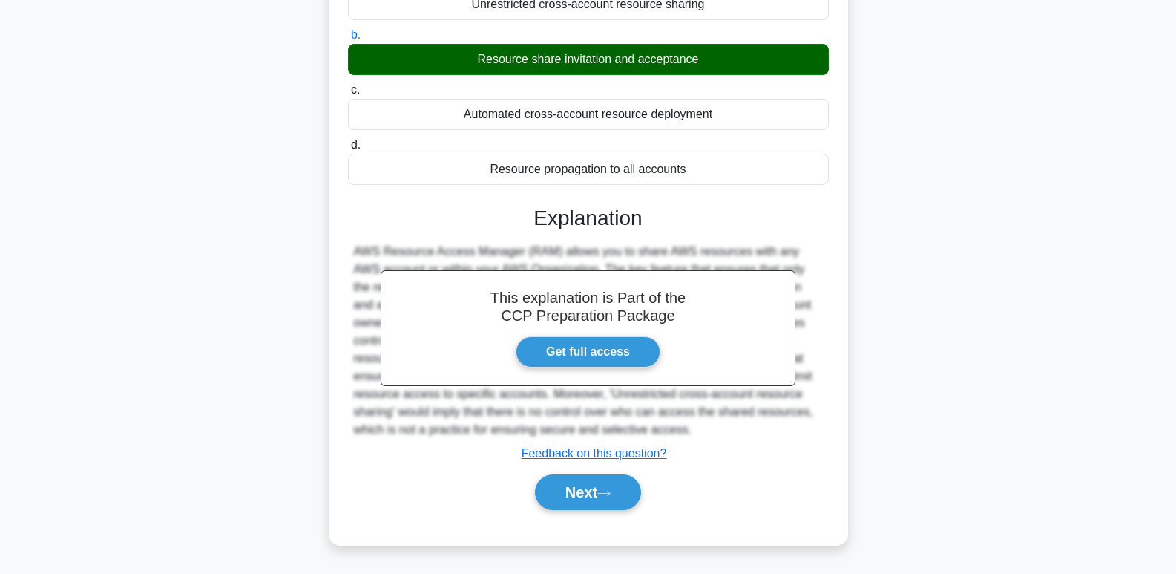
scroll to position [228, 0]
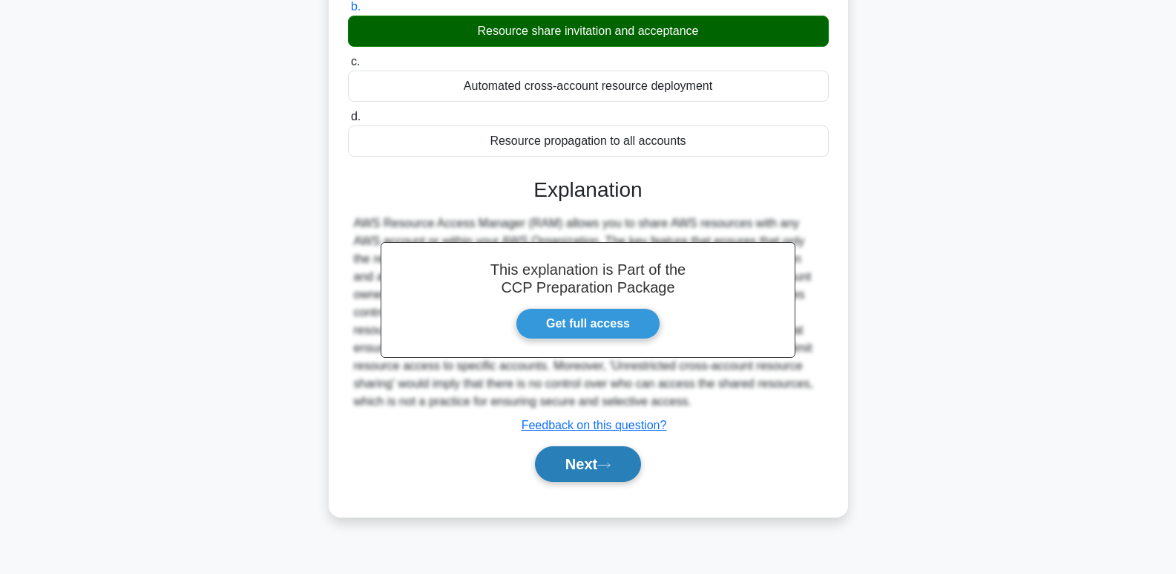
click at [610, 466] on icon at bounding box center [604, 464] width 12 height 4
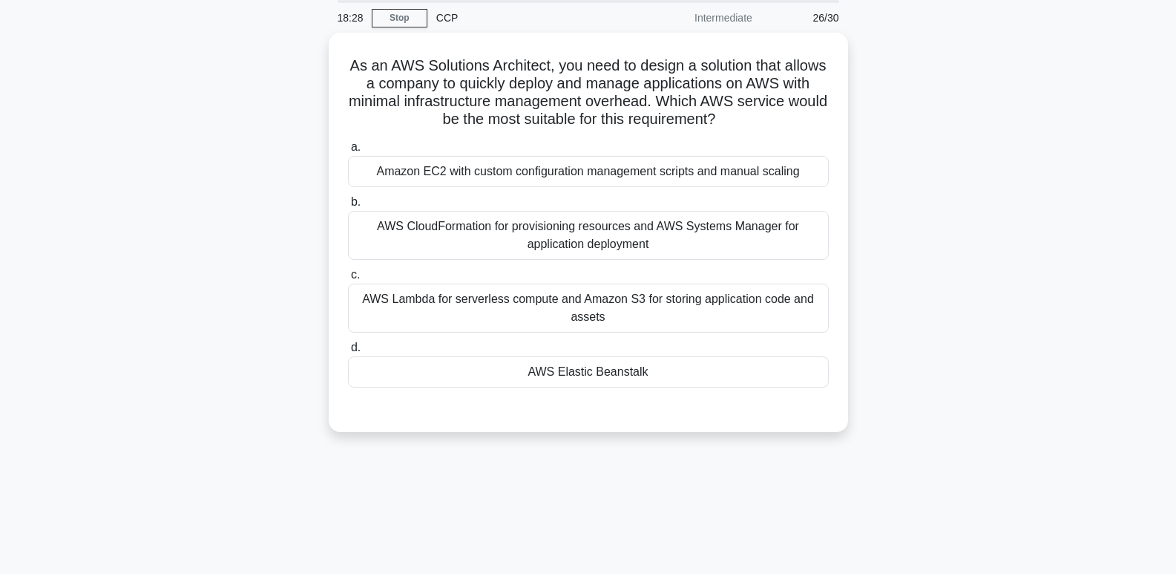
scroll to position [0, 0]
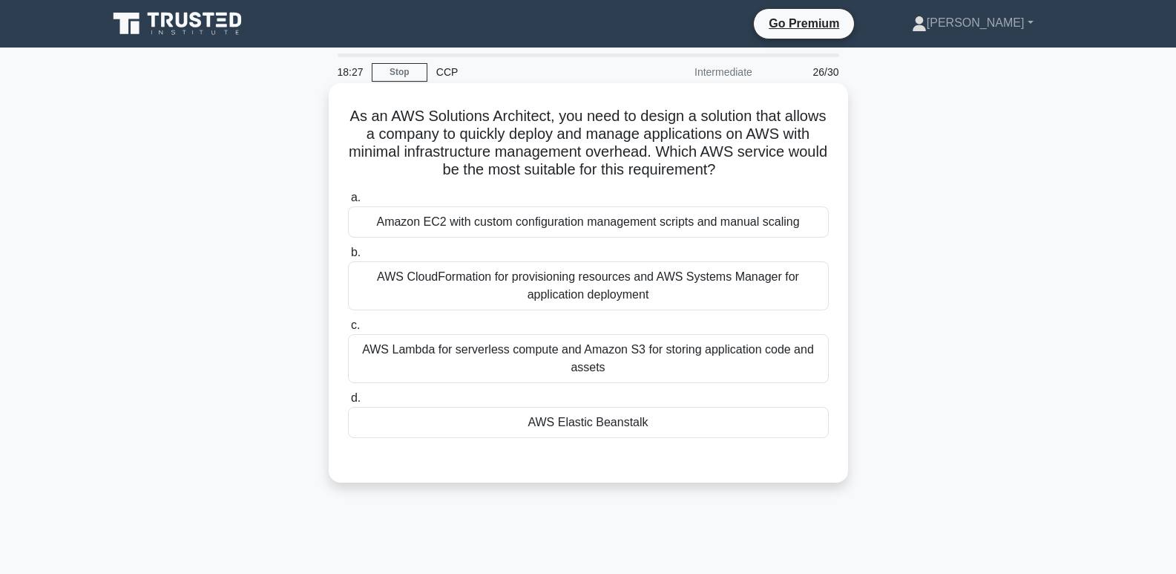
click at [623, 413] on div "AWS Elastic Beanstalk" at bounding box center [588, 422] width 481 height 31
click at [348, 403] on input "d. AWS Elastic Beanstalk" at bounding box center [348, 398] width 0 height 10
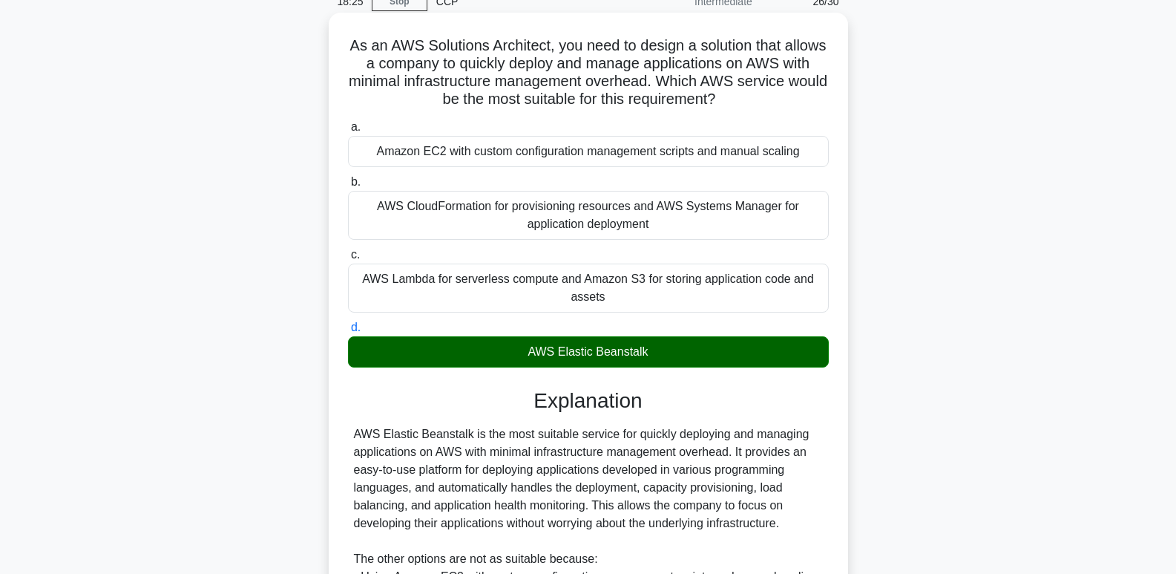
scroll to position [342, 0]
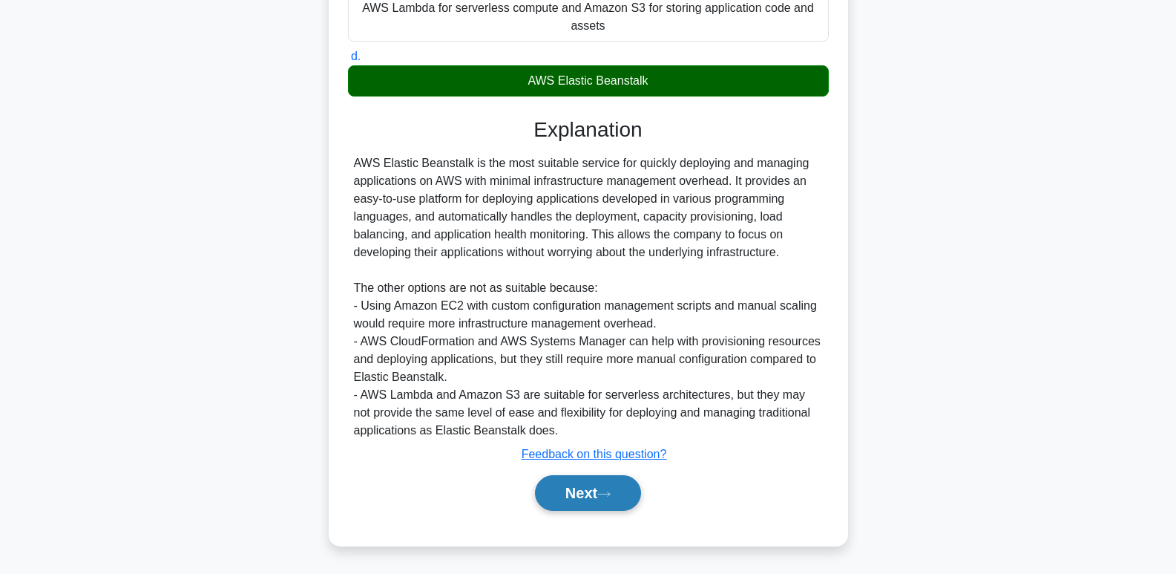
click at [609, 491] on icon at bounding box center [603, 494] width 13 height 8
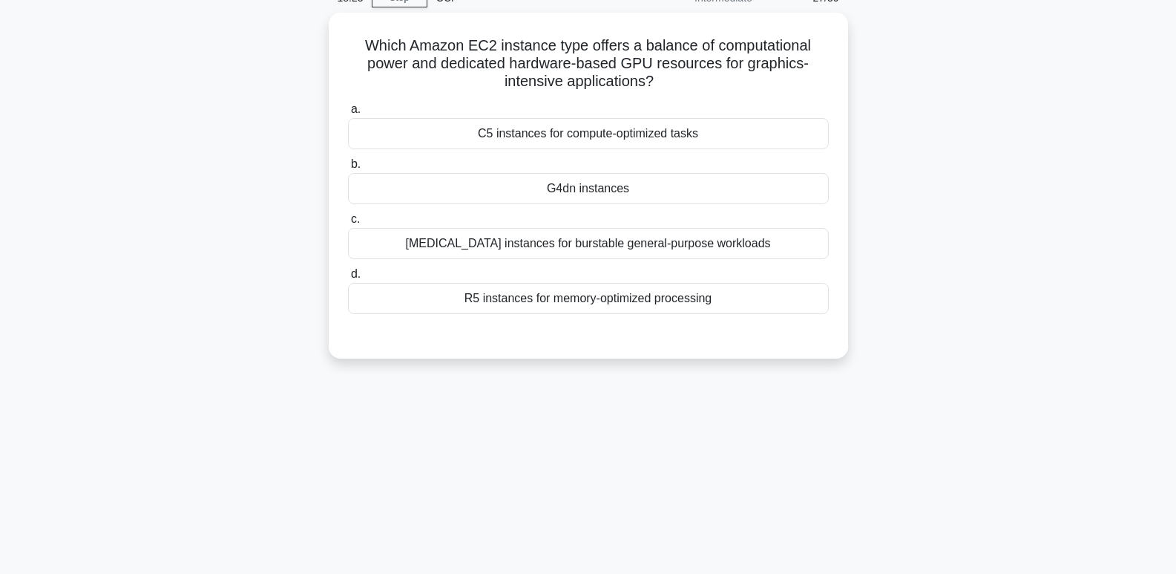
scroll to position [71, 0]
click at [712, 179] on div "G4dn instances" at bounding box center [588, 188] width 481 height 31
click at [348, 169] on input "b. G4dn instances" at bounding box center [348, 165] width 0 height 10
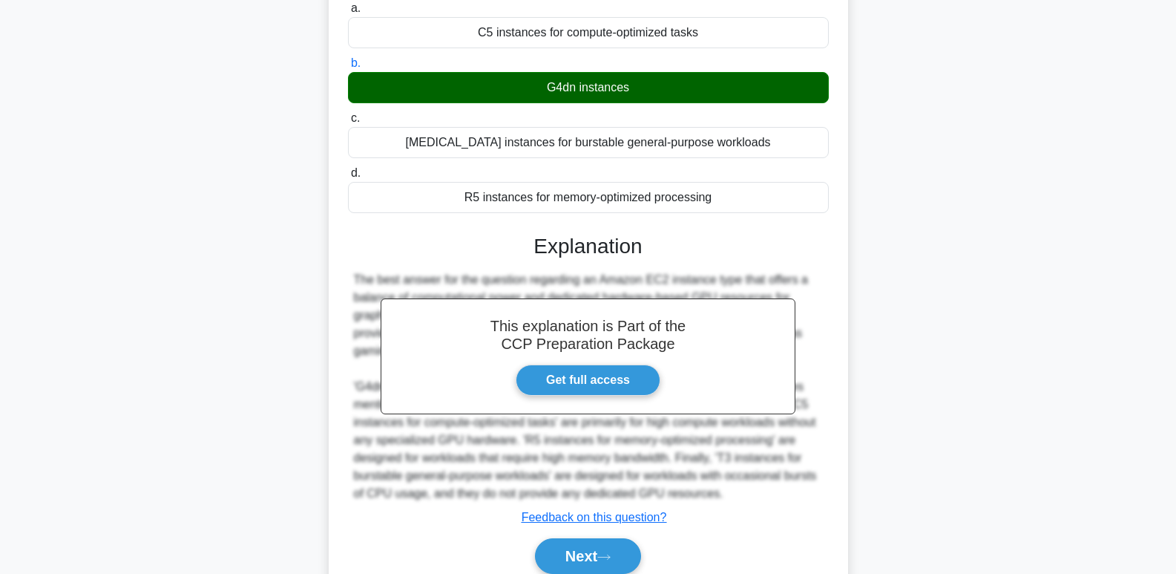
scroll to position [235, 0]
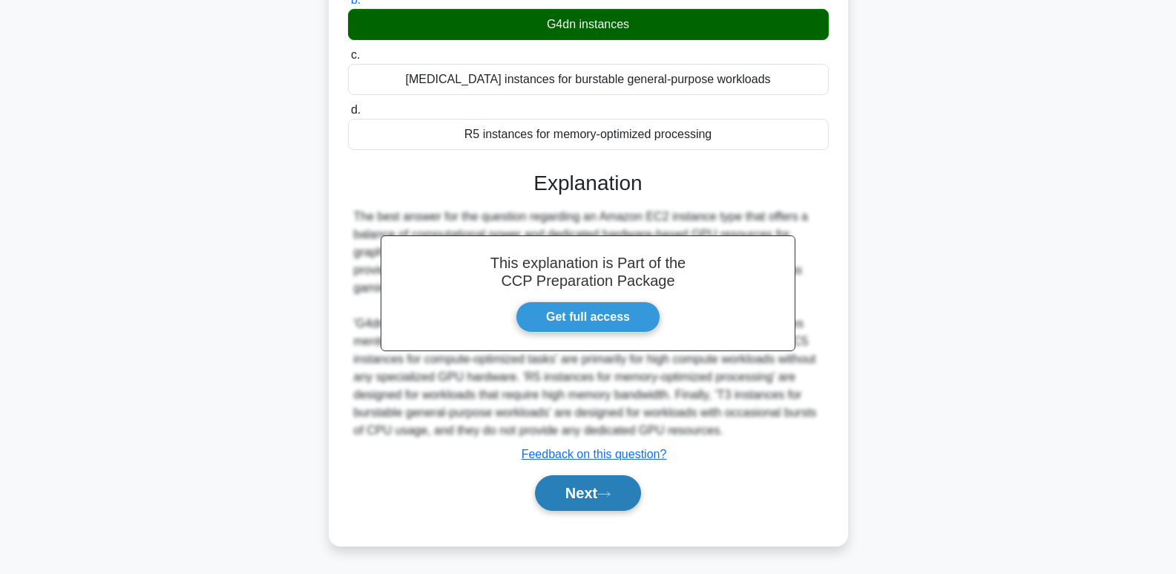
click at [609, 504] on button "Next" at bounding box center [588, 493] width 106 height 36
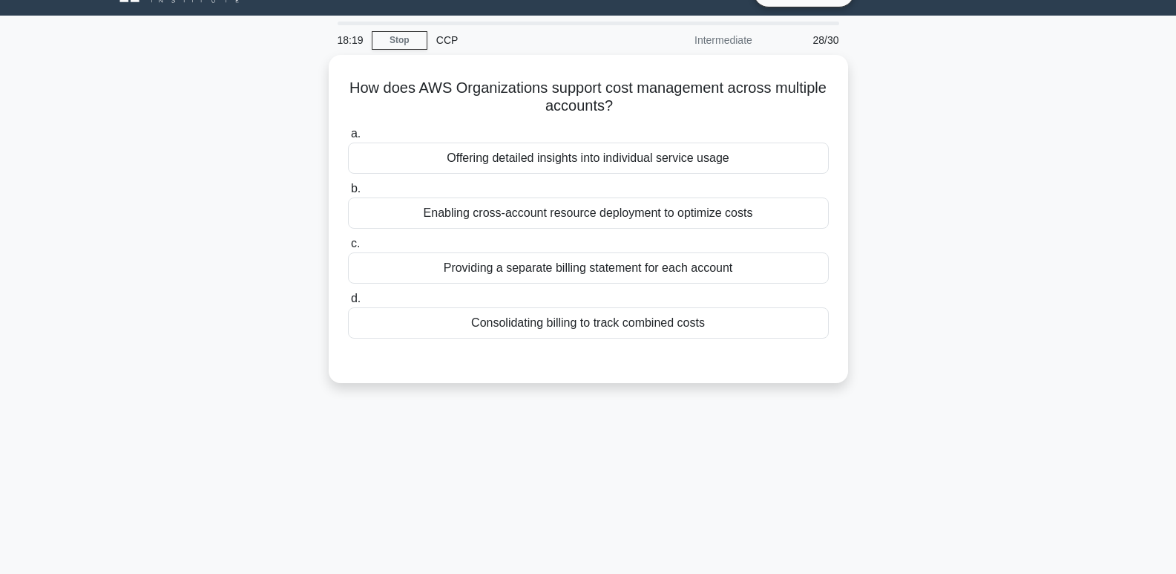
scroll to position [0, 0]
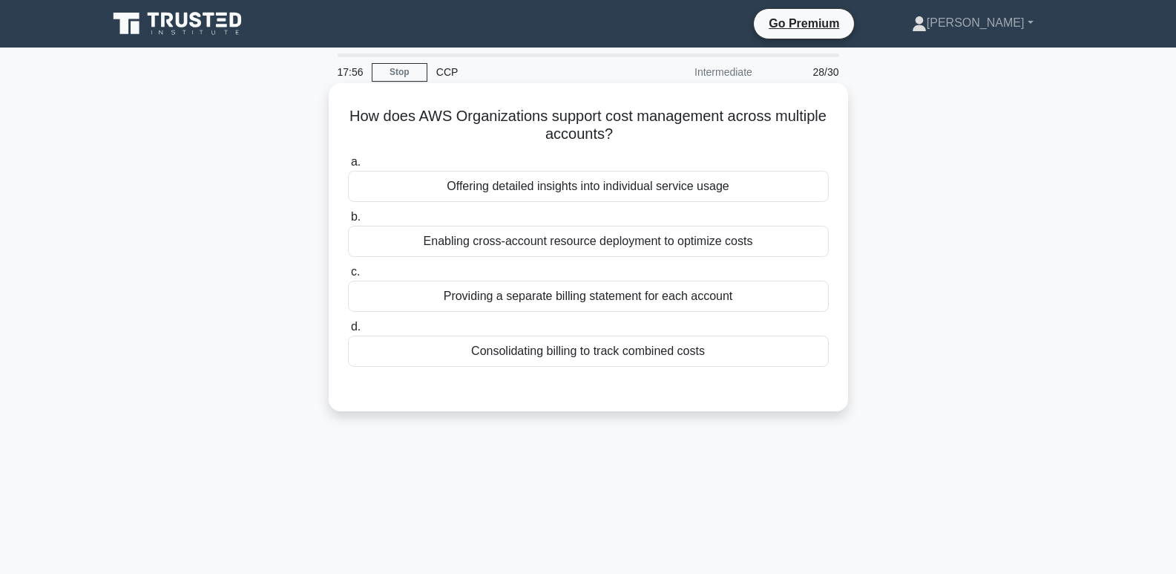
click at [644, 358] on div "Consolidating billing to track combined costs" at bounding box center [588, 350] width 481 height 31
click at [348, 332] on input "d. Consolidating billing to track combined costs" at bounding box center [348, 327] width 0 height 10
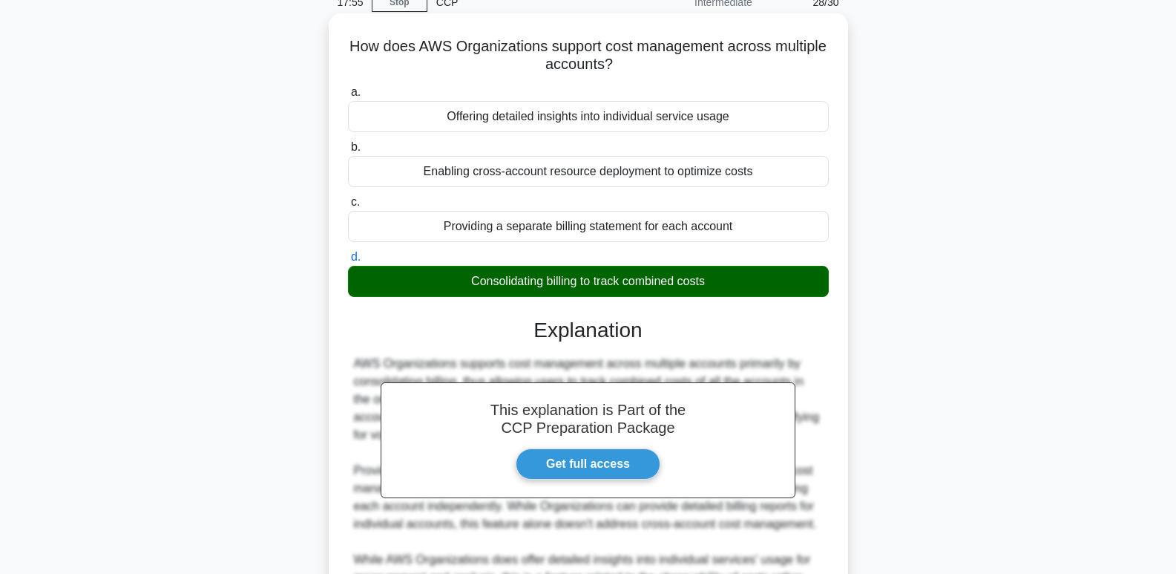
scroll to position [324, 0]
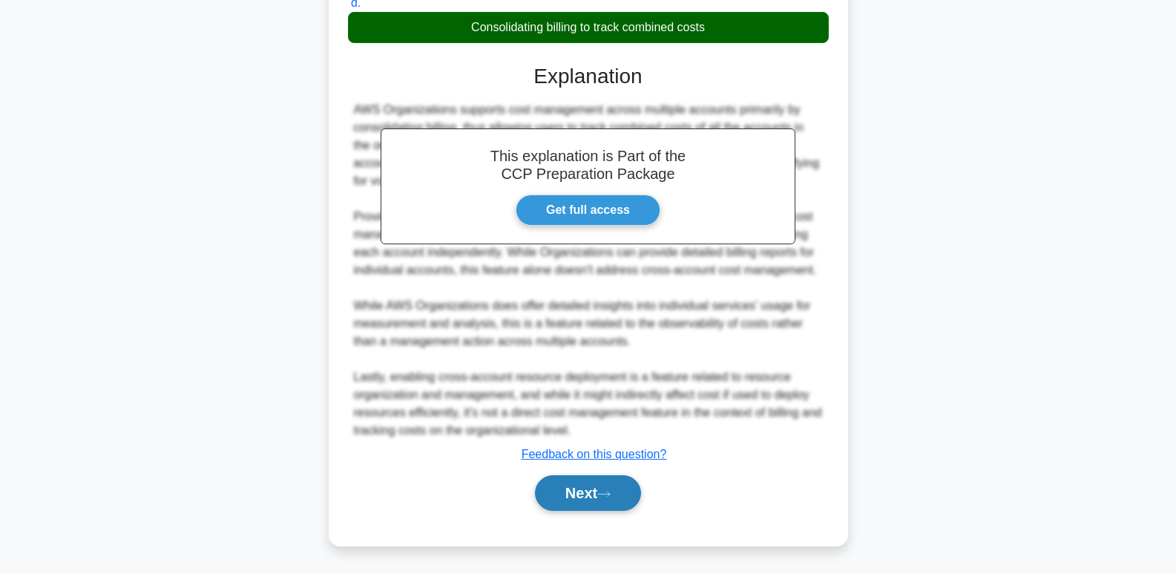
click at [611, 491] on icon at bounding box center [603, 494] width 13 height 8
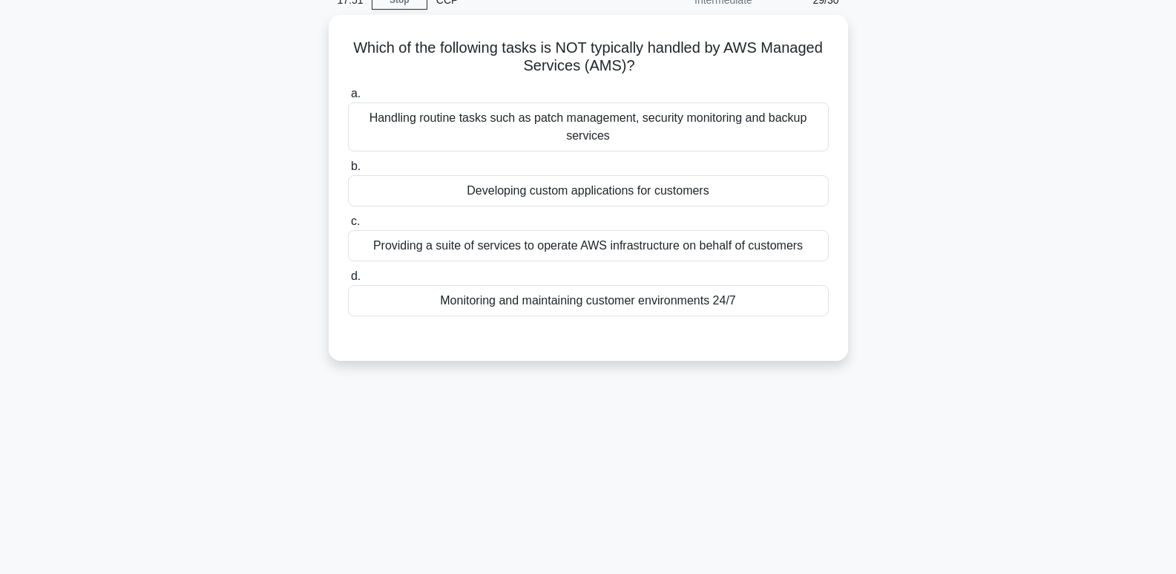
scroll to position [71, 0]
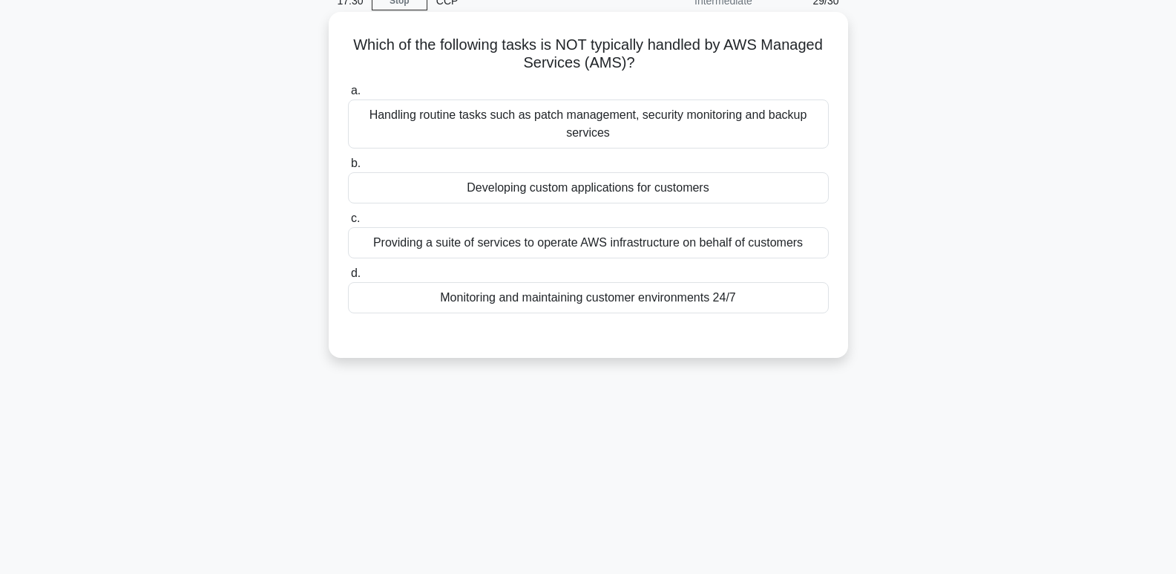
click at [728, 180] on div "Developing custom applications for customers" at bounding box center [588, 187] width 481 height 31
click at [348, 168] on input "b. Developing custom applications for customers" at bounding box center [348, 164] width 0 height 10
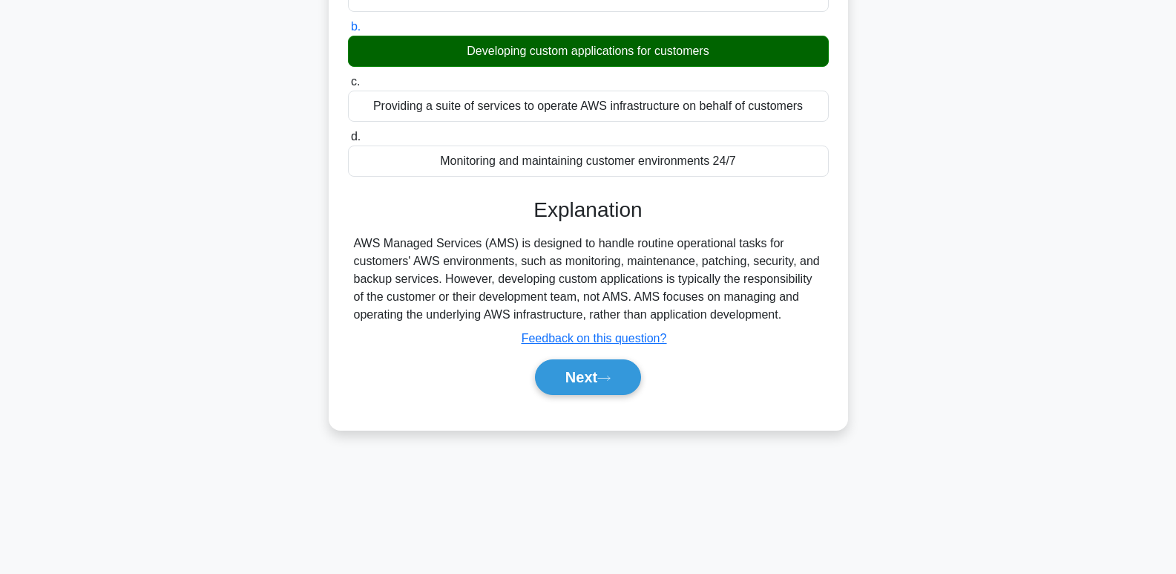
scroll to position [228, 0]
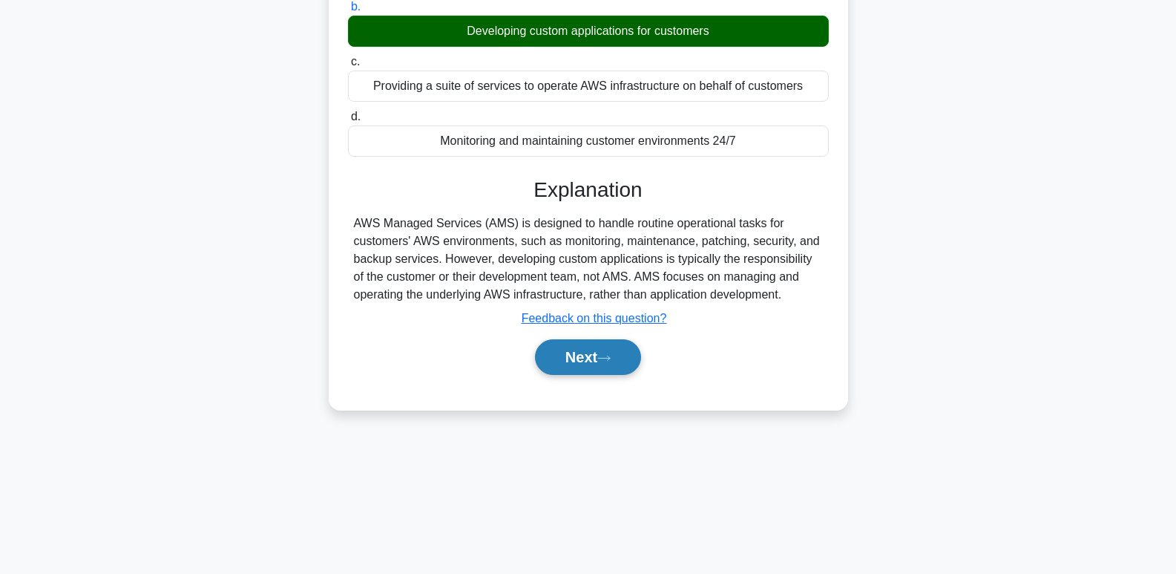
click at [628, 370] on button "Next" at bounding box center [588, 357] width 106 height 36
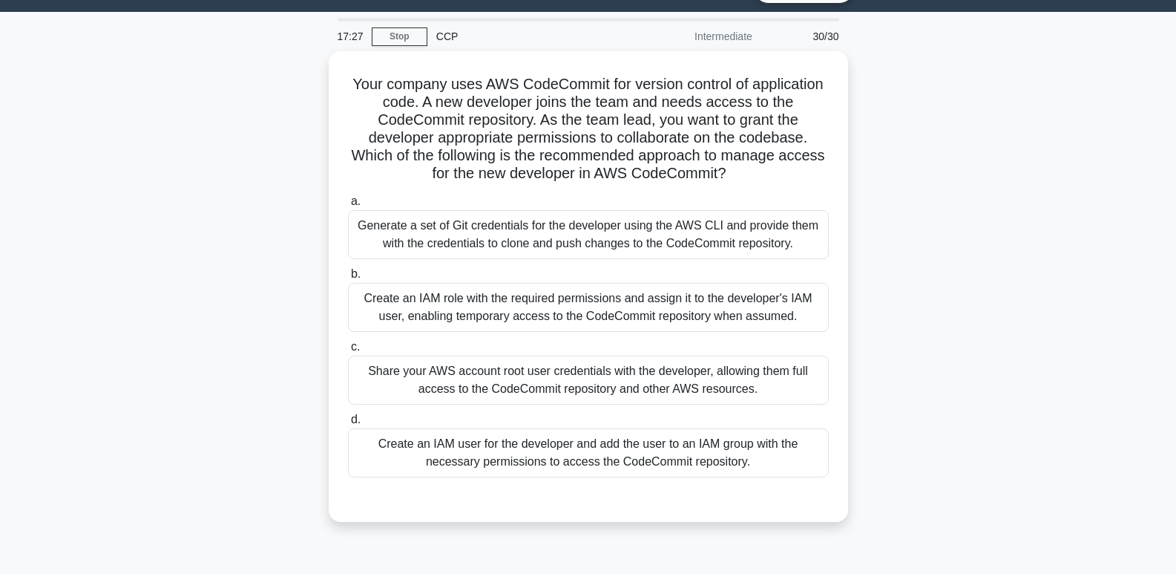
scroll to position [32, 0]
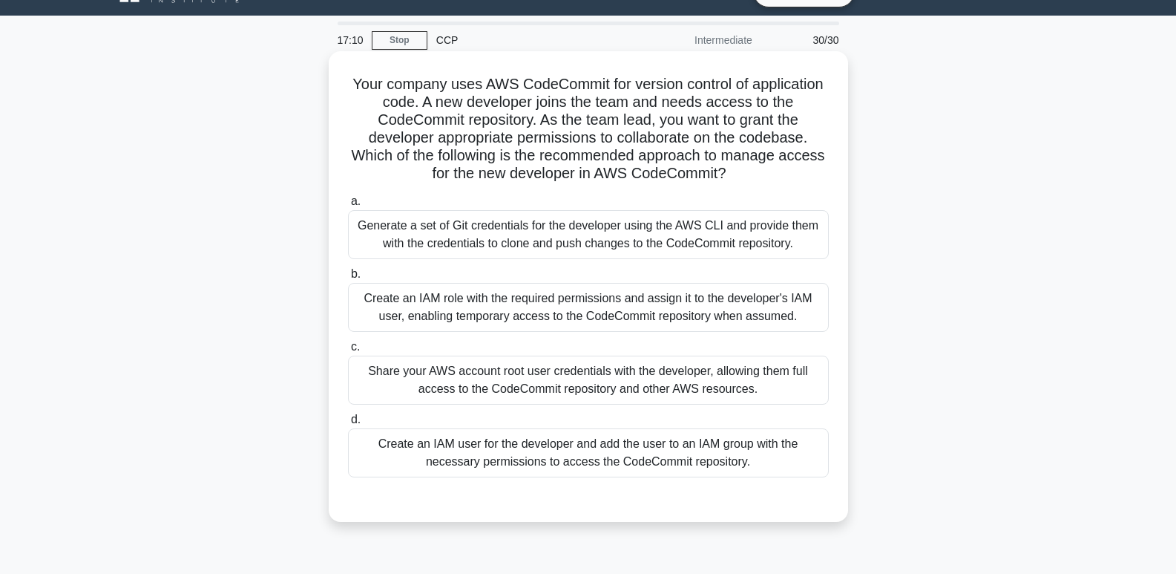
click at [659, 325] on div "Create an IAM role with the required permissions and assign it to the developer…" at bounding box center [588, 307] width 481 height 49
click at [348, 279] on input "b. Create an IAM role with the required permissions and assign it to the develo…" at bounding box center [348, 274] width 0 height 10
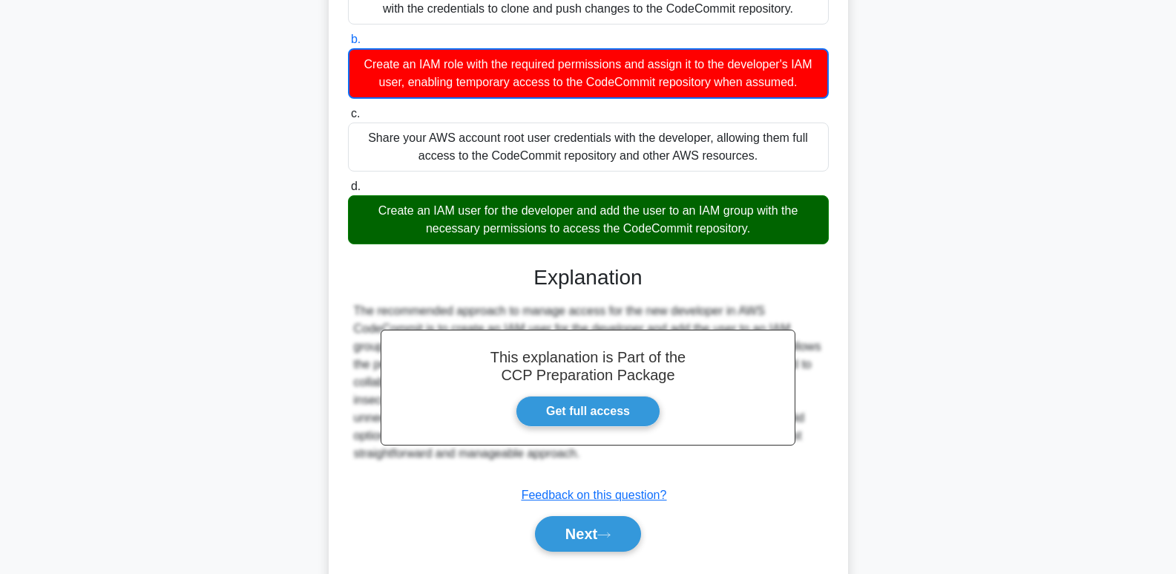
scroll to position [308, 0]
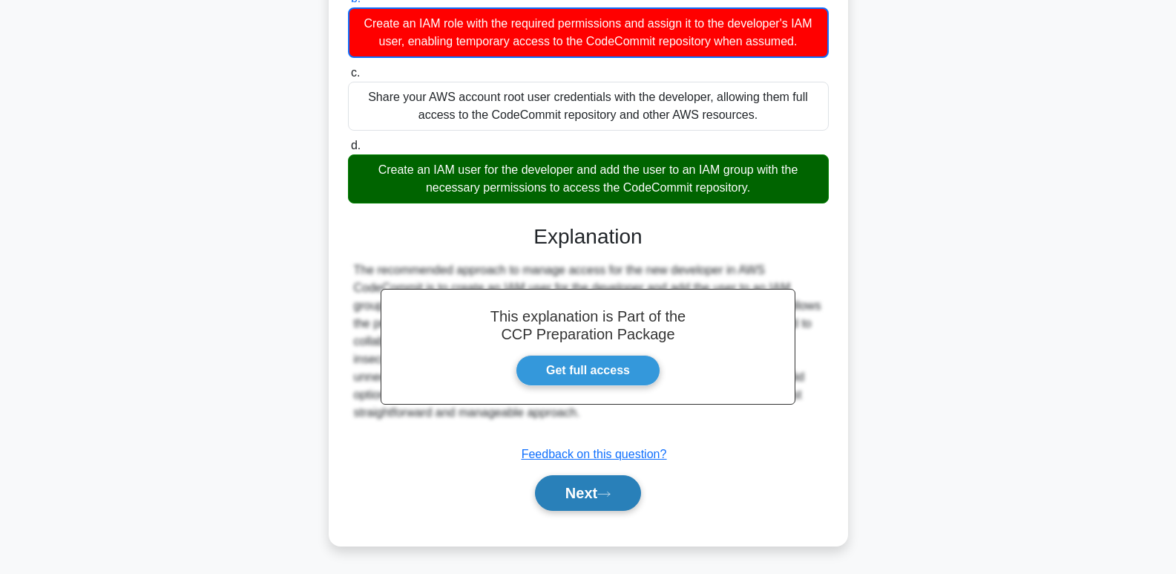
click at [611, 491] on icon at bounding box center [603, 494] width 13 height 8
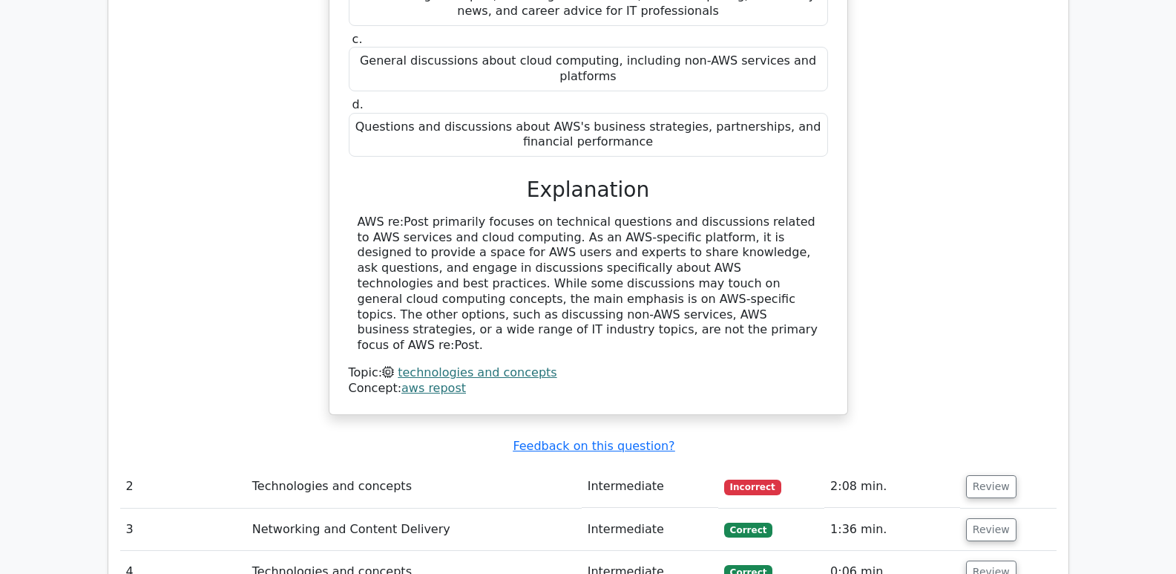
scroll to position [1680, 0]
